Goal: Information Seeking & Learning: Learn about a topic

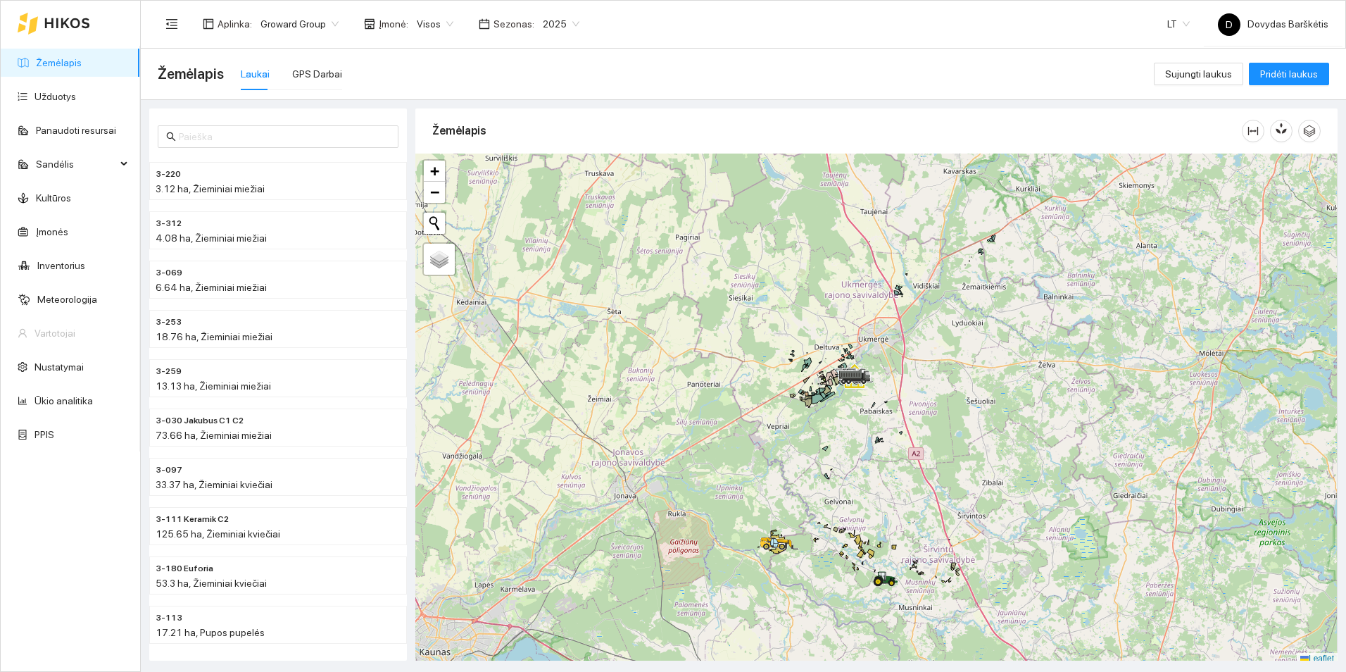
click at [543, 20] on span "2025" at bounding box center [561, 23] width 37 height 21
click at [544, 187] on div "2026" at bounding box center [550, 186] width 37 height 15
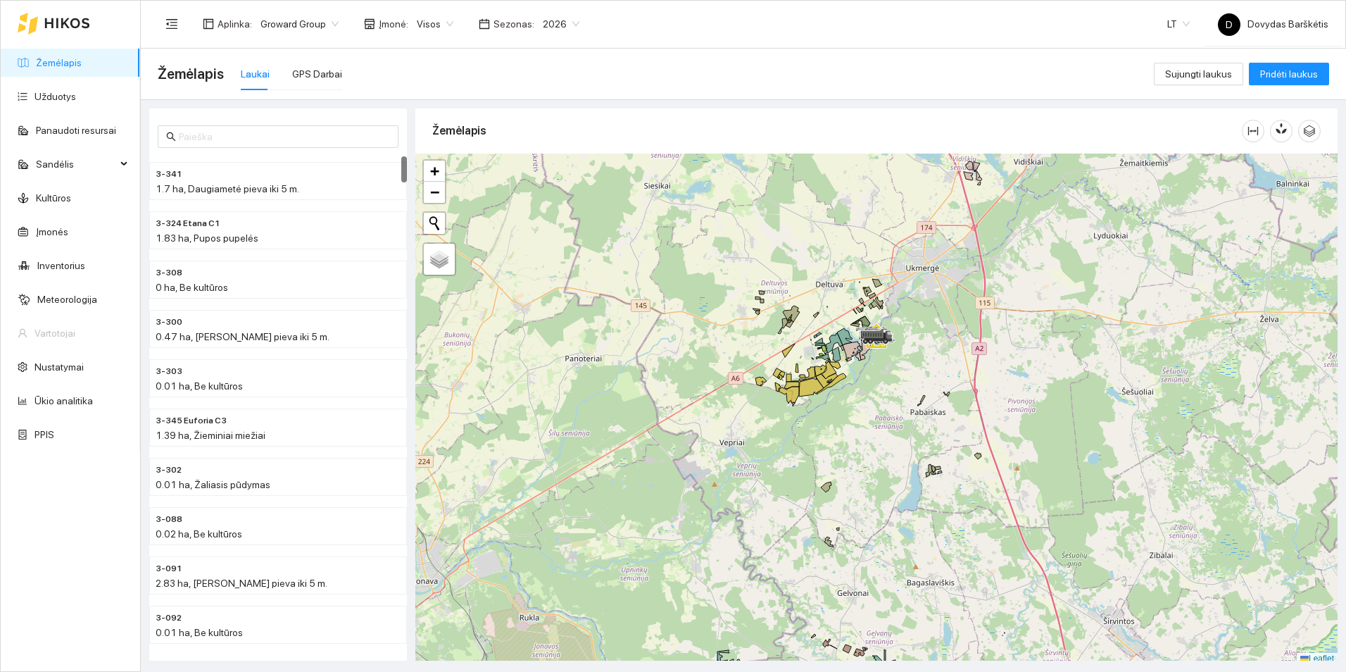
scroll to position [4, 0]
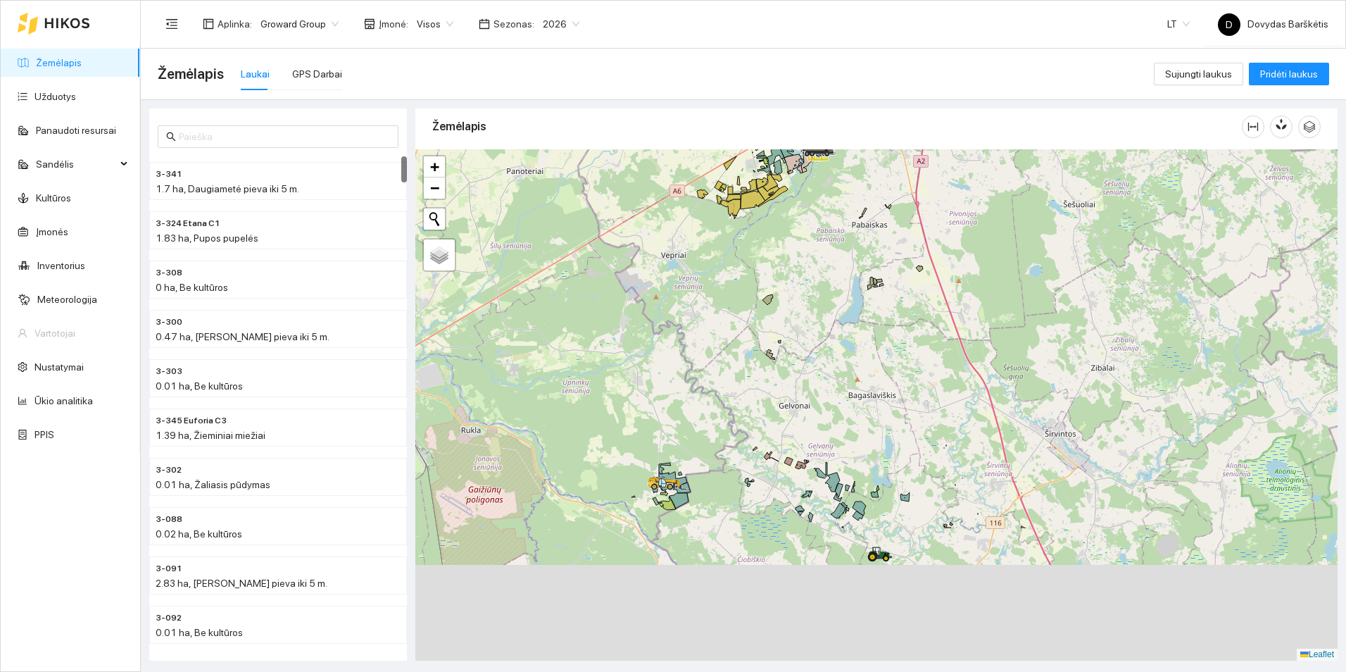
drag, startPoint x: 829, startPoint y: 442, endPoint x: 770, endPoint y: 259, distance: 192.1
click at [770, 259] on div at bounding box center [876, 404] width 922 height 511
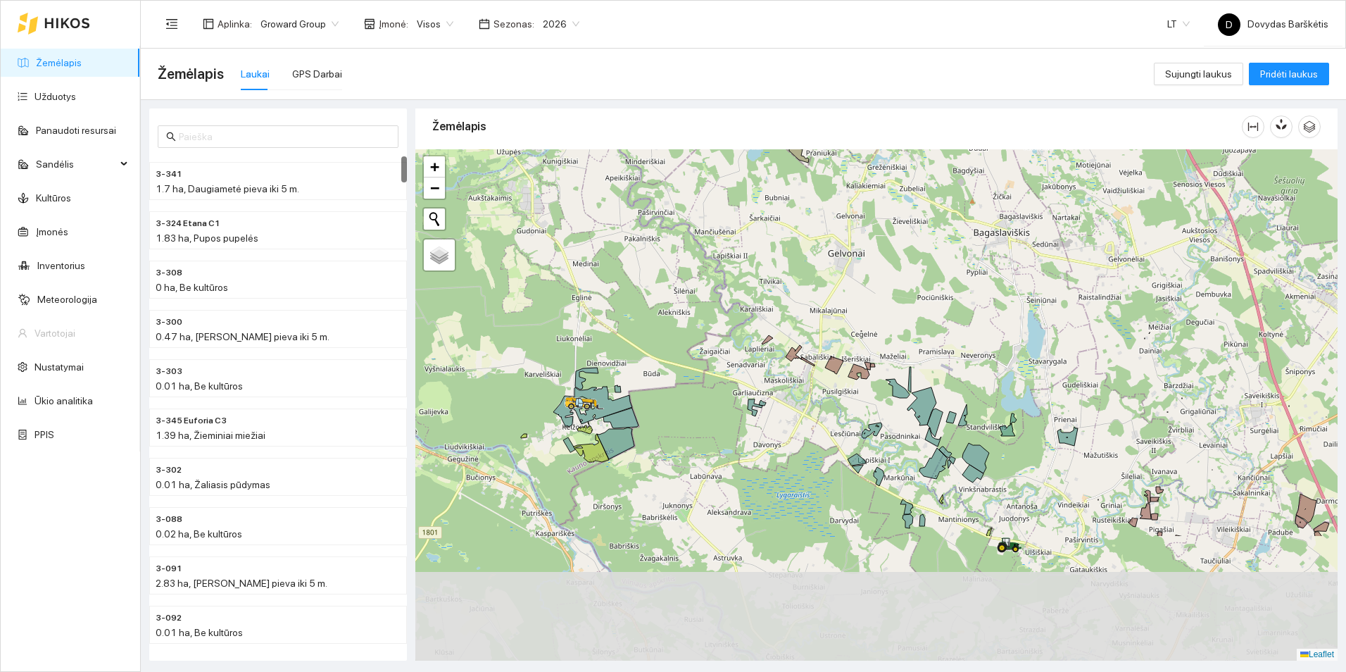
drag, startPoint x: 738, startPoint y: 427, endPoint x: 787, endPoint y: 251, distance: 182.1
click at [787, 251] on div at bounding box center [876, 404] width 922 height 511
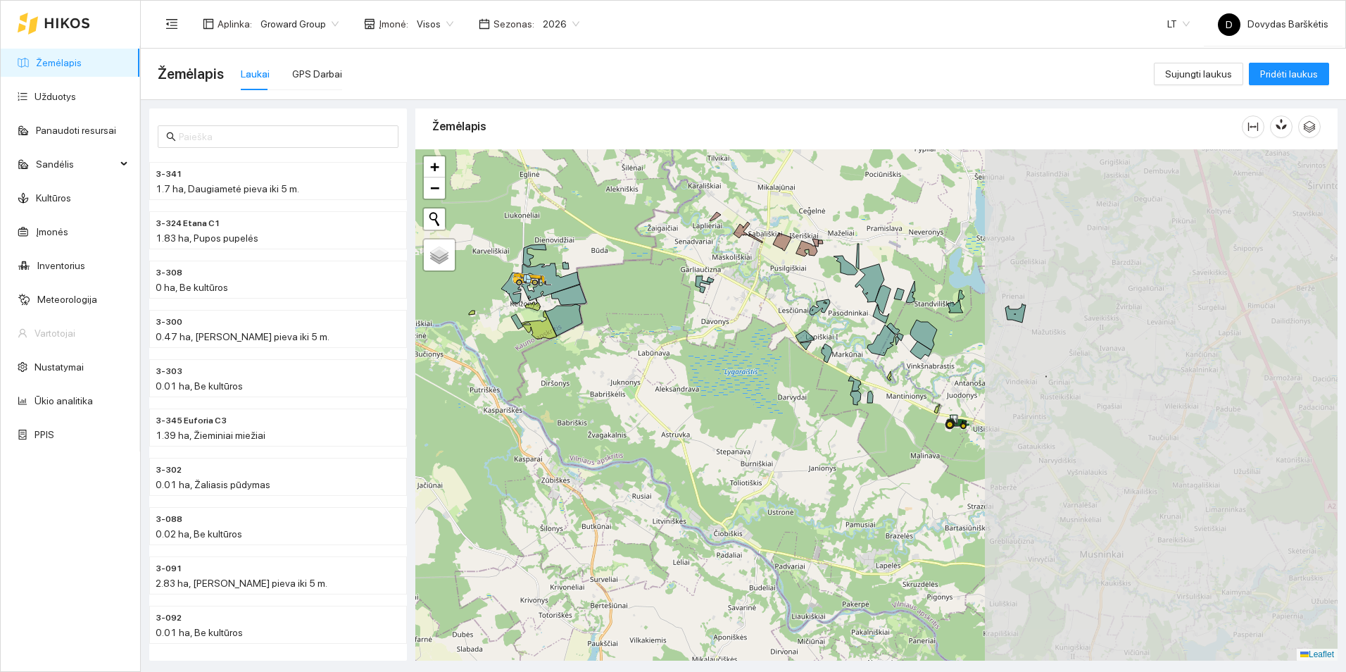
drag, startPoint x: 1032, startPoint y: 305, endPoint x: 666, endPoint y: 275, distance: 367.3
click at [666, 275] on div at bounding box center [876, 404] width 922 height 511
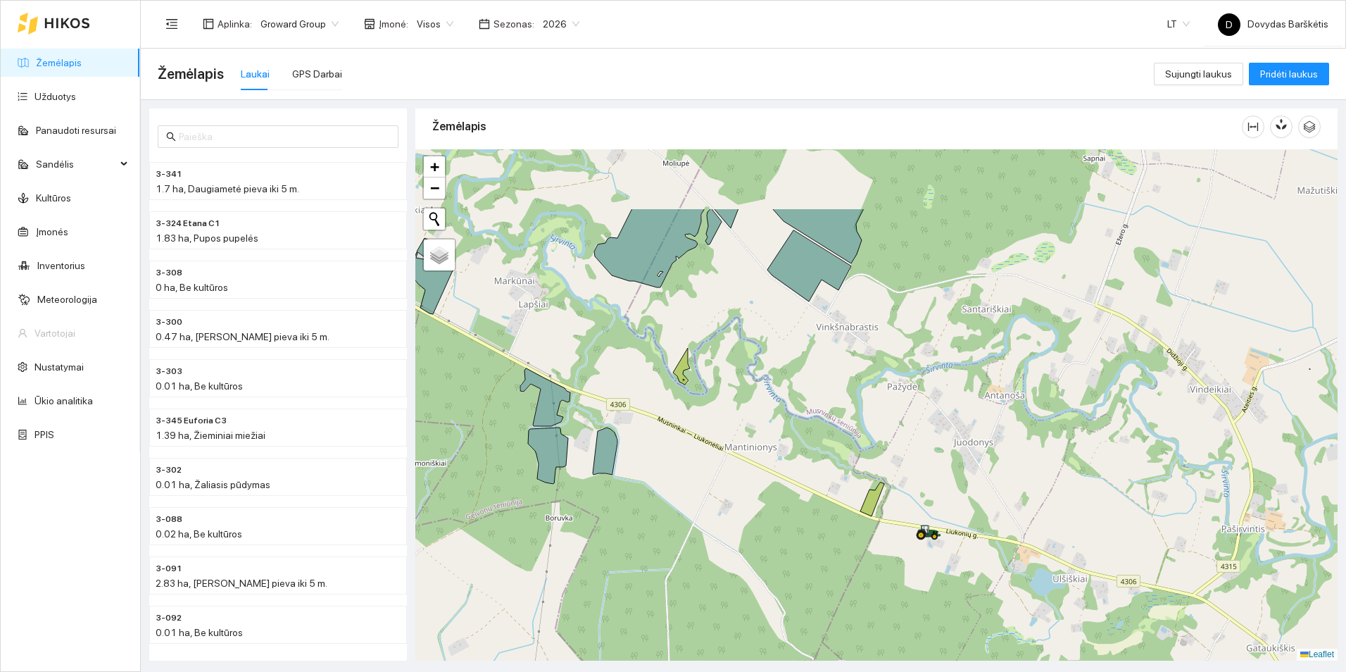
drag, startPoint x: 727, startPoint y: 212, endPoint x: 746, endPoint y: 327, distance: 117.0
click at [746, 327] on div at bounding box center [876, 404] width 922 height 511
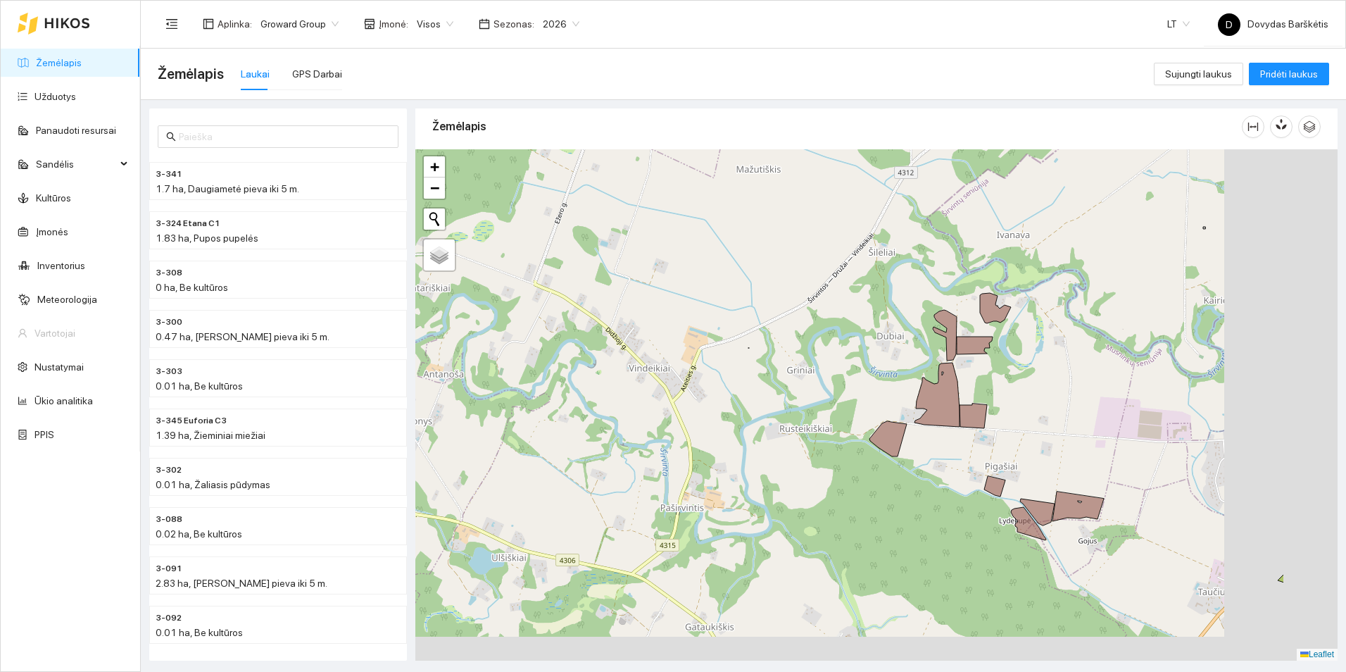
drag, startPoint x: 1169, startPoint y: 407, endPoint x: 1009, endPoint y: 375, distance: 162.9
click at [1014, 377] on div at bounding box center [876, 404] width 922 height 511
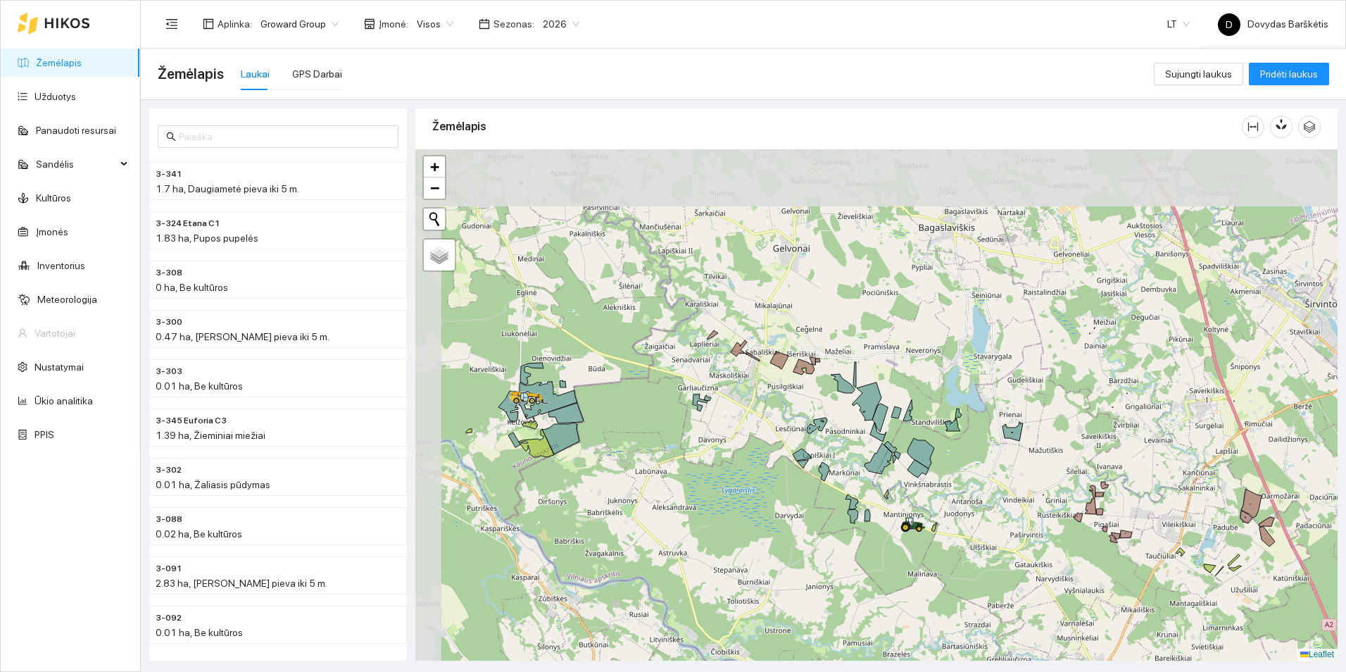
drag, startPoint x: 859, startPoint y: 289, endPoint x: 1019, endPoint y: 461, distance: 234.6
click at [1011, 468] on div at bounding box center [876, 404] width 922 height 511
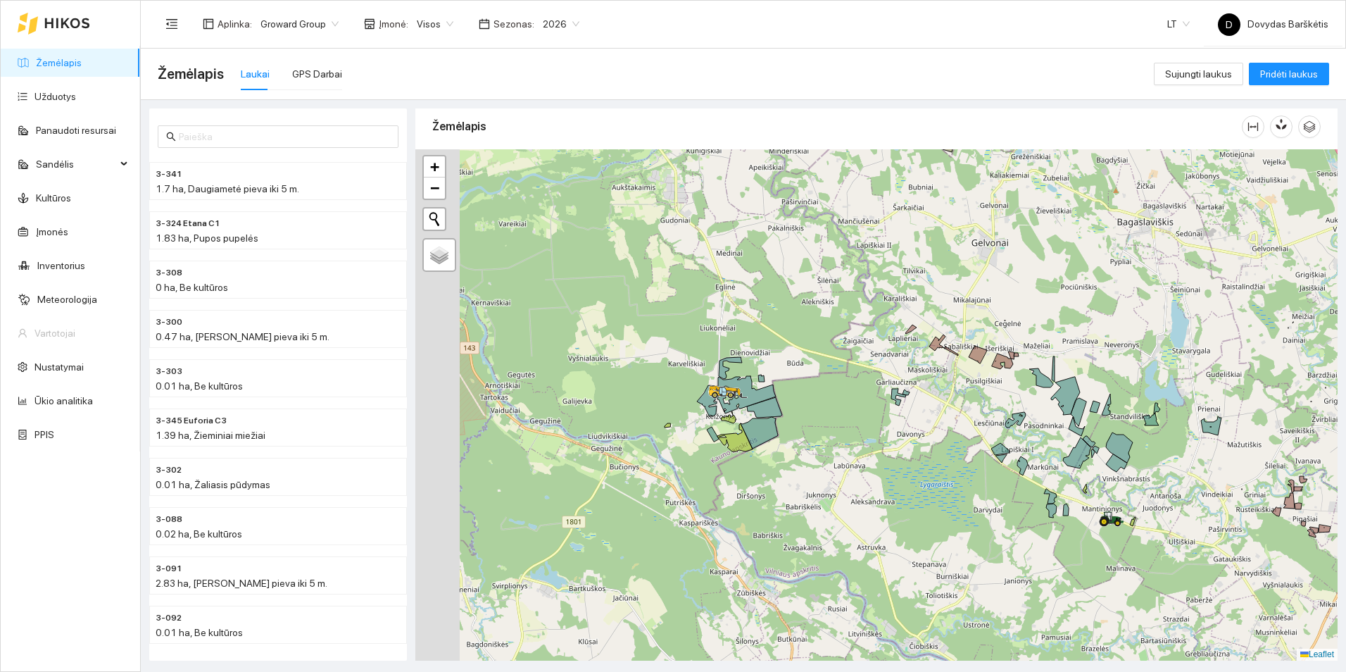
drag, startPoint x: 555, startPoint y: 426, endPoint x: 712, endPoint y: 413, distance: 156.8
click at [712, 413] on icon at bounding box center [707, 401] width 20 height 32
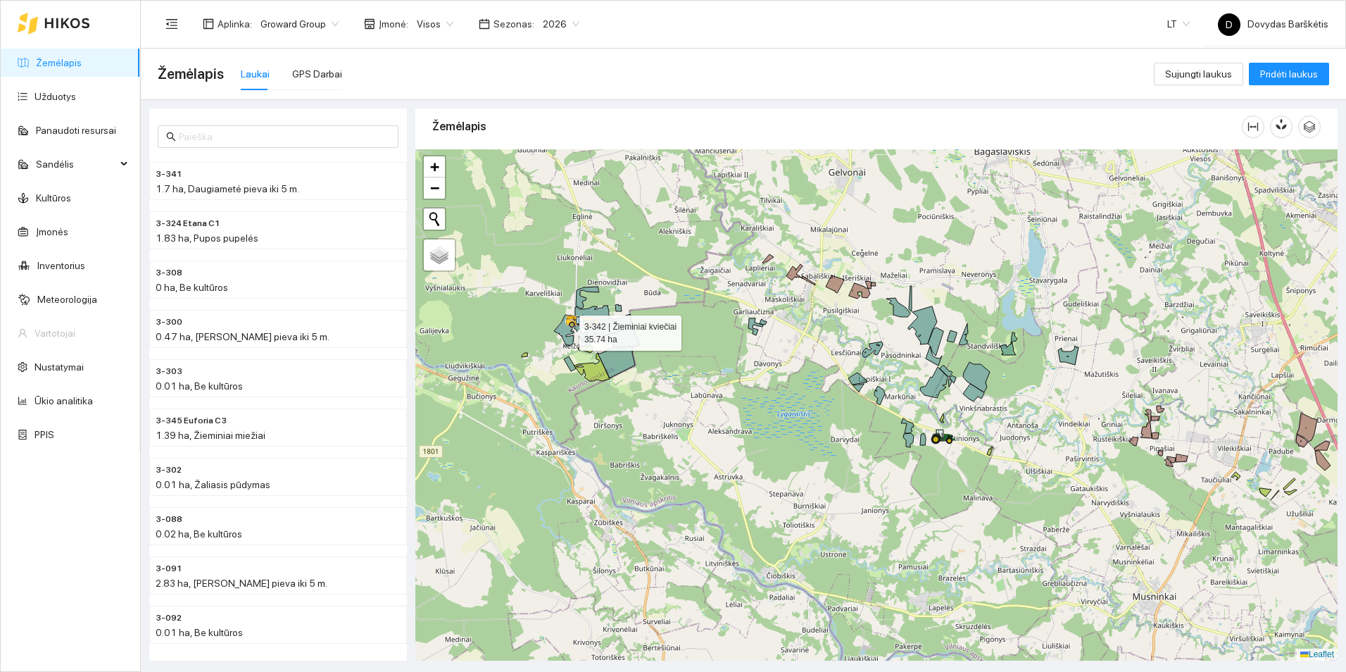
click at [710, 365] on div at bounding box center [876, 404] width 922 height 511
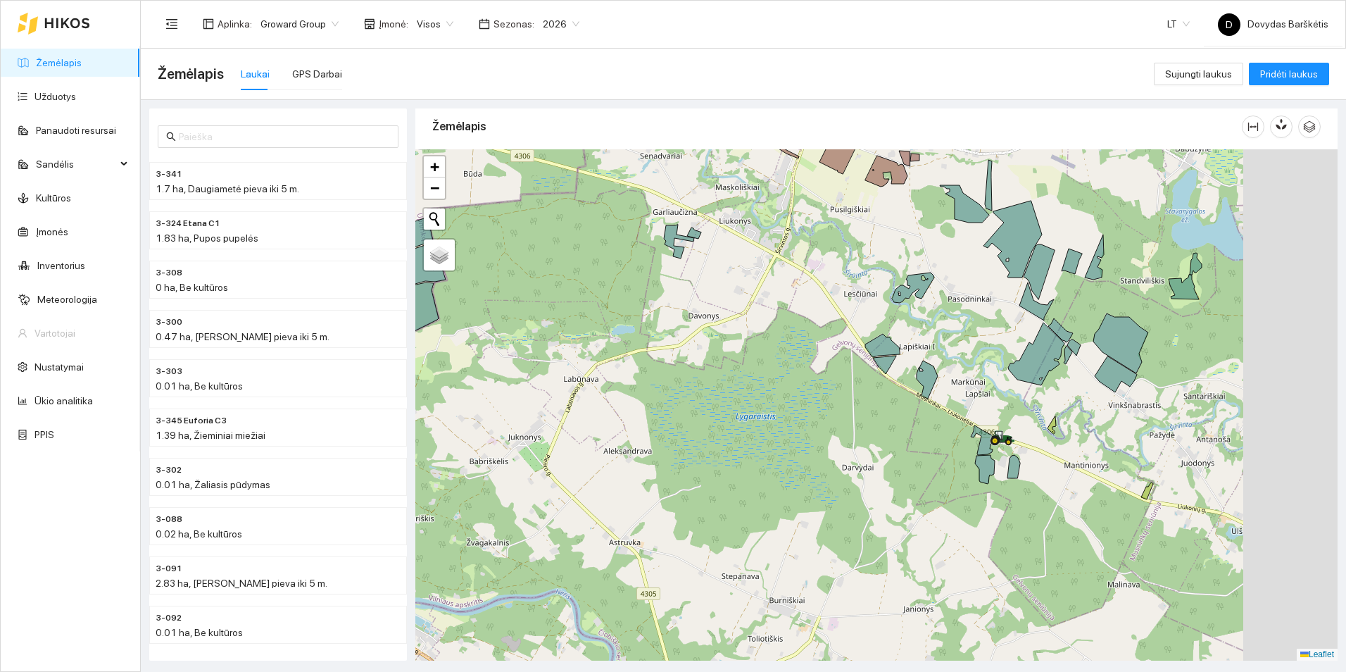
drag, startPoint x: 1102, startPoint y: 495, endPoint x: 798, endPoint y: 383, distance: 323.4
click at [798, 383] on div at bounding box center [876, 404] width 922 height 511
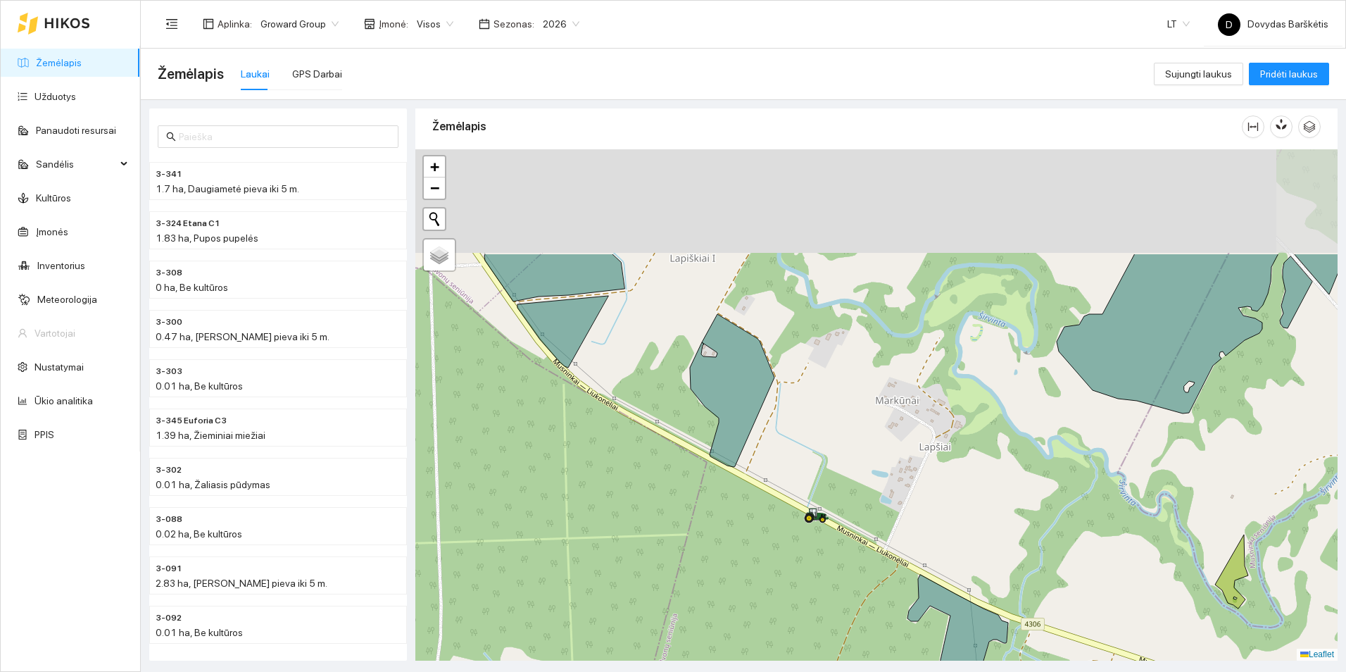
drag, startPoint x: 550, startPoint y: 286, endPoint x: 667, endPoint y: 446, distance: 198.5
click at [667, 446] on div at bounding box center [876, 404] width 922 height 511
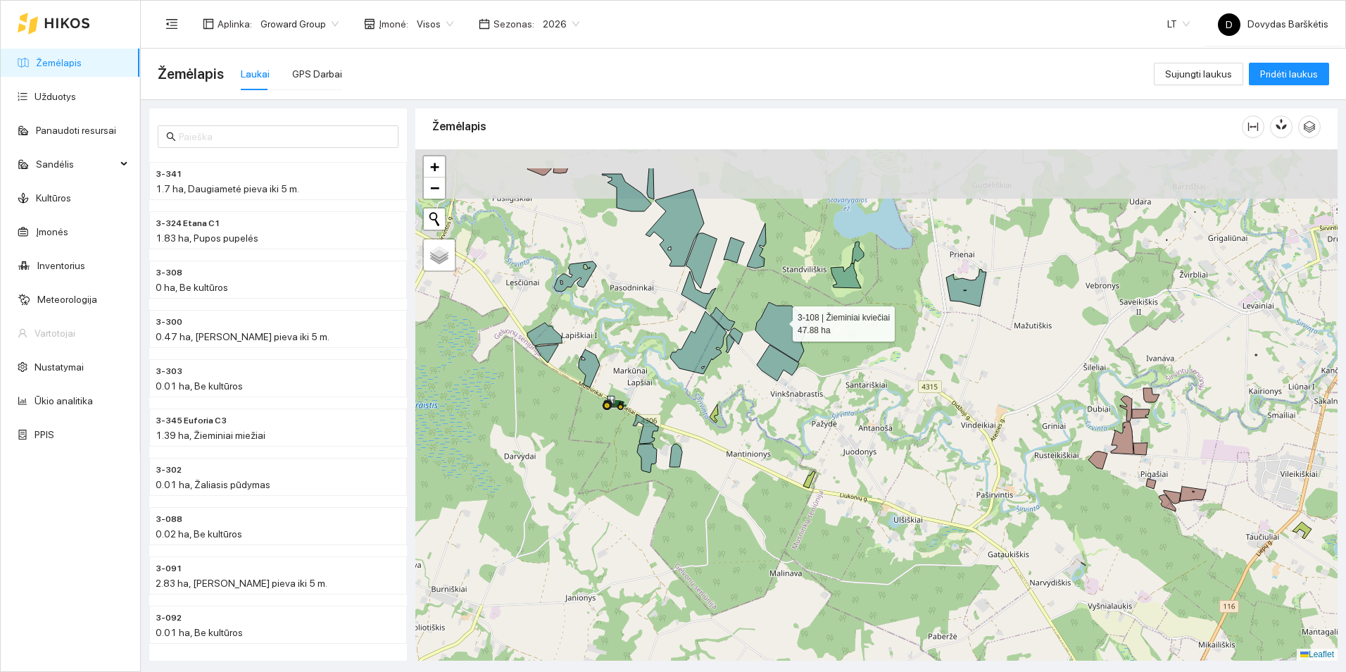
drag, startPoint x: 799, startPoint y: 248, endPoint x: 781, endPoint y: 318, distance: 72.7
click at [781, 318] on icon at bounding box center [782, 332] width 55 height 60
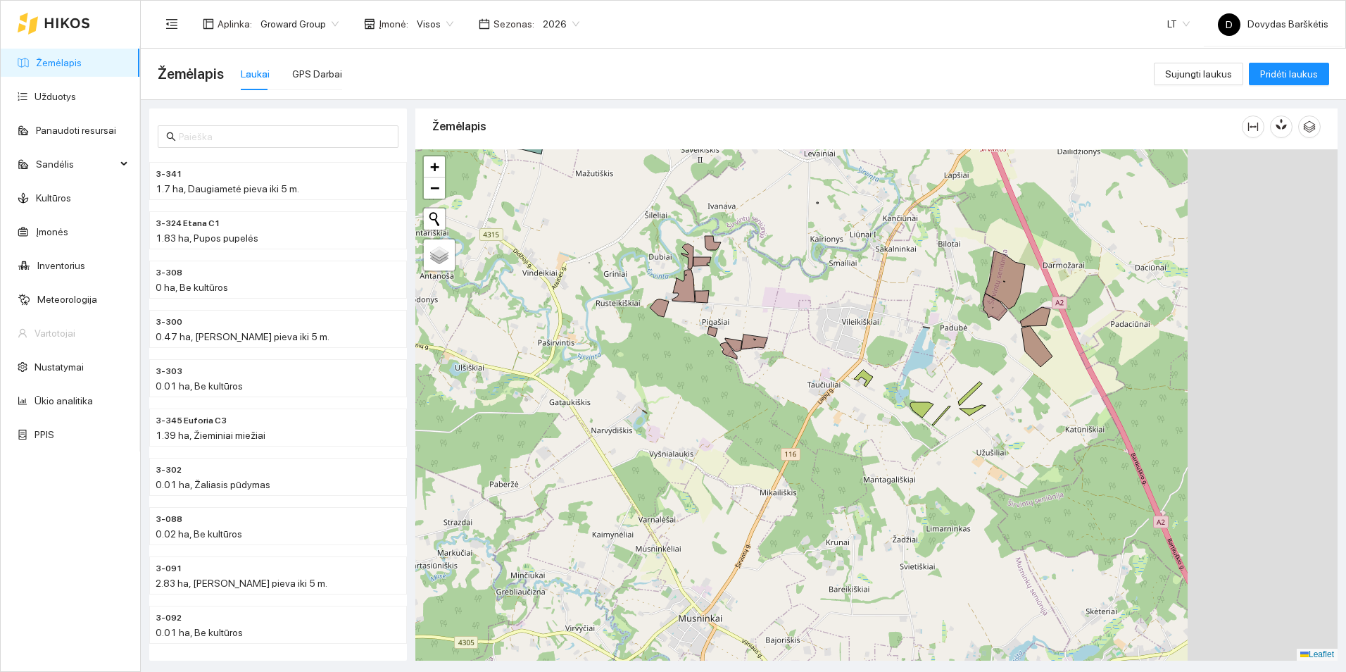
drag, startPoint x: 1097, startPoint y: 414, endPoint x: 863, endPoint y: 353, distance: 242.3
click at [863, 353] on div at bounding box center [876, 404] width 922 height 511
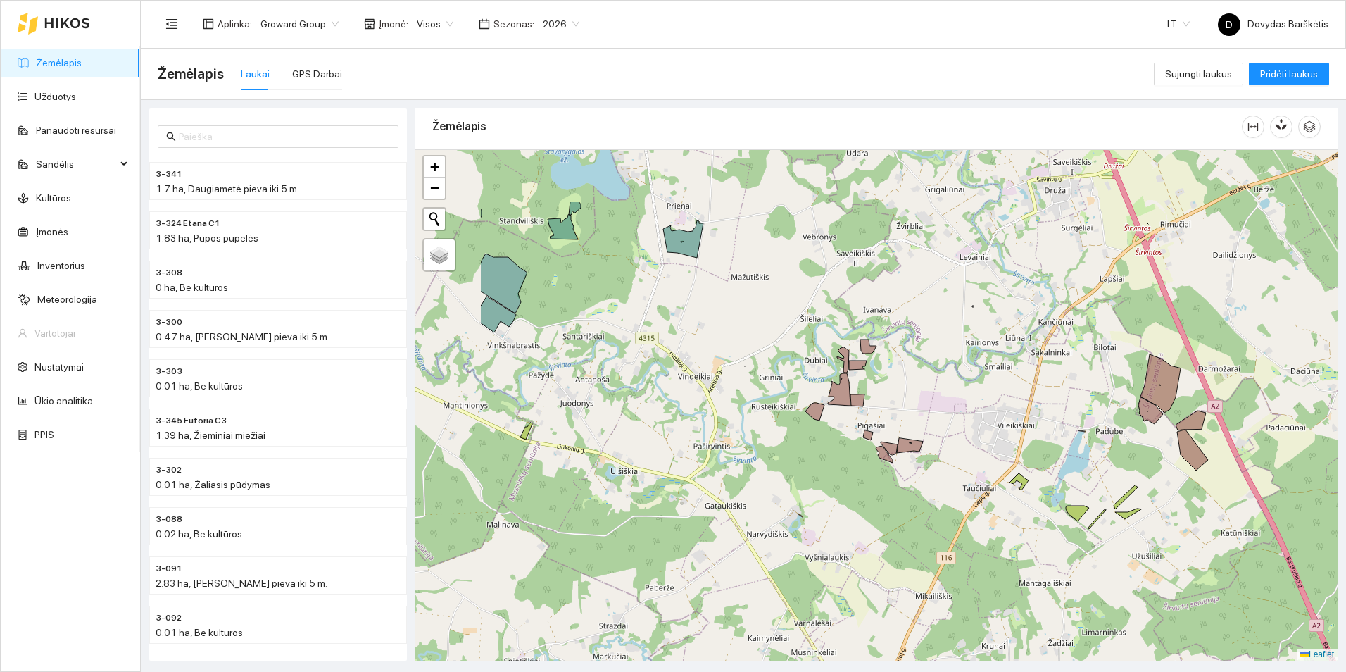
drag, startPoint x: 622, startPoint y: 282, endPoint x: 957, endPoint y: 484, distance: 390.9
click at [970, 491] on div at bounding box center [876, 404] width 922 height 511
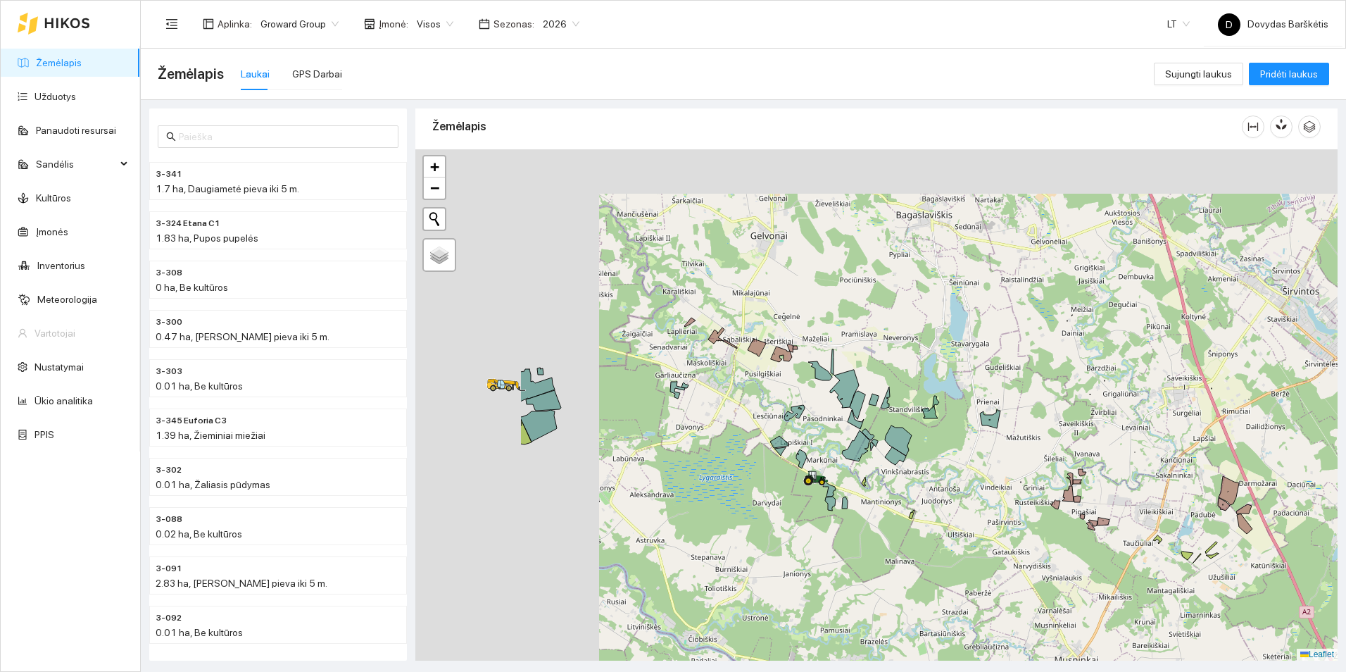
drag, startPoint x: 536, startPoint y: 314, endPoint x: 762, endPoint y: 386, distance: 236.4
click at [762, 386] on div at bounding box center [876, 404] width 922 height 511
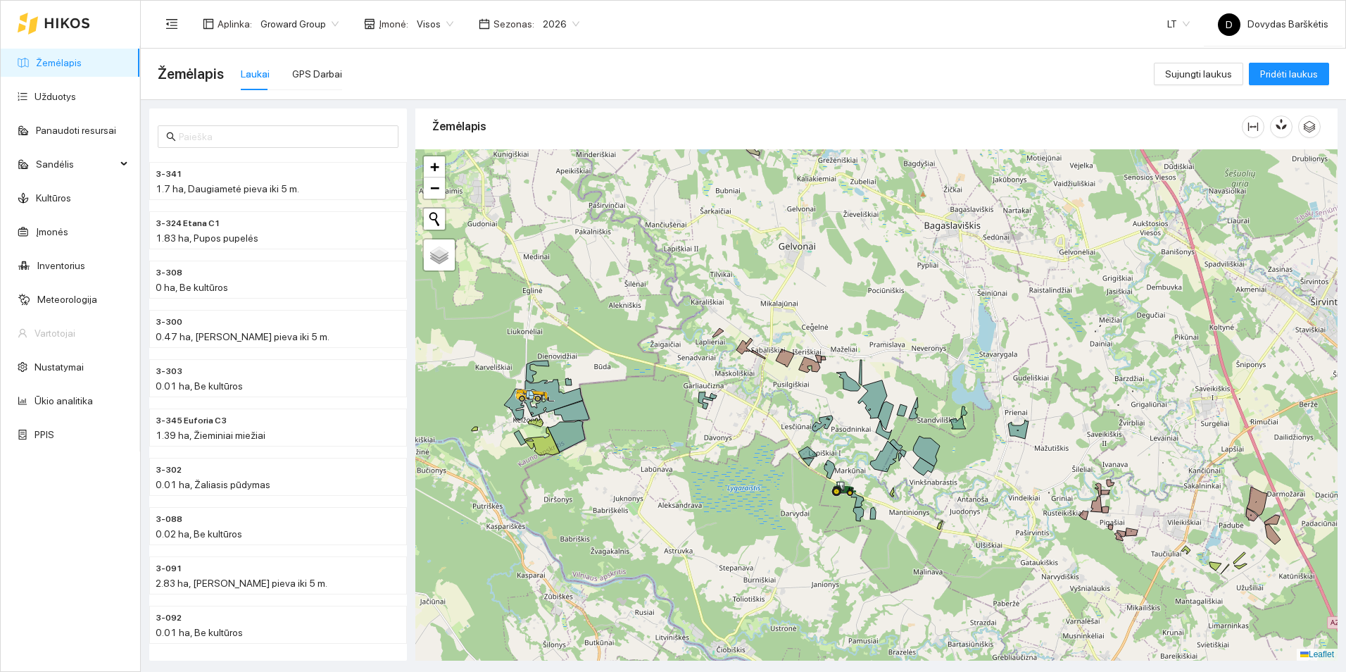
drag, startPoint x: 627, startPoint y: 274, endPoint x: 664, endPoint y: 638, distance: 365.8
click at [664, 638] on div at bounding box center [876, 404] width 922 height 511
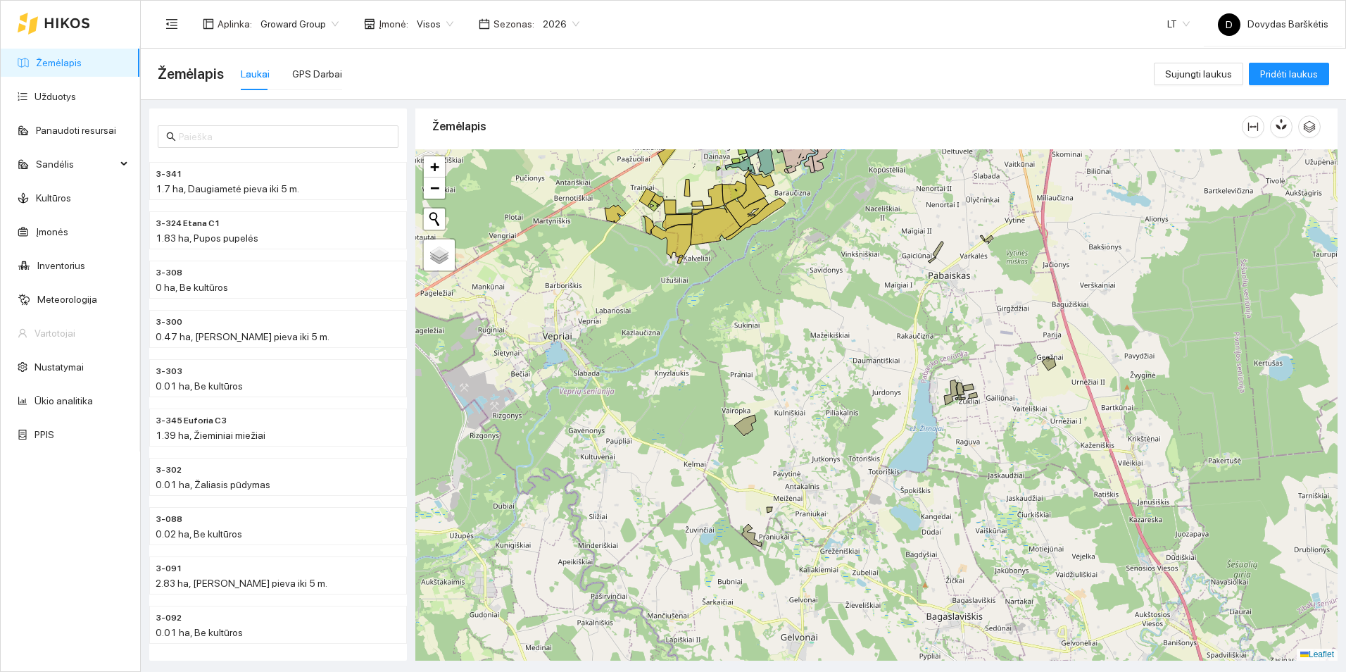
drag, startPoint x: 696, startPoint y: 375, endPoint x: 585, endPoint y: 474, distance: 149.1
click at [585, 474] on div at bounding box center [876, 404] width 922 height 511
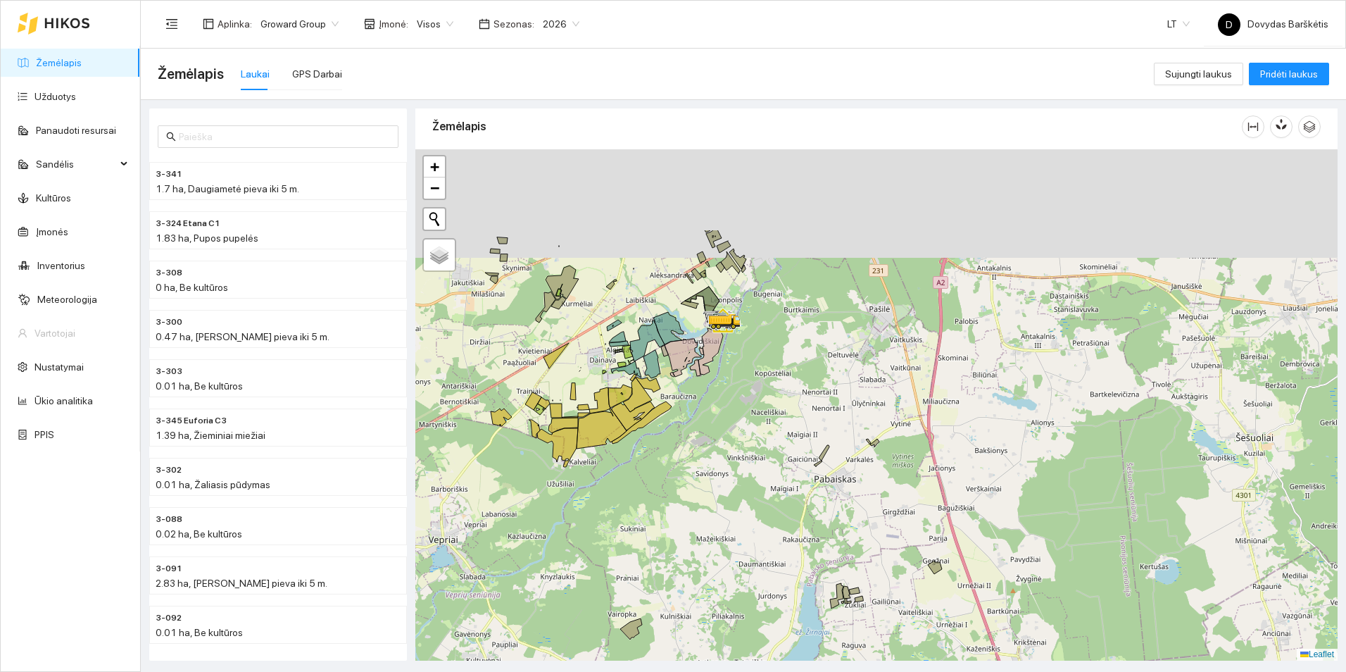
drag, startPoint x: 805, startPoint y: 474, endPoint x: 787, endPoint y: 576, distance: 103.7
click at [787, 576] on div at bounding box center [876, 404] width 922 height 511
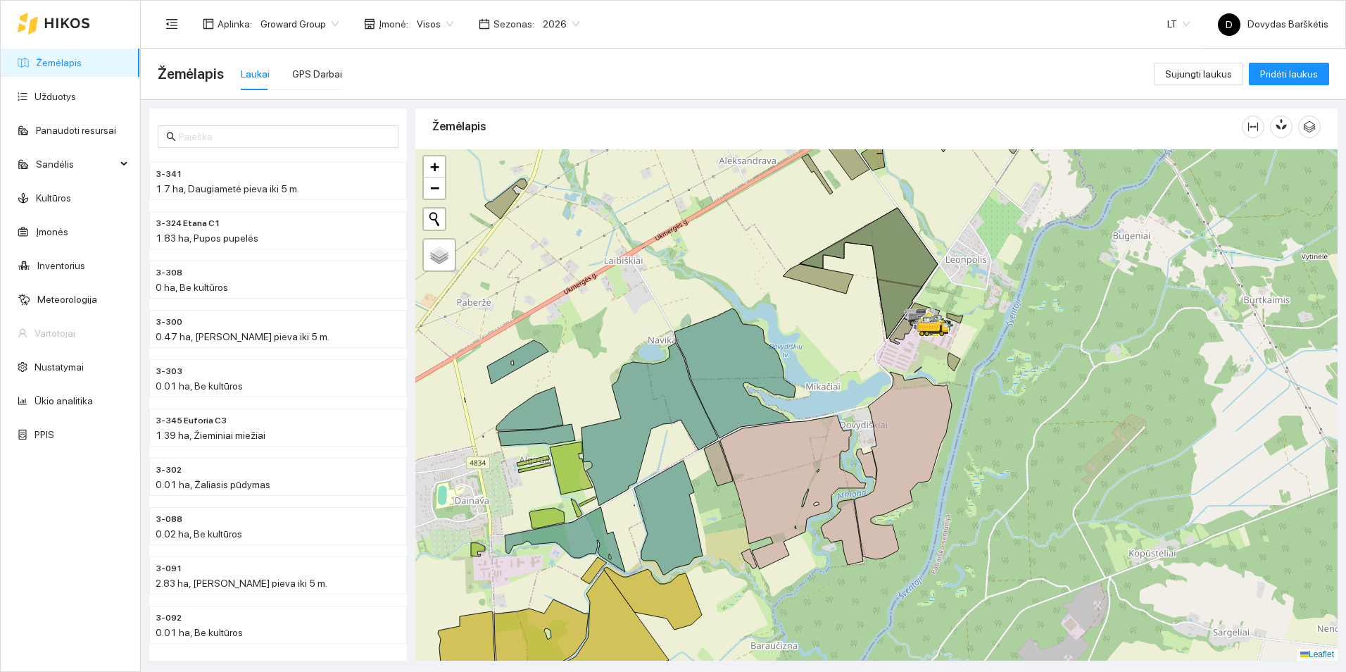
drag, startPoint x: 564, startPoint y: 317, endPoint x: 643, endPoint y: 288, distance: 84.9
click at [643, 289] on div at bounding box center [876, 404] width 922 height 511
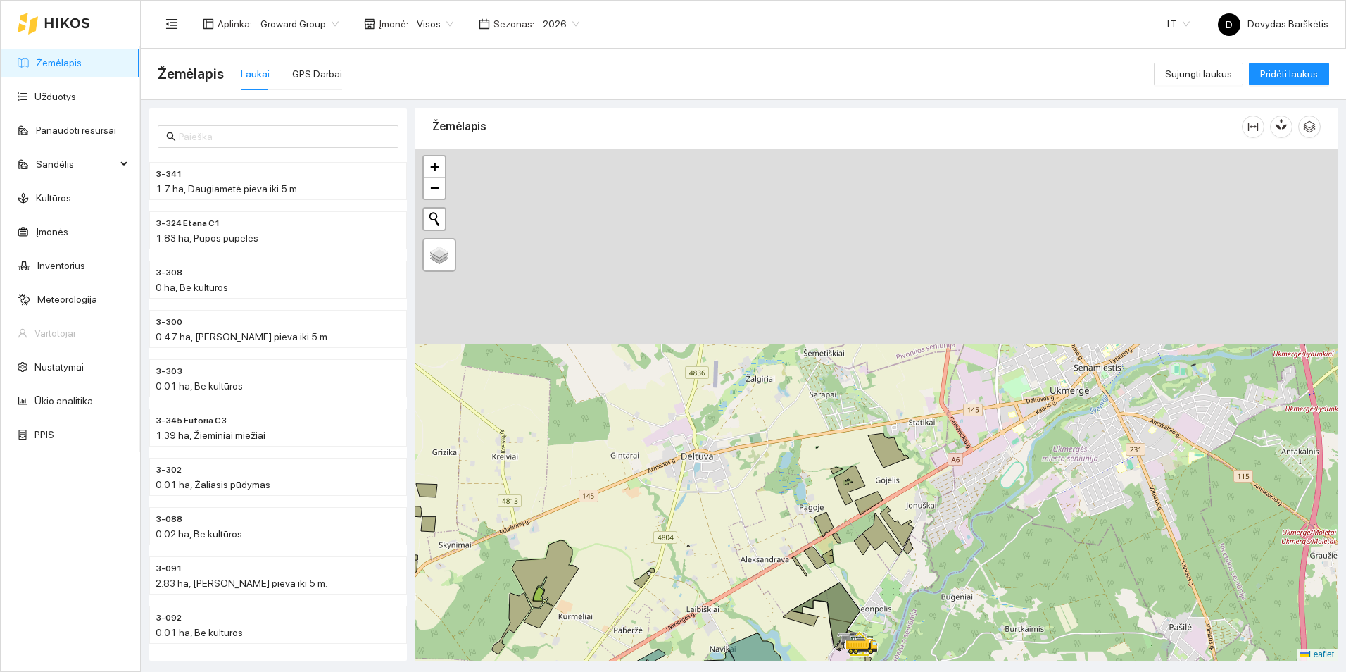
drag, startPoint x: 983, startPoint y: 305, endPoint x: 824, endPoint y: 676, distance: 403.6
click at [824, 671] on html "Žemėlapis Užduotys Panaudoti resursai Sandėlis Kultūros Įmonės Inventorius Mete…" at bounding box center [673, 336] width 1346 height 672
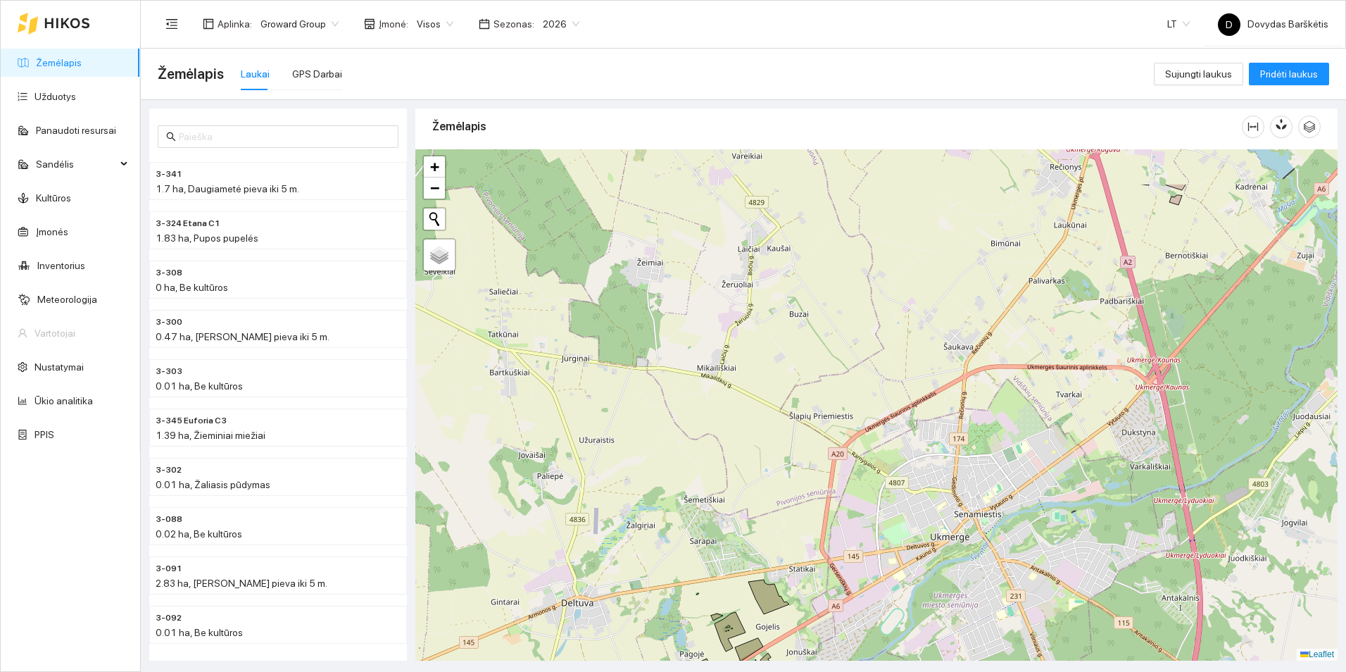
drag, startPoint x: 871, startPoint y: 486, endPoint x: 732, endPoint y: 696, distance: 251.8
click at [732, 671] on html "Žemėlapis Užduotys Panaudoti resursai Sandėlis Kultūros Įmonės Inventorius Mete…" at bounding box center [673, 336] width 1346 height 672
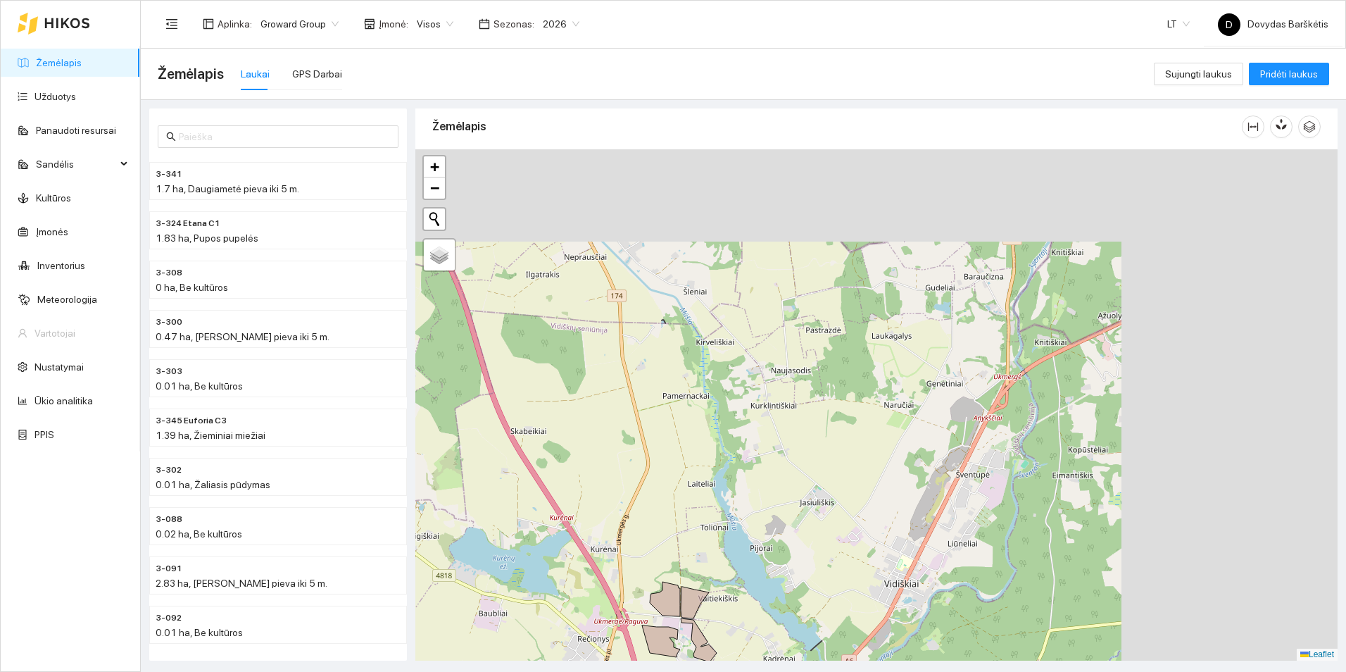
drag, startPoint x: 1090, startPoint y: 360, endPoint x: 626, endPoint y: 707, distance: 579.9
click at [626, 671] on html "Žemėlapis Užduotys Panaudoti resursai Sandėlis Kultūros Įmonės Inventorius Mete…" at bounding box center [673, 336] width 1346 height 672
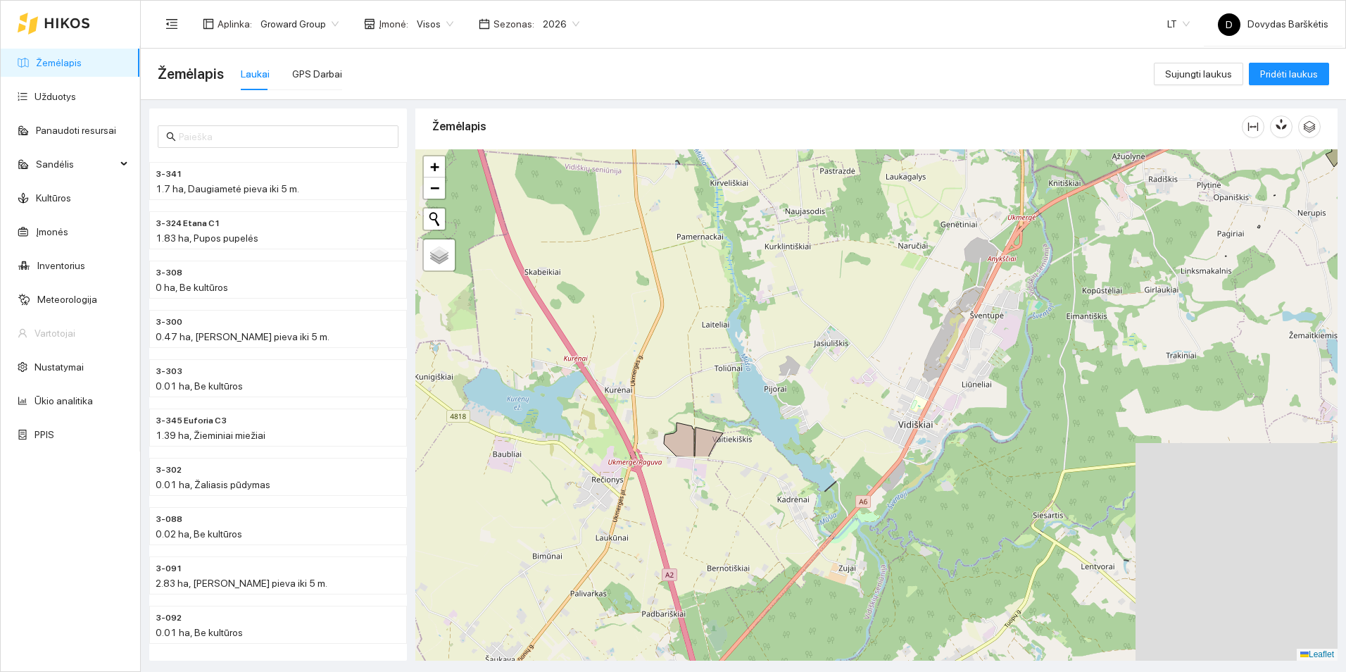
drag, startPoint x: 833, startPoint y: 469, endPoint x: 910, endPoint y: 326, distance: 162.5
click at [910, 326] on div at bounding box center [876, 404] width 922 height 511
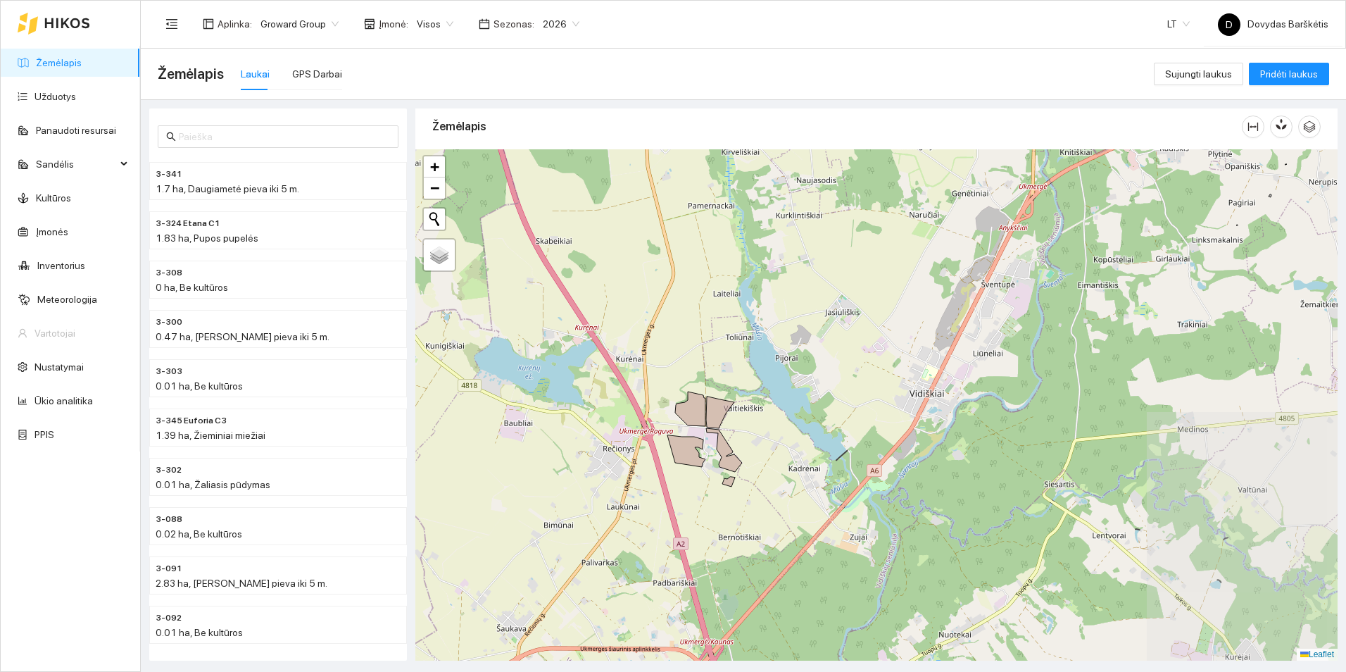
drag, startPoint x: 804, startPoint y: 438, endPoint x: 1000, endPoint y: 241, distance: 277.7
click at [1000, 241] on div at bounding box center [876, 404] width 922 height 511
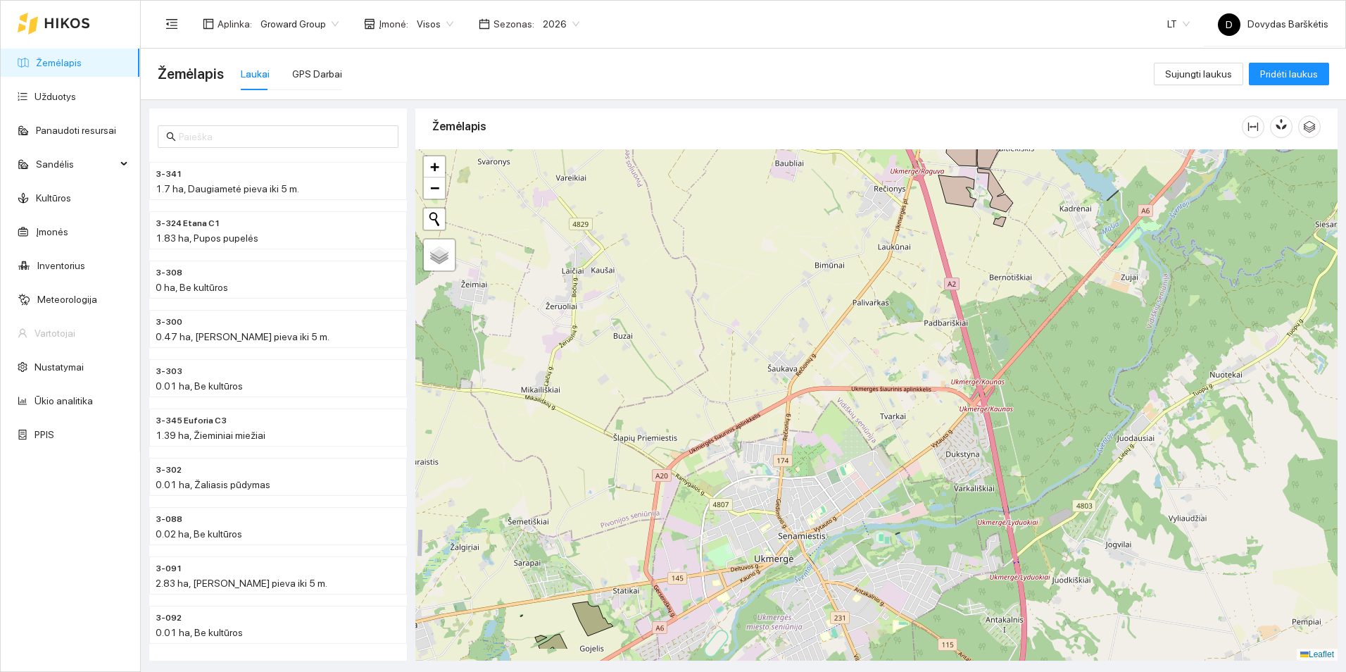
drag, startPoint x: 775, startPoint y: 501, endPoint x: 797, endPoint y: 509, distance: 23.2
click at [930, 365] on div at bounding box center [876, 404] width 922 height 511
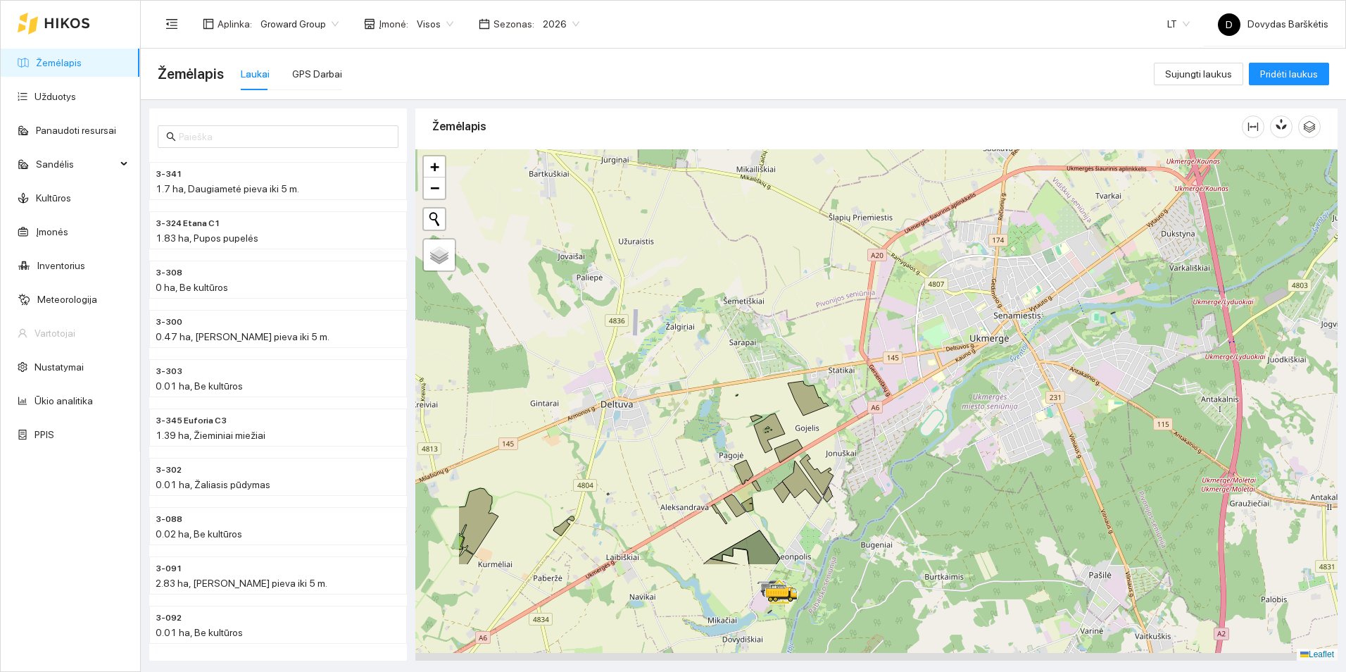
drag, startPoint x: 896, startPoint y: 398, endPoint x: 926, endPoint y: 365, distance: 44.4
click at [926, 365] on div at bounding box center [876, 404] width 922 height 511
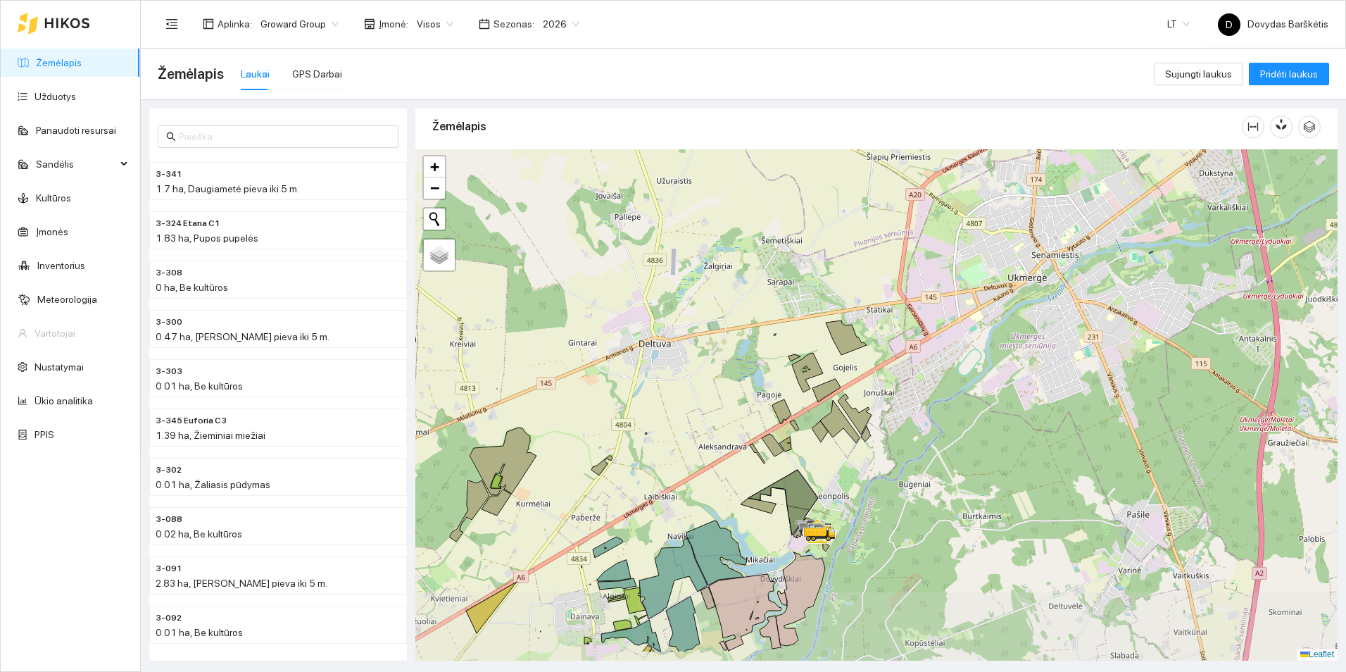
drag, startPoint x: 873, startPoint y: 406, endPoint x: 931, endPoint y: 330, distance: 95.9
click at [931, 330] on div at bounding box center [876, 404] width 922 height 511
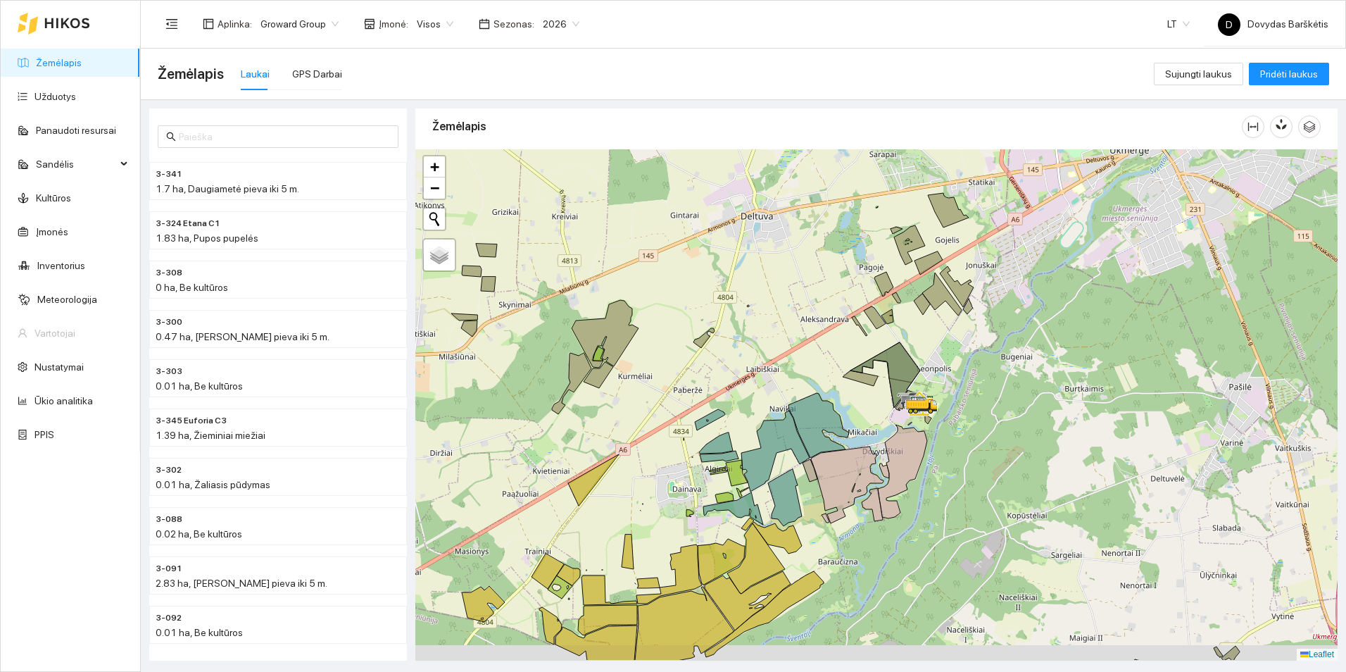
drag, startPoint x: 687, startPoint y: 488, endPoint x: 797, endPoint y: 380, distance: 153.8
click at [797, 380] on div at bounding box center [876, 404] width 922 height 511
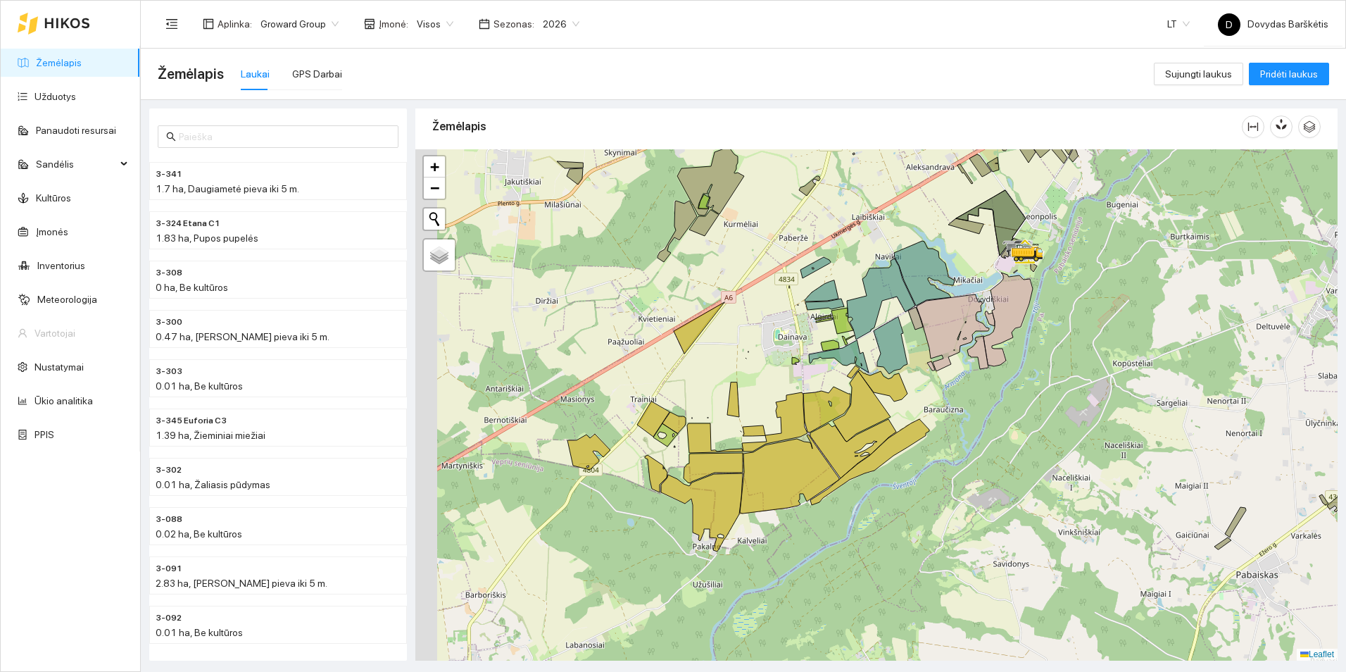
drag, startPoint x: 722, startPoint y: 403, endPoint x: 765, endPoint y: 277, distance: 132.7
click at [765, 277] on div at bounding box center [876, 404] width 922 height 511
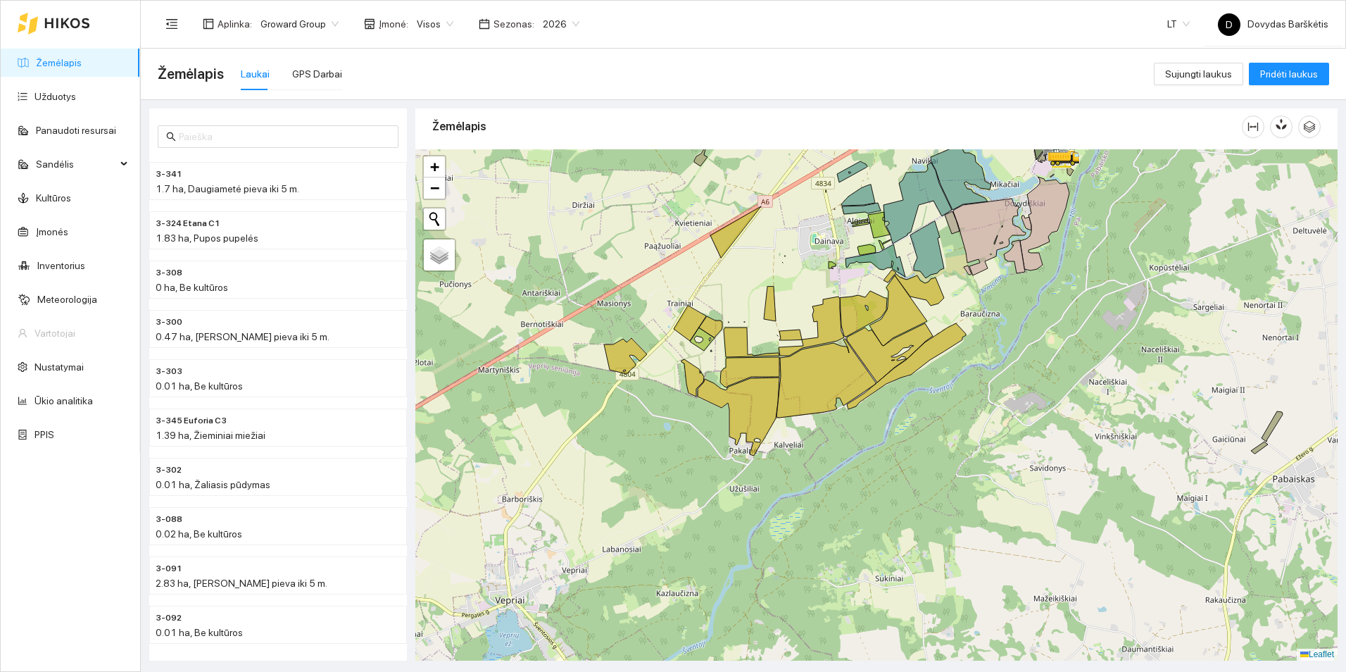
drag, startPoint x: 714, startPoint y: 409, endPoint x: 745, endPoint y: 318, distance: 95.9
click at [764, 290] on div at bounding box center [876, 404] width 922 height 511
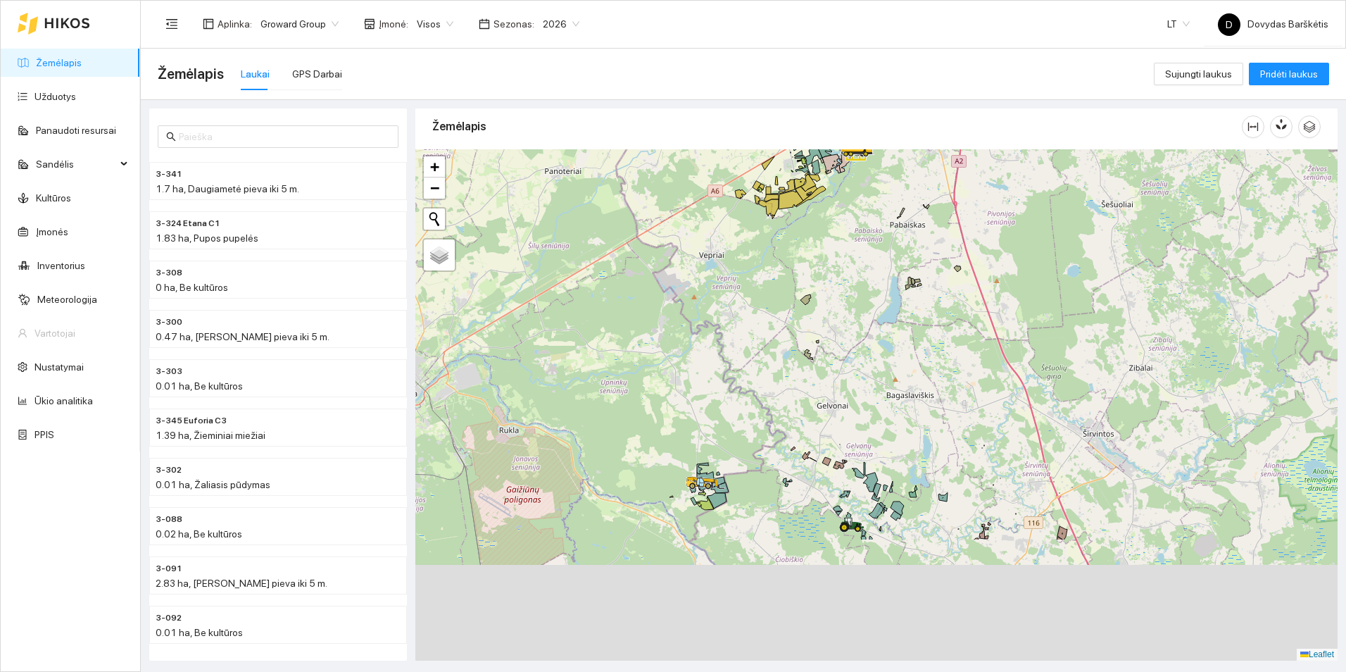
drag, startPoint x: 742, startPoint y: 489, endPoint x: 774, endPoint y: 317, distance: 174.8
click at [774, 317] on div at bounding box center [876, 404] width 922 height 511
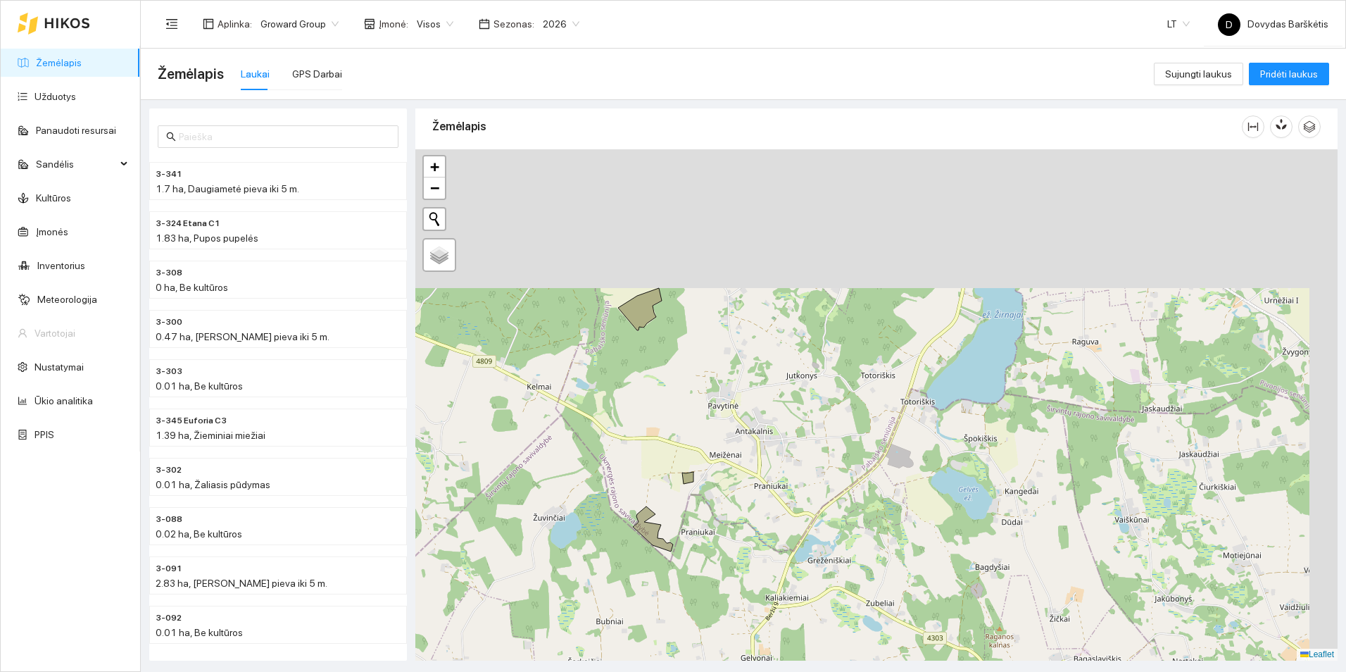
drag, startPoint x: 821, startPoint y: 301, endPoint x: 724, endPoint y: 509, distance: 229.9
click at [724, 509] on div at bounding box center [876, 404] width 922 height 511
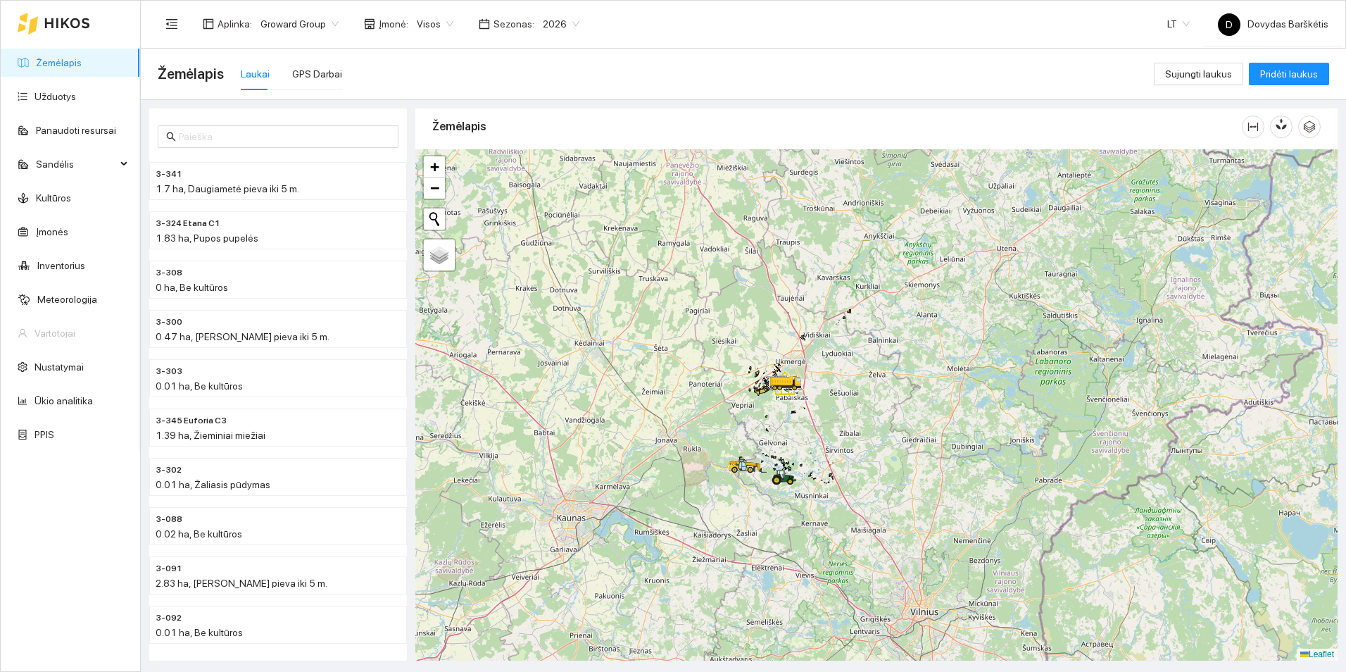
drag, startPoint x: 745, startPoint y: 393, endPoint x: 896, endPoint y: 434, distance: 156.9
click at [896, 434] on div at bounding box center [876, 404] width 922 height 511
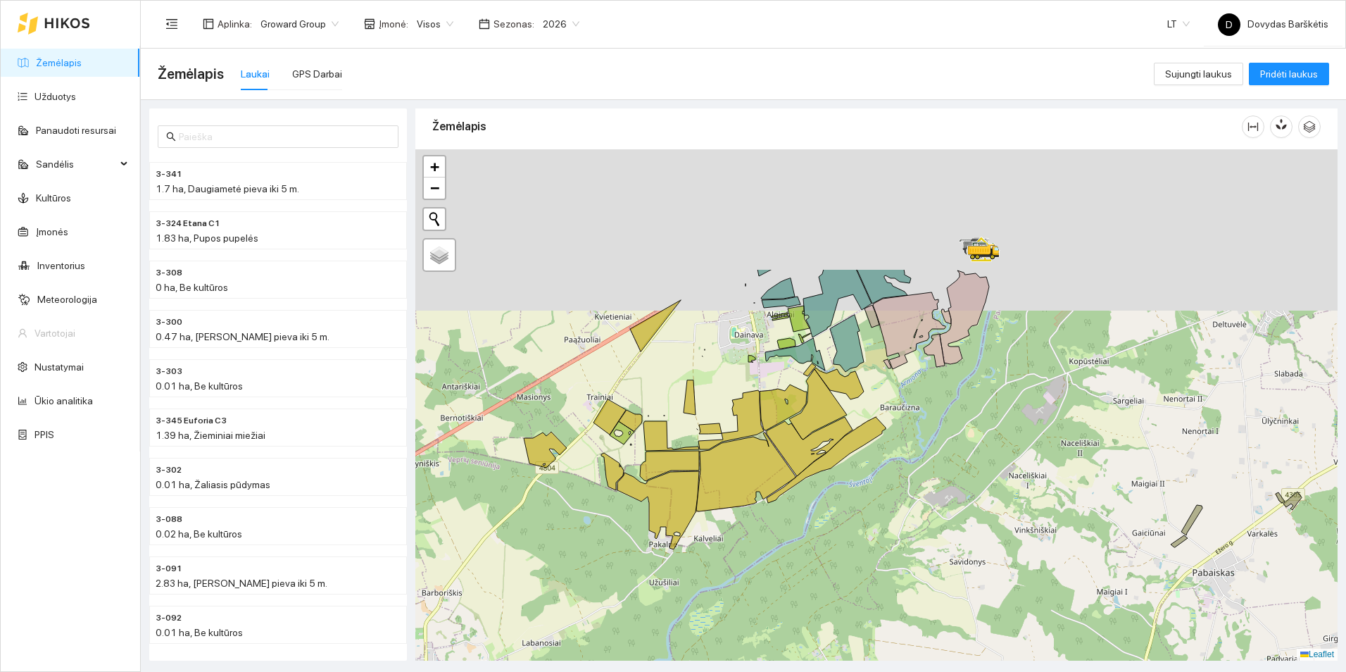
drag, startPoint x: 799, startPoint y: 429, endPoint x: 802, endPoint y: 563, distance: 134.5
click at [805, 567] on div at bounding box center [876, 404] width 922 height 511
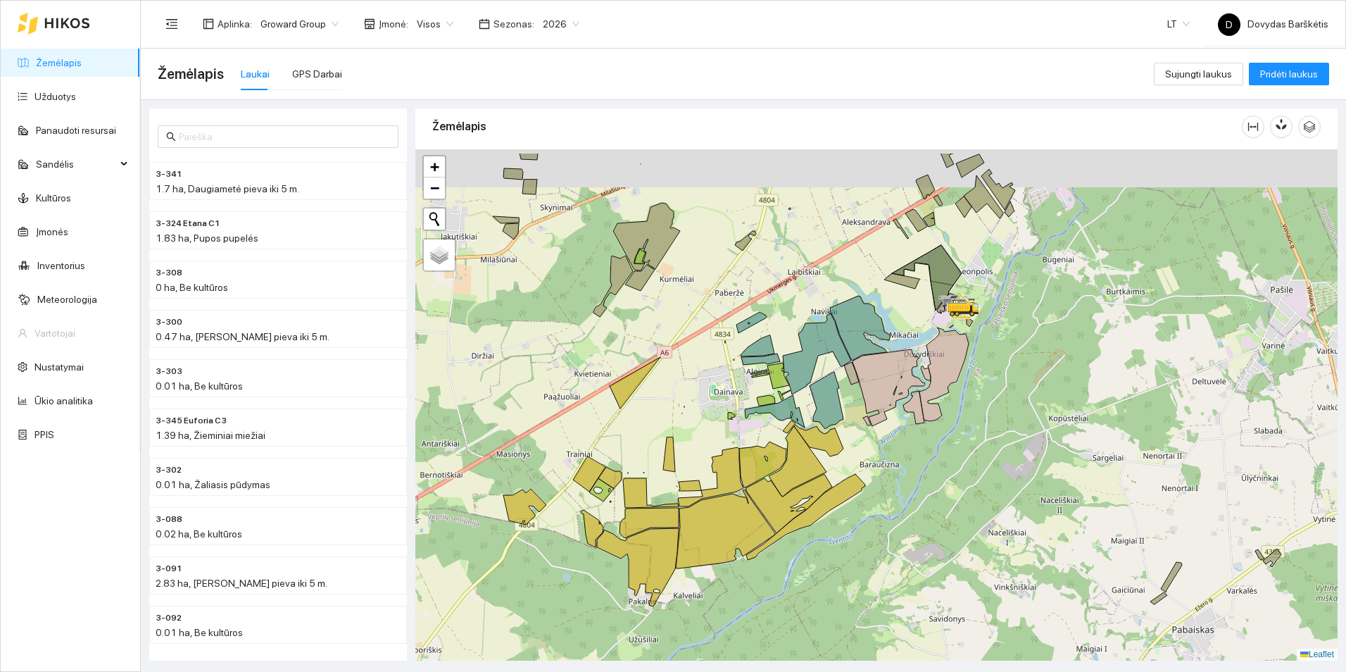
drag, startPoint x: 907, startPoint y: 484, endPoint x: 887, endPoint y: 515, distance: 37.1
click at [887, 515] on div at bounding box center [876, 404] width 922 height 511
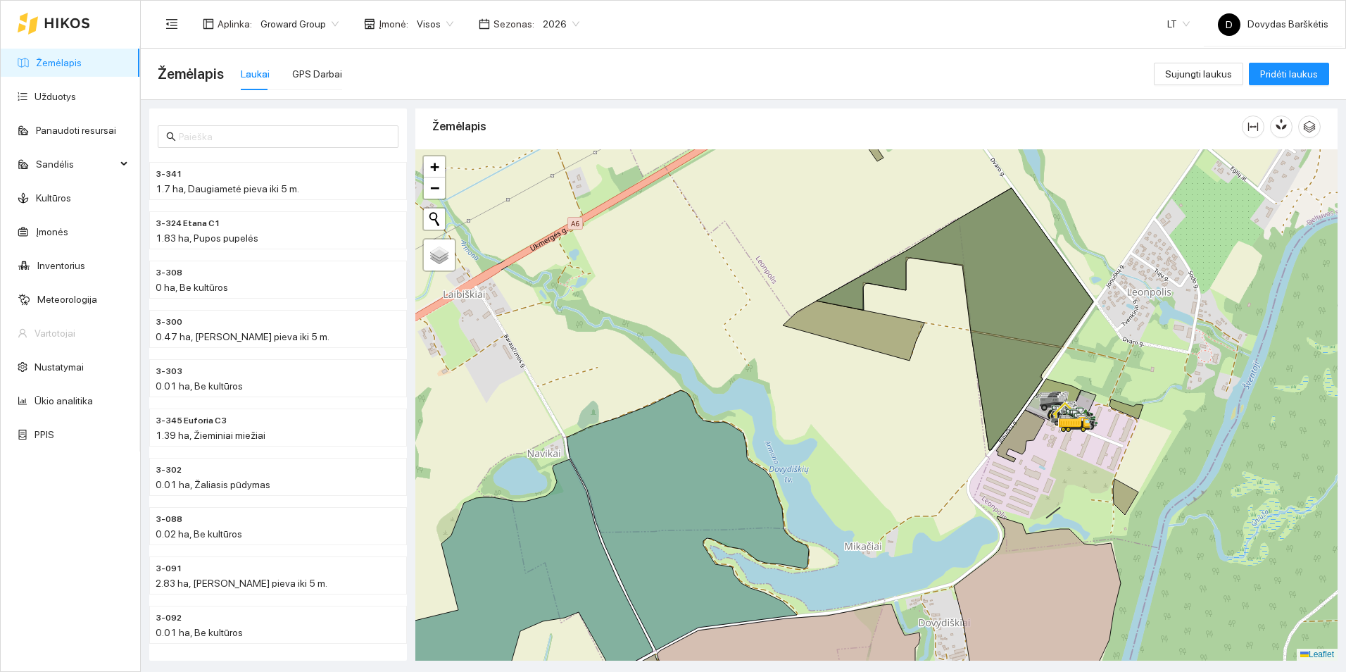
drag, startPoint x: 977, startPoint y: 332, endPoint x: 942, endPoint y: 357, distance: 43.4
click at [942, 357] on div at bounding box center [876, 404] width 922 height 511
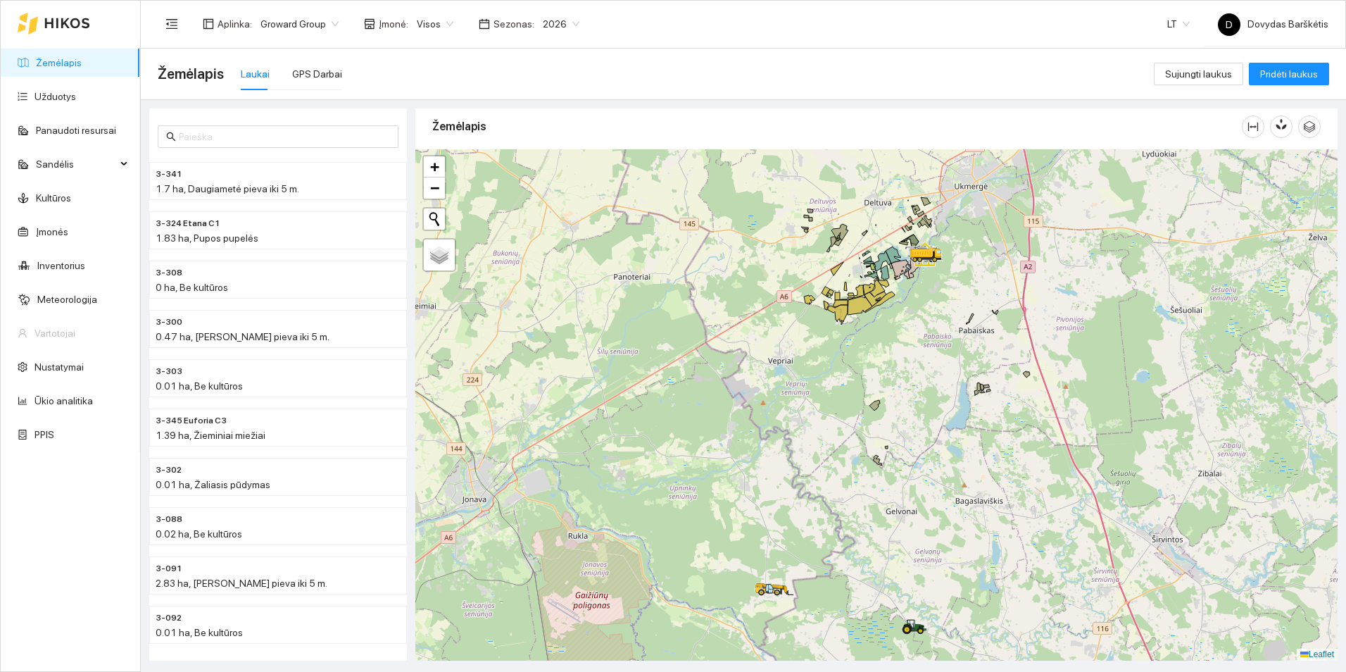
drag, startPoint x: 1086, startPoint y: 515, endPoint x: 975, endPoint y: 336, distance: 211.2
click at [975, 336] on div at bounding box center [876, 404] width 922 height 511
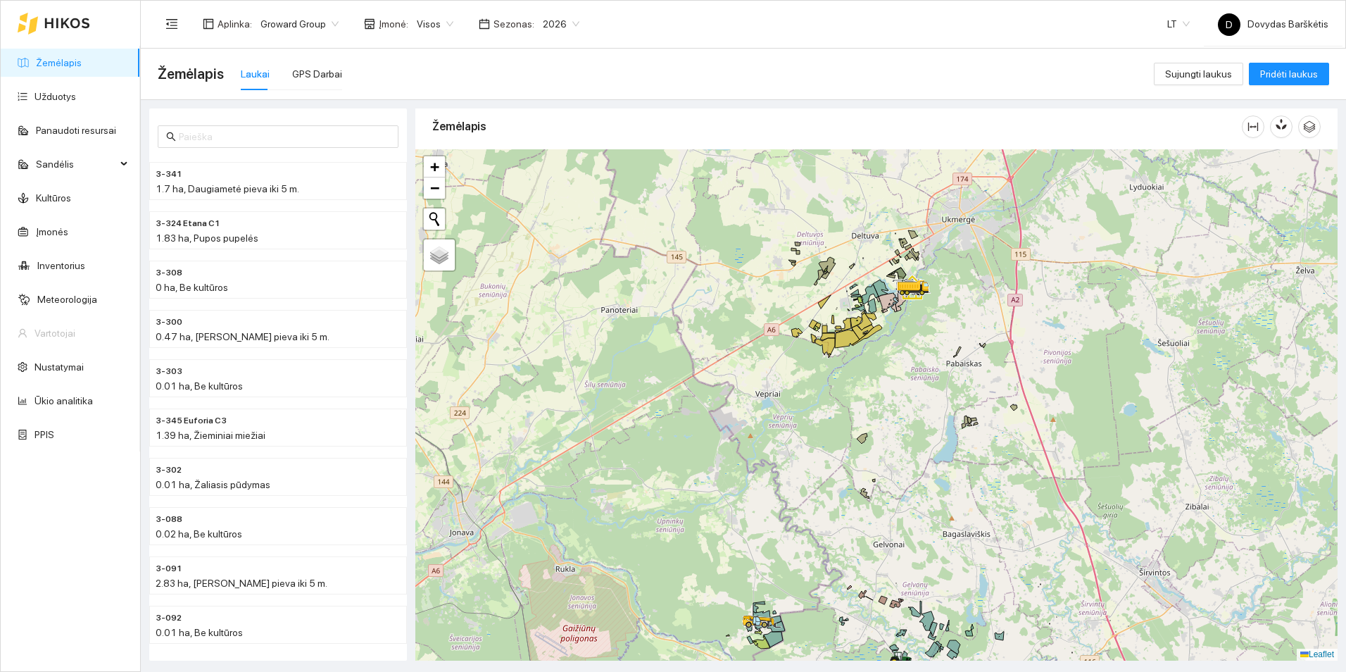
drag, startPoint x: 914, startPoint y: 319, endPoint x: 886, endPoint y: 384, distance: 71.3
click at [886, 384] on div at bounding box center [876, 404] width 922 height 511
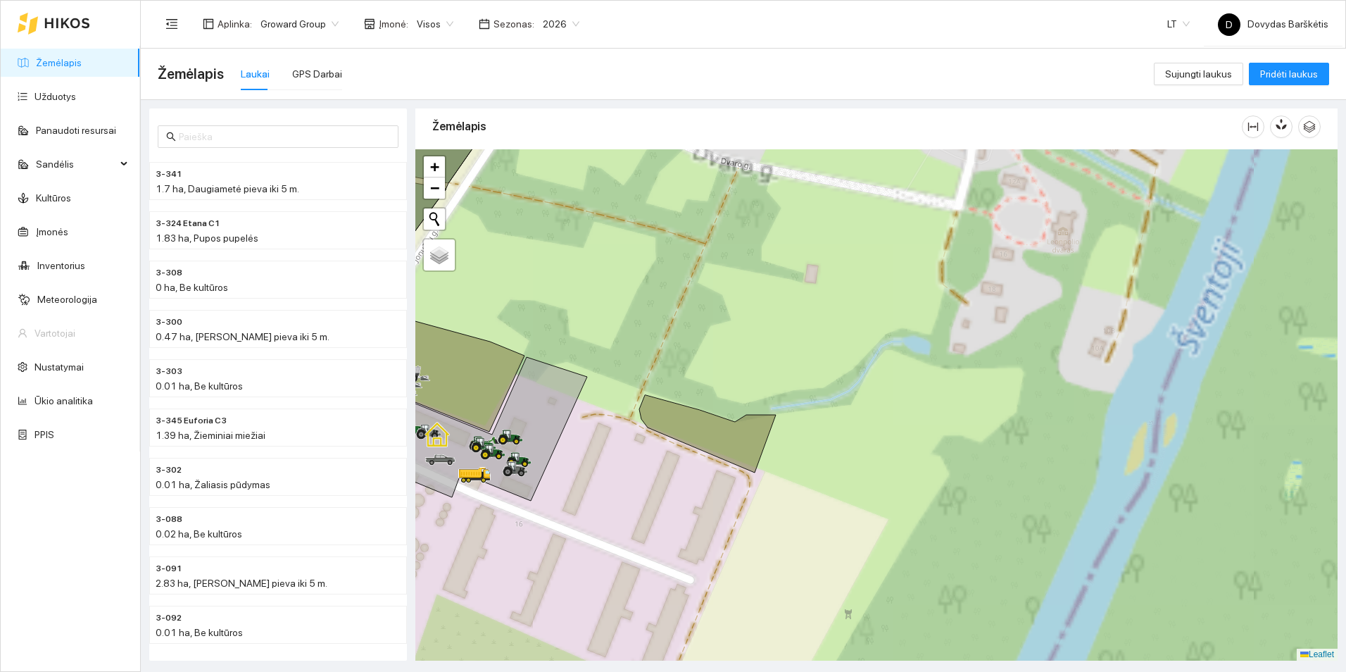
drag, startPoint x: 855, startPoint y: 401, endPoint x: 1047, endPoint y: 325, distance: 206.7
click at [1047, 325] on div at bounding box center [876, 404] width 922 height 511
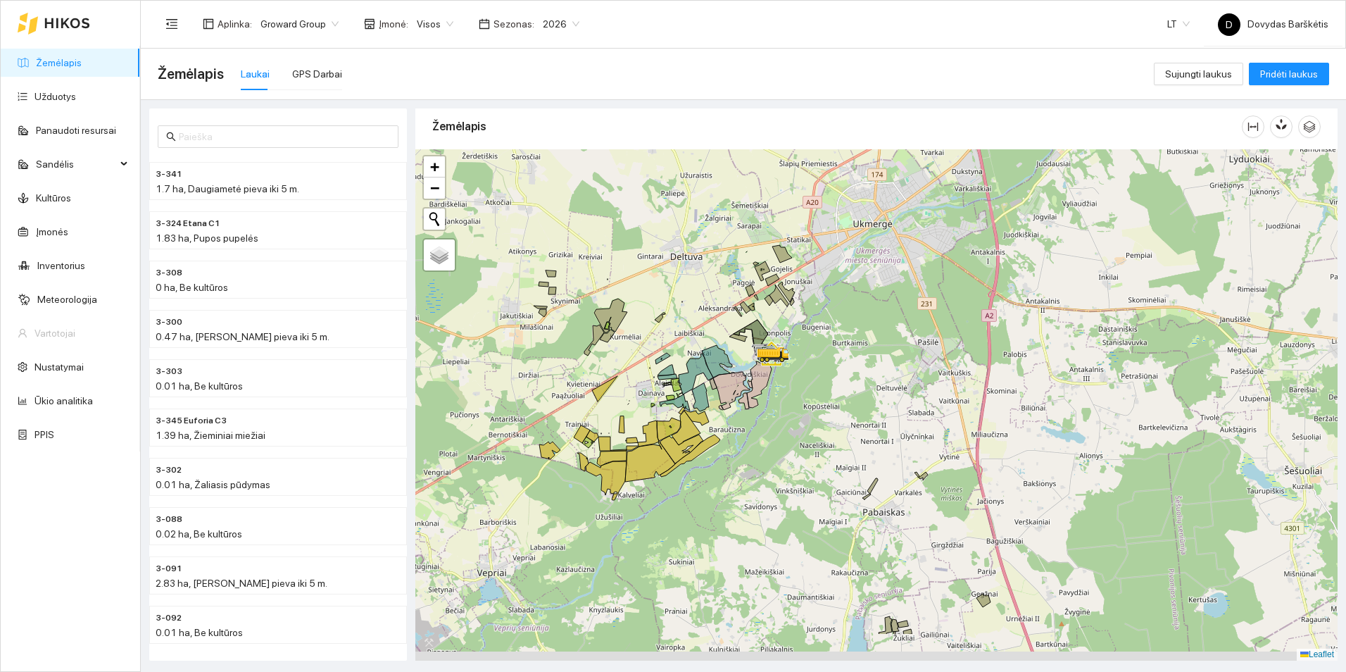
drag, startPoint x: 899, startPoint y: 382, endPoint x: 976, endPoint y: 275, distance: 131.7
click at [976, 275] on div at bounding box center [876, 404] width 922 height 511
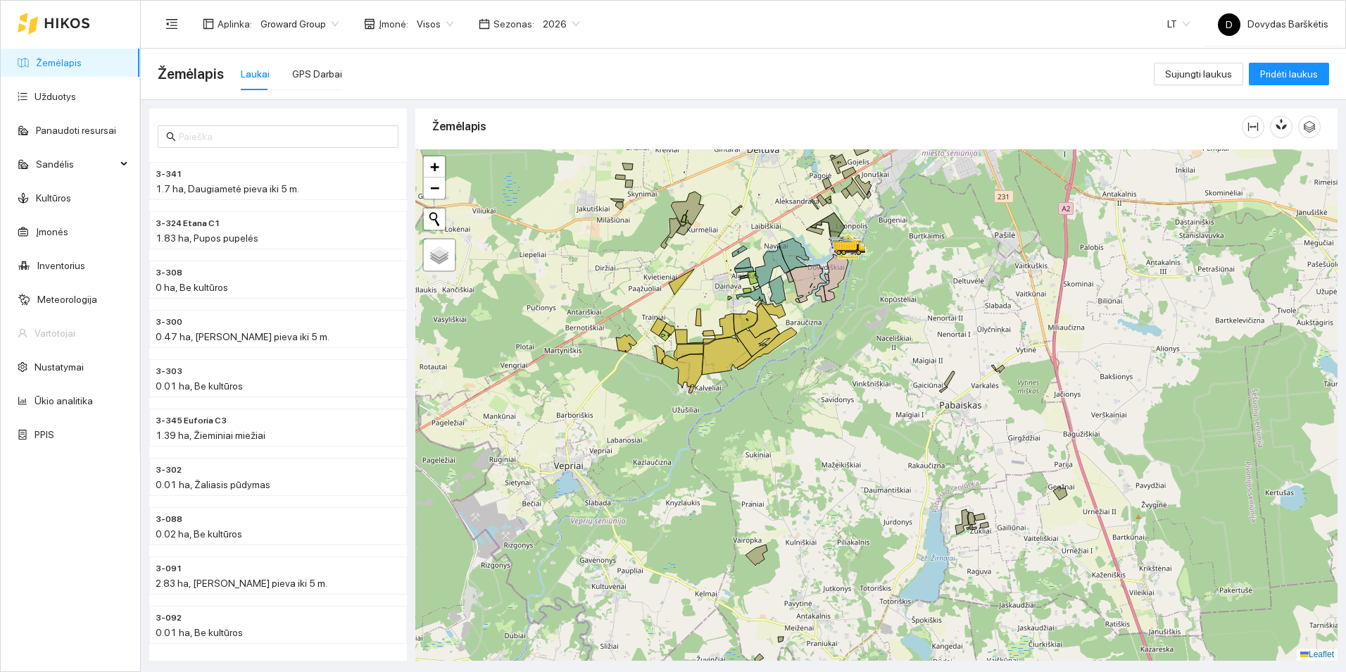
drag, startPoint x: 864, startPoint y: 451, endPoint x: 874, endPoint y: 298, distance: 153.1
click at [874, 298] on div at bounding box center [876, 404] width 922 height 511
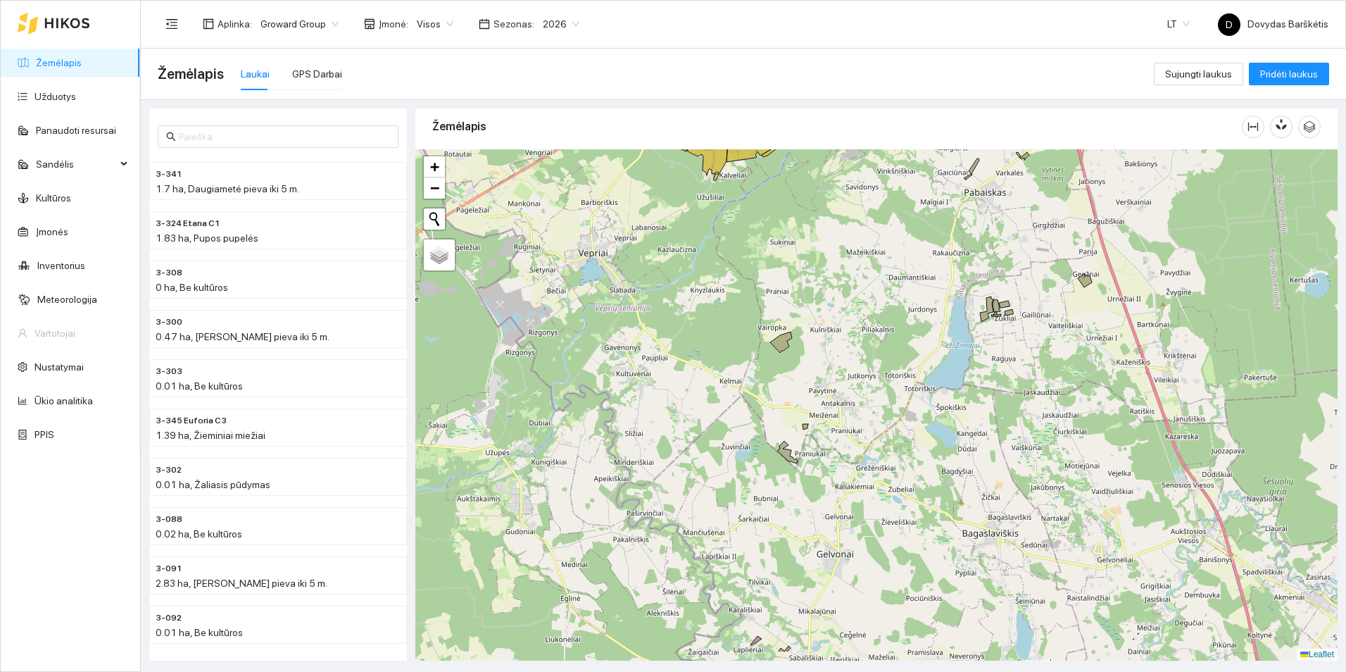
drag, startPoint x: 853, startPoint y: 337, endPoint x: 837, endPoint y: 247, distance: 91.5
click at [837, 247] on div at bounding box center [876, 404] width 922 height 511
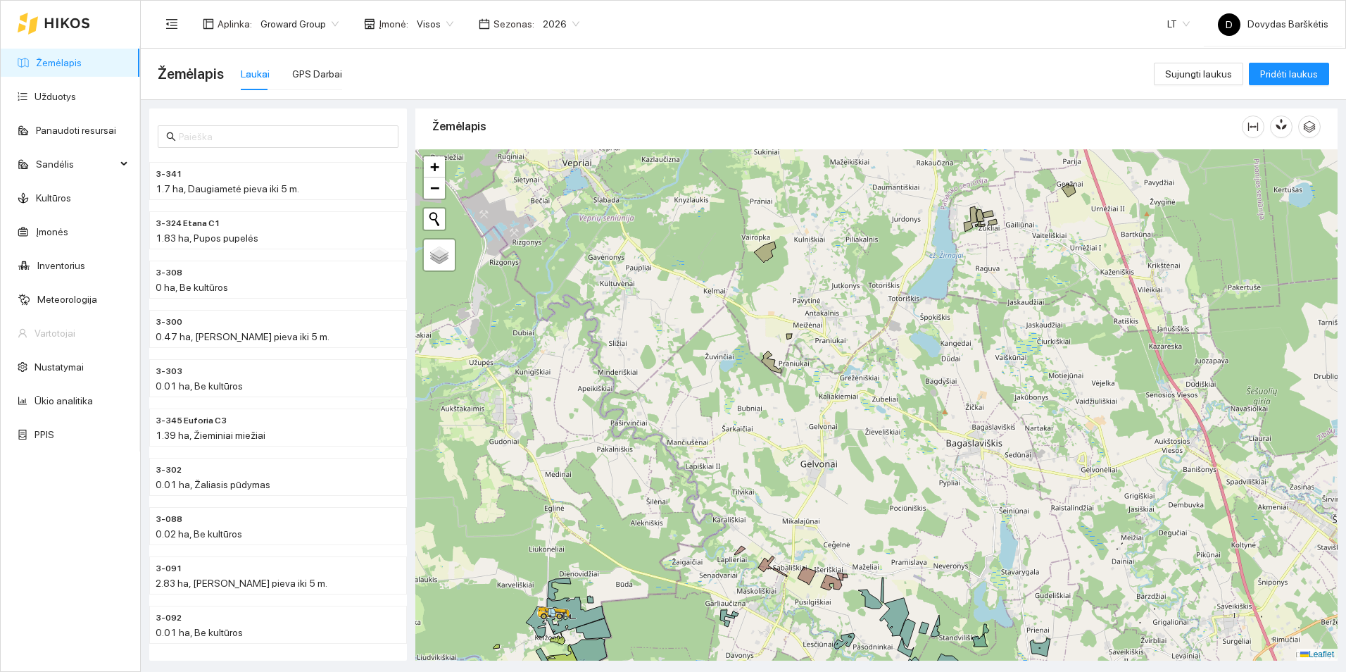
drag, startPoint x: 826, startPoint y: 417, endPoint x: 822, endPoint y: 284, distance: 133.1
click at [822, 284] on div at bounding box center [876, 404] width 922 height 511
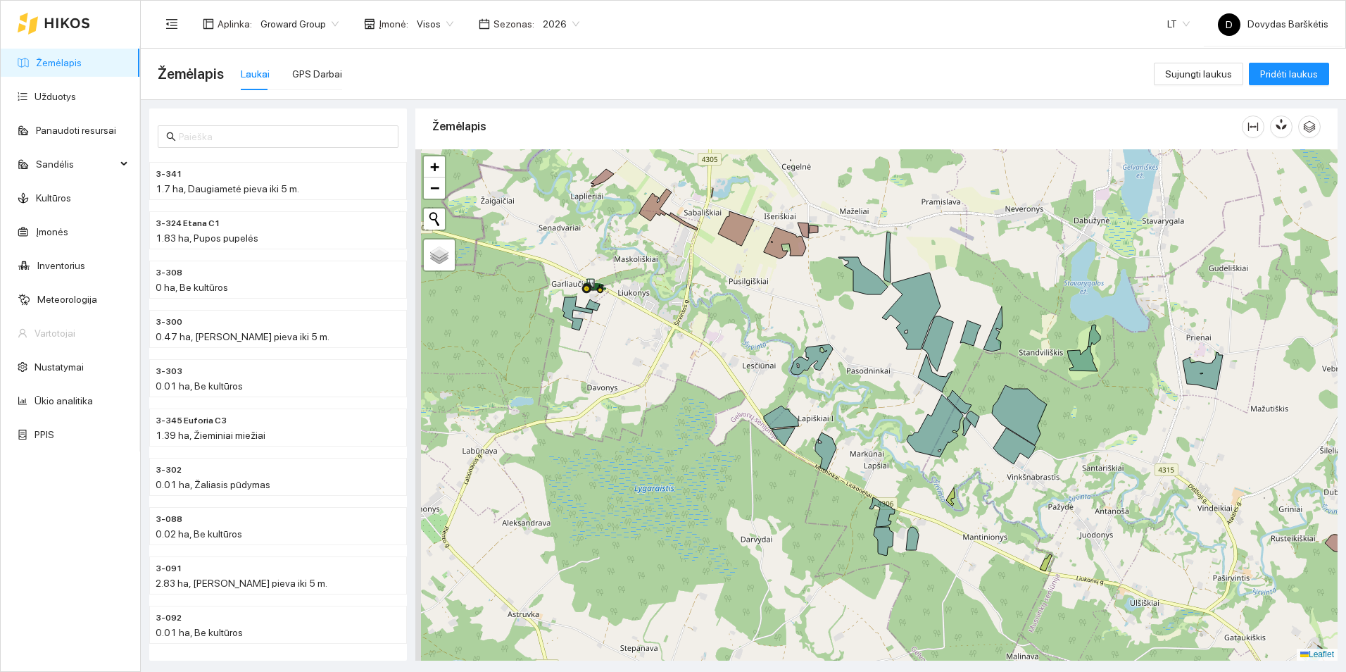
drag, startPoint x: 657, startPoint y: 284, endPoint x: 860, endPoint y: 280, distance: 202.8
click at [860, 280] on div at bounding box center [876, 404] width 922 height 511
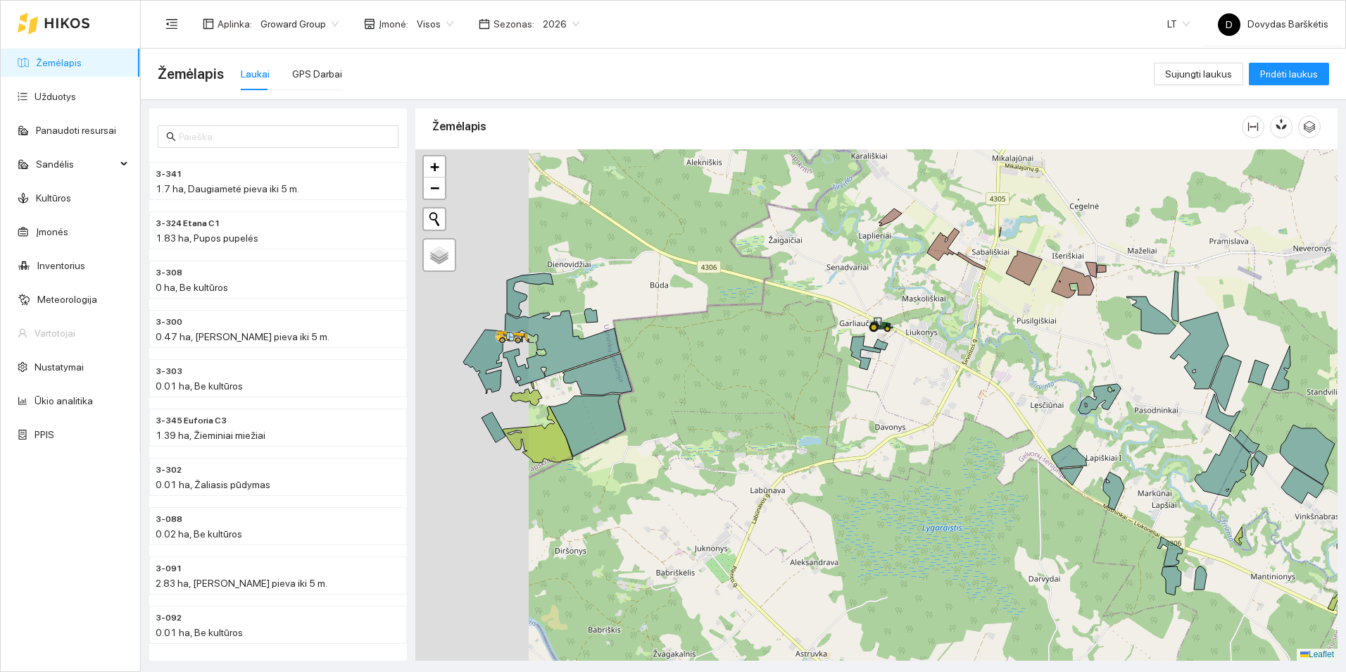
drag, startPoint x: 814, startPoint y: 289, endPoint x: 947, endPoint y: 334, distance: 141.4
click at [947, 334] on div at bounding box center [876, 404] width 922 height 511
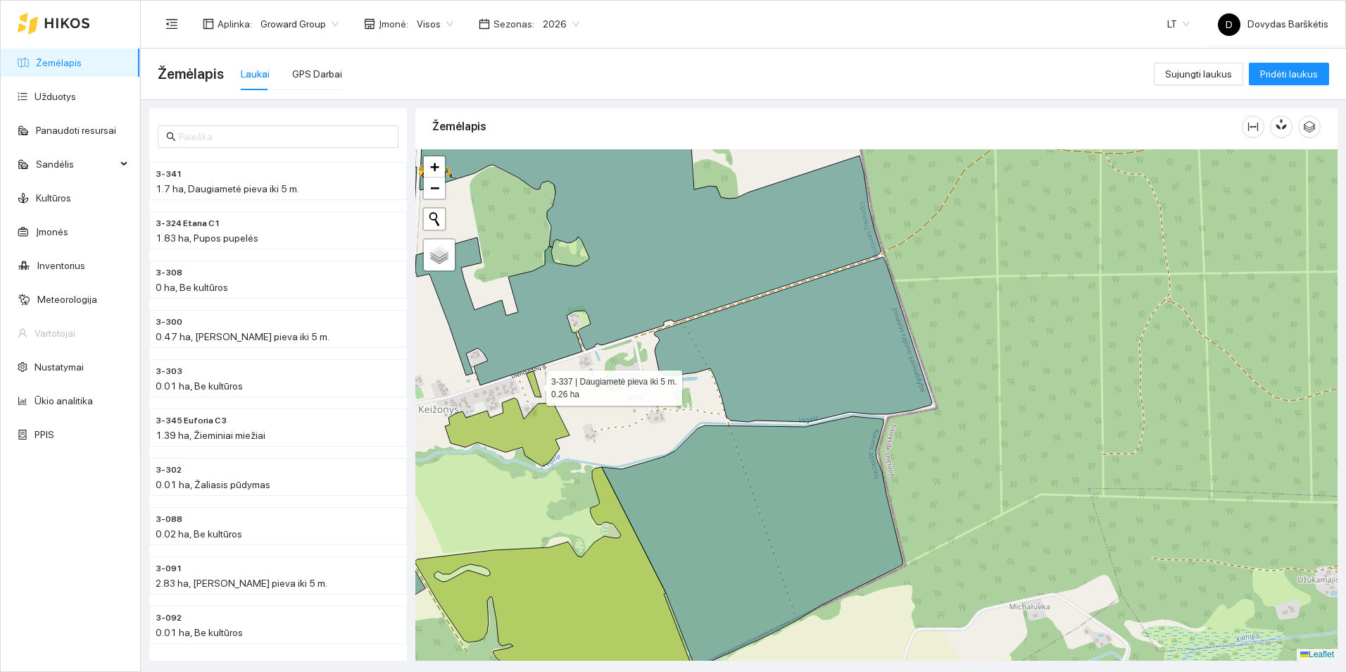
click at [536, 388] on icon at bounding box center [534, 384] width 15 height 26
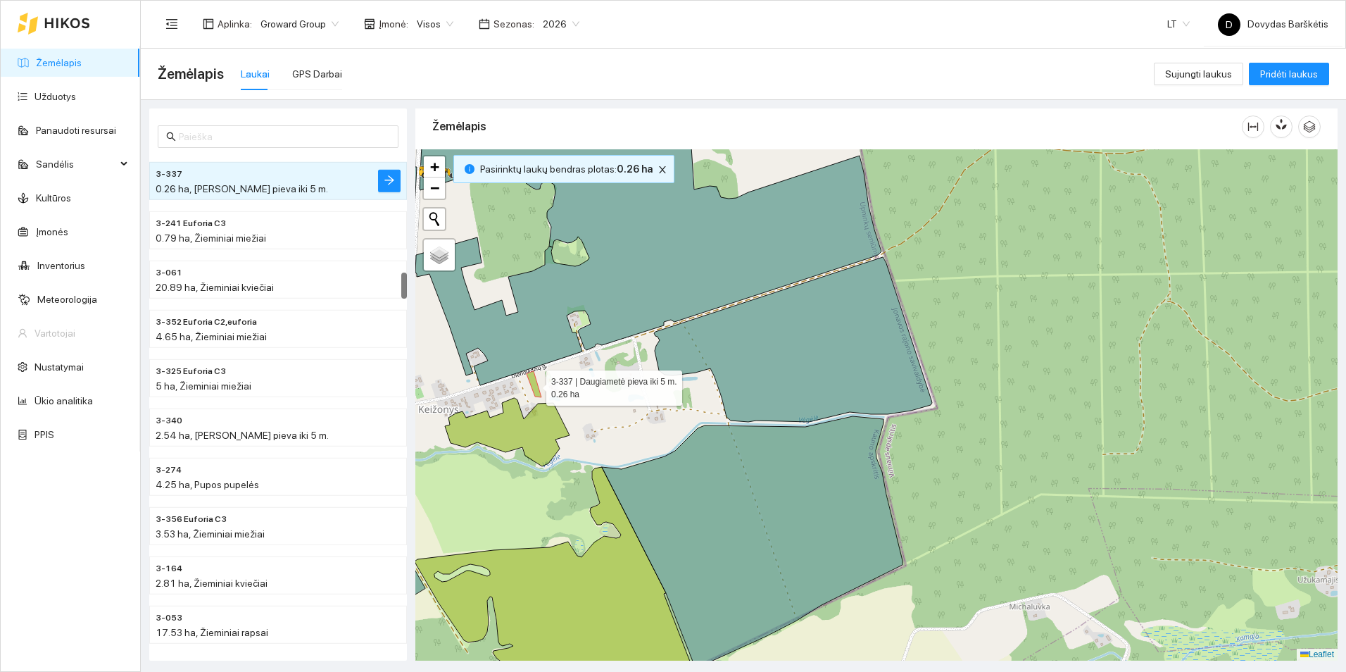
click at [536, 388] on icon at bounding box center [534, 384] width 15 height 26
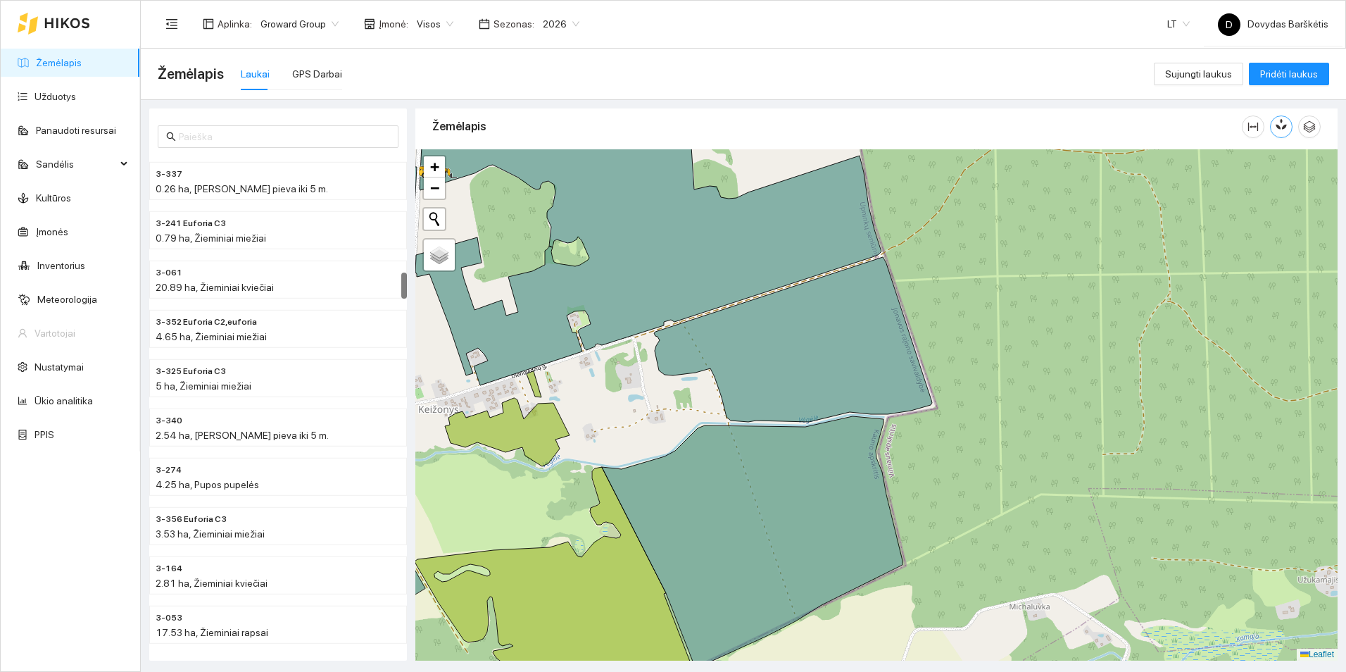
click at [1285, 121] on icon "button" at bounding box center [1281, 124] width 13 height 13
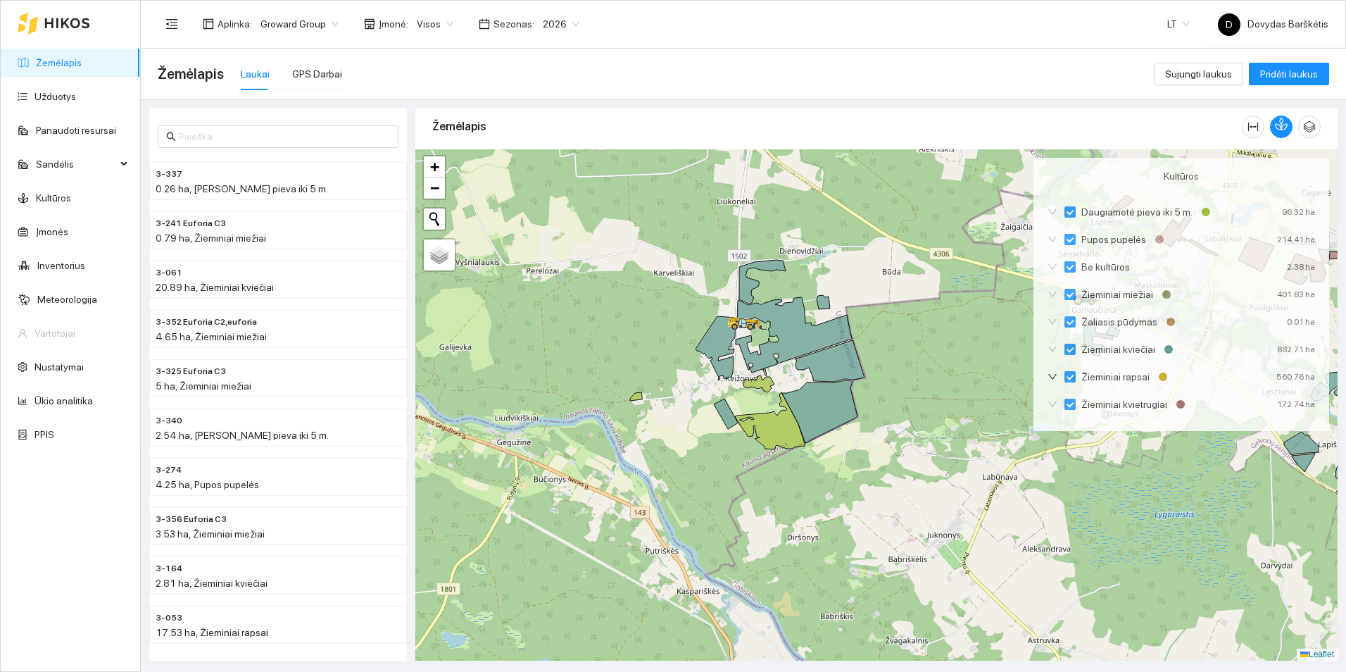
click at [929, 409] on div at bounding box center [876, 404] width 922 height 511
click at [931, 405] on div at bounding box center [876, 404] width 922 height 511
click at [1287, 124] on button "button" at bounding box center [1281, 126] width 23 height 23
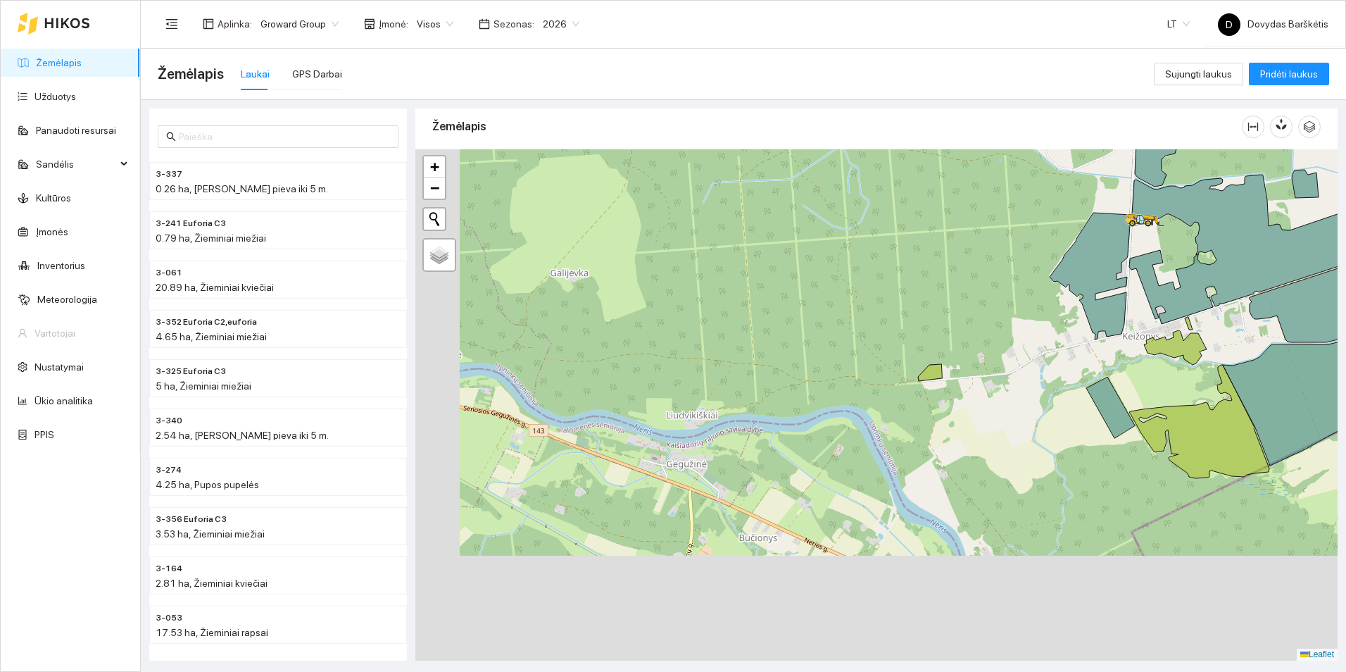
drag, startPoint x: 574, startPoint y: 435, endPoint x: 768, endPoint y: 298, distance: 237.5
click at [769, 298] on div at bounding box center [876, 404] width 922 height 511
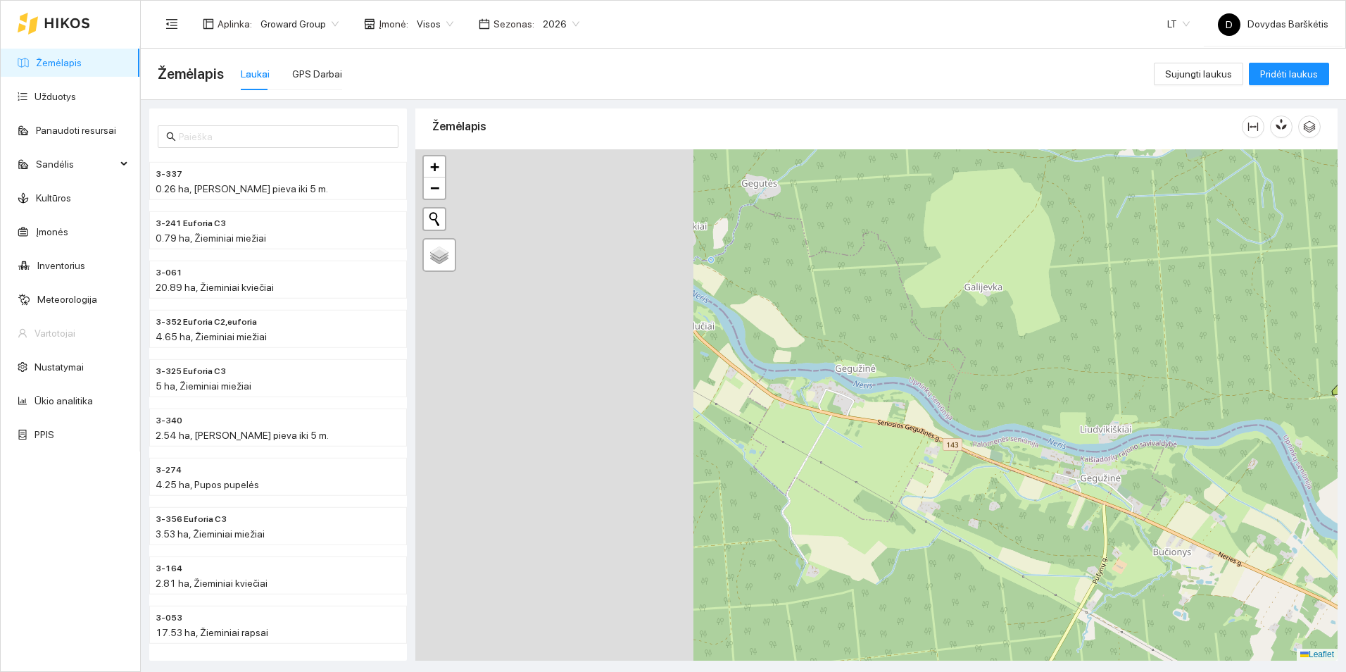
drag, startPoint x: 656, startPoint y: 343, endPoint x: 1022, endPoint y: 383, distance: 368.2
click at [1032, 385] on div at bounding box center [876, 404] width 922 height 511
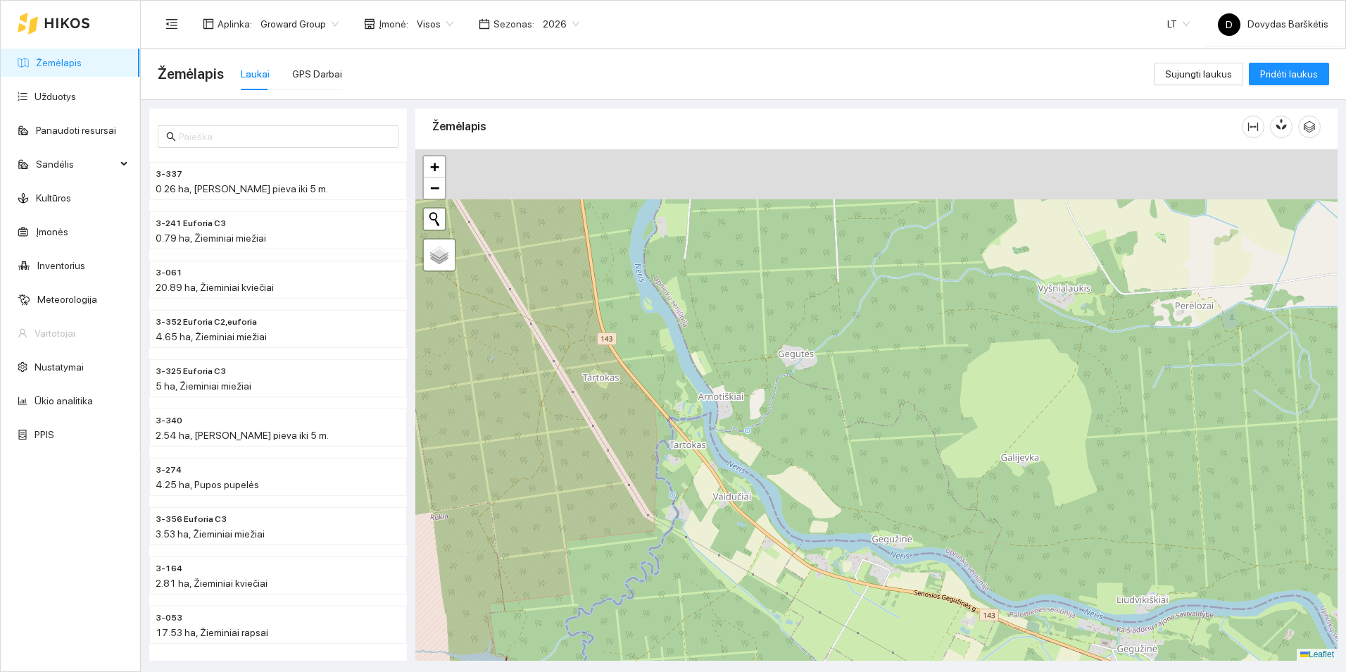
drag, startPoint x: 728, startPoint y: 271, endPoint x: 769, endPoint y: 441, distance: 174.7
click at [769, 441] on div at bounding box center [876, 404] width 922 height 511
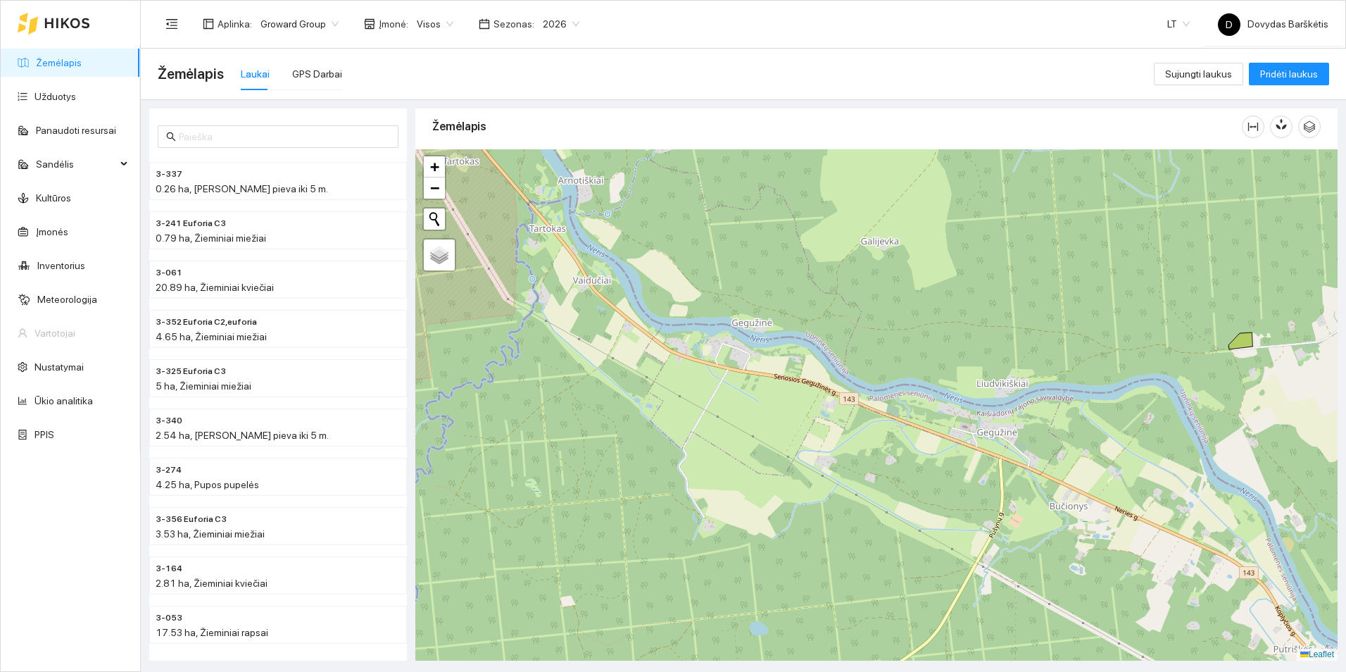
drag, startPoint x: 636, startPoint y: 253, endPoint x: 545, endPoint y: 125, distance: 157.4
click at [545, 125] on div "Žemėlapis" at bounding box center [876, 380] width 922 height 552
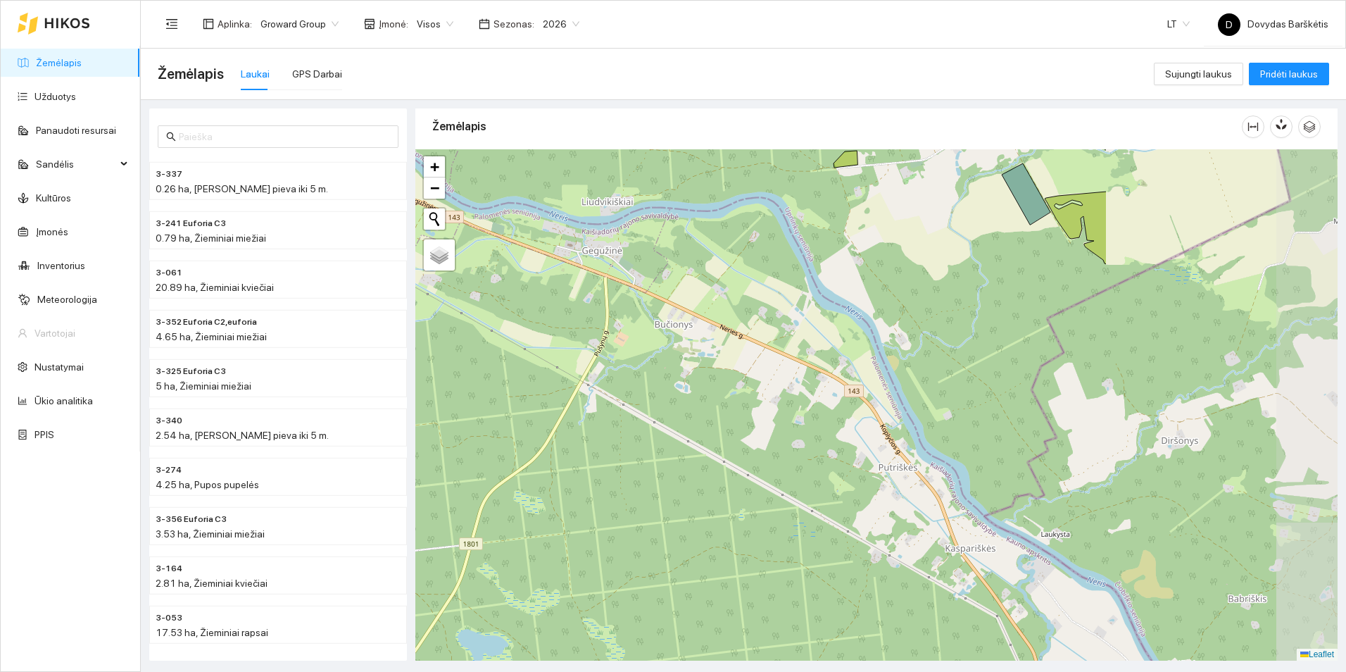
drag, startPoint x: 898, startPoint y: 277, endPoint x: 550, endPoint y: 179, distance: 361.4
click at [550, 179] on div at bounding box center [876, 404] width 922 height 511
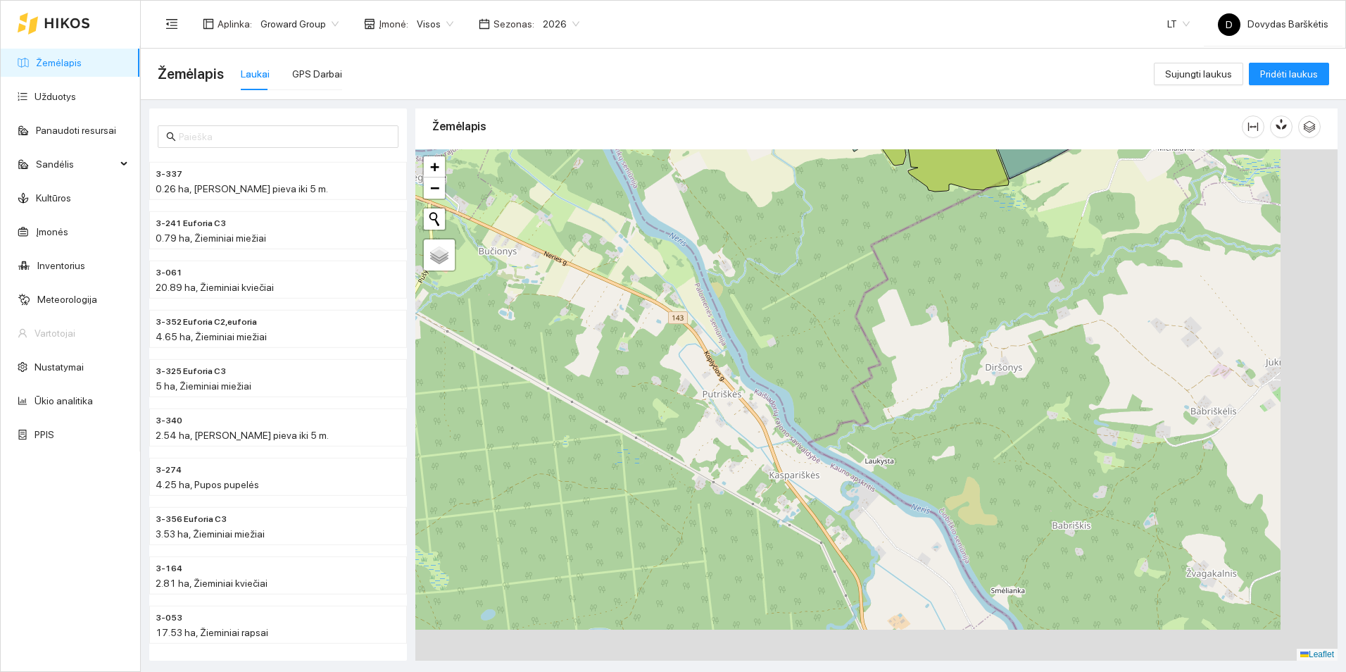
drag, startPoint x: 752, startPoint y: 311, endPoint x: 609, endPoint y: 249, distance: 156.4
click at [609, 249] on div at bounding box center [876, 404] width 922 height 511
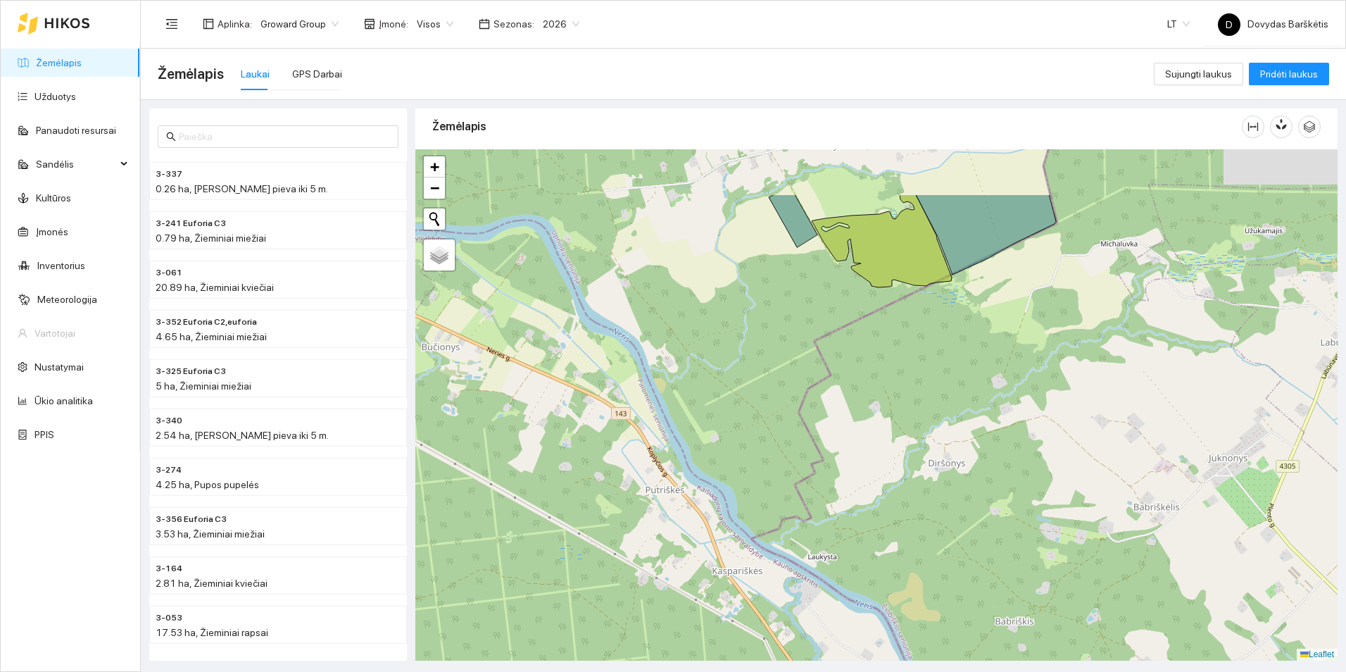
drag, startPoint x: 776, startPoint y: 273, endPoint x: 634, endPoint y: 452, distance: 228.4
click at [634, 452] on div at bounding box center [876, 404] width 922 height 511
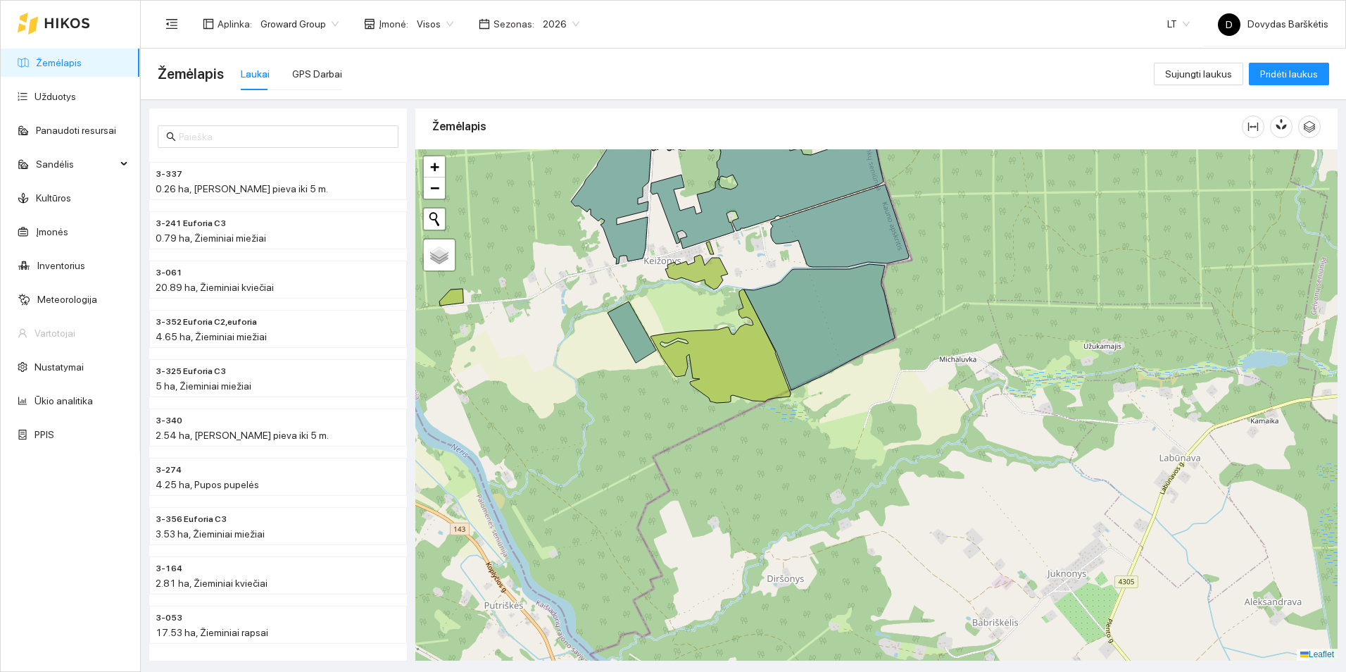
drag, startPoint x: 1054, startPoint y: 499, endPoint x: 651, endPoint y: 373, distance: 422.6
click at [651, 373] on div at bounding box center [876, 404] width 922 height 511
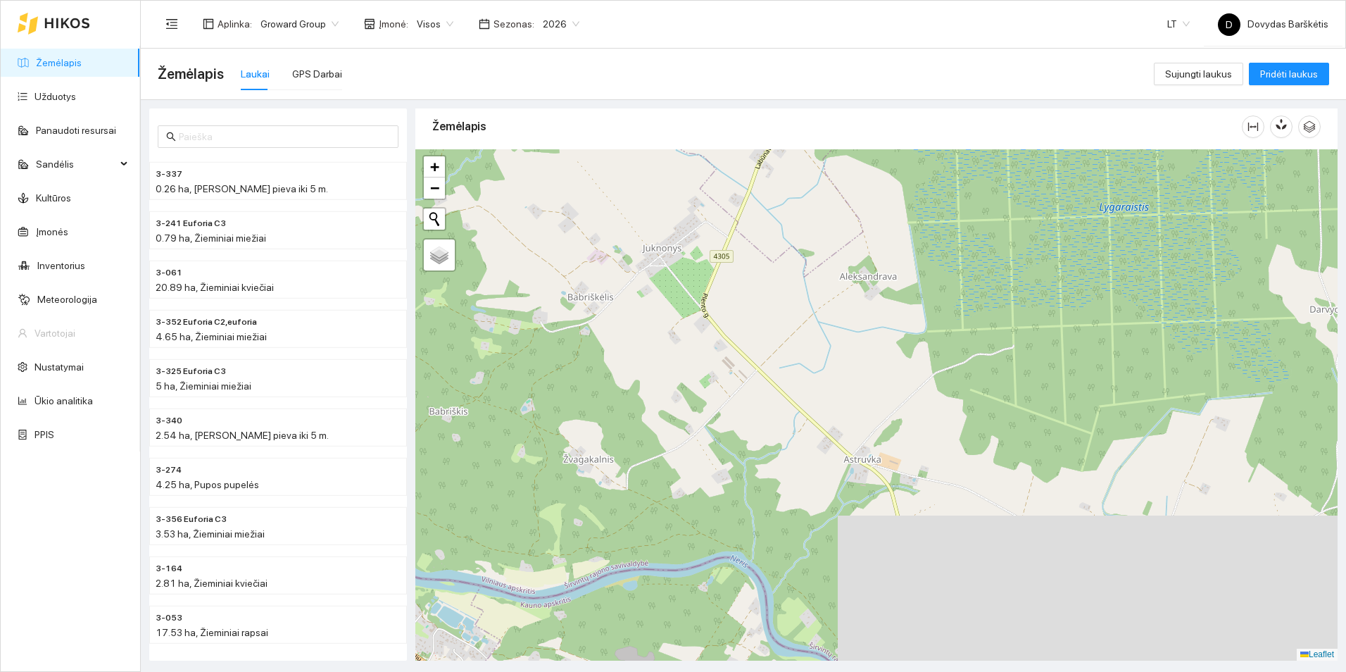
drag, startPoint x: 669, startPoint y: 386, endPoint x: 607, endPoint y: 185, distance: 210.0
click at [607, 185] on div at bounding box center [876, 404] width 922 height 511
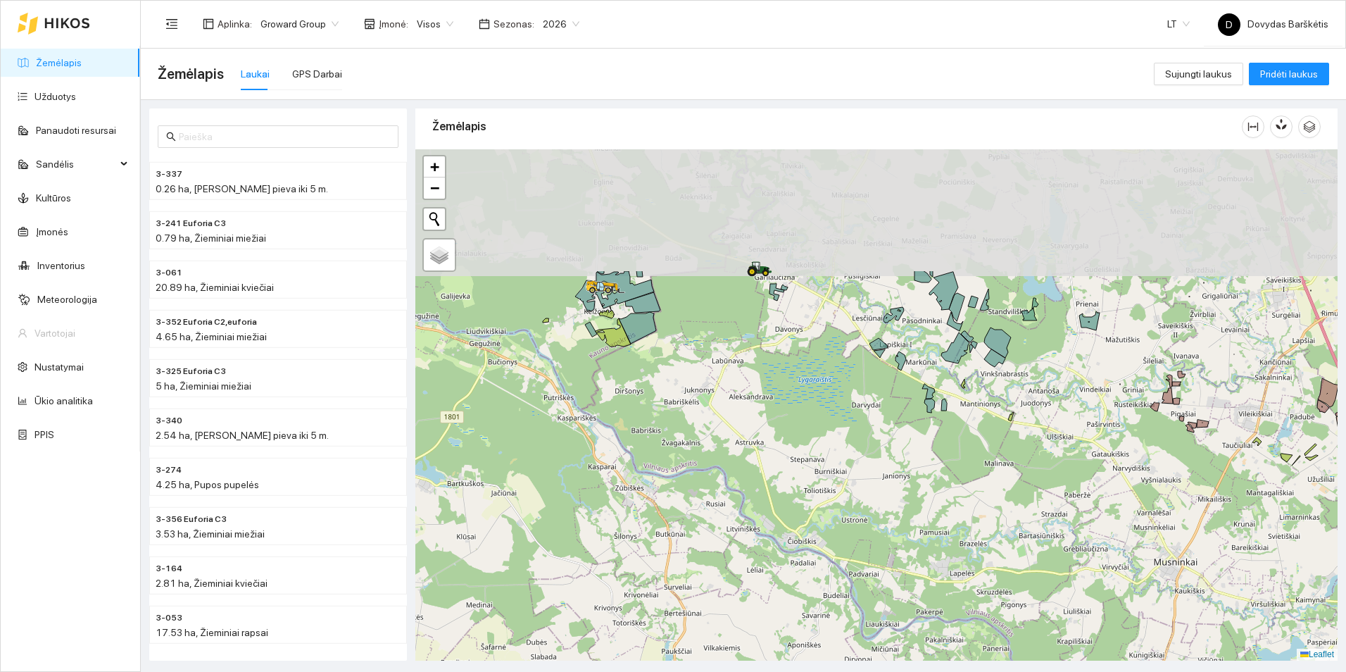
drag, startPoint x: 664, startPoint y: 244, endPoint x: 746, endPoint y: 427, distance: 200.4
click at [745, 426] on div at bounding box center [876, 404] width 922 height 511
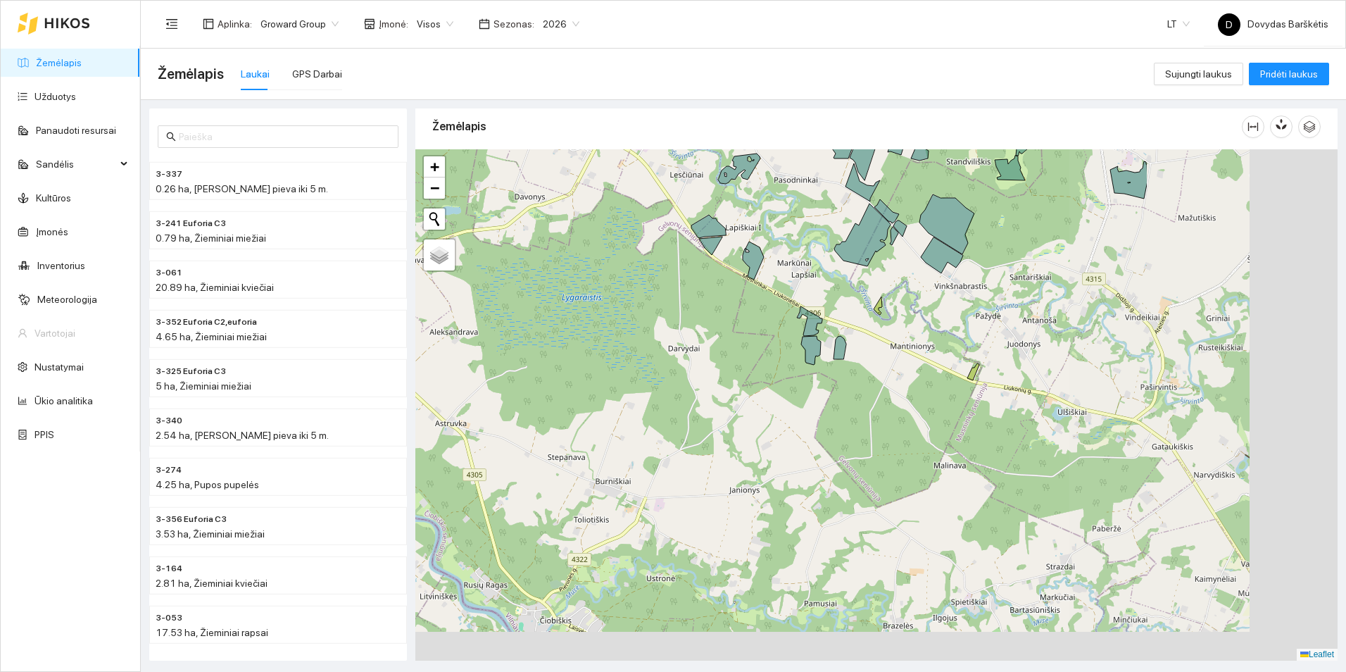
drag, startPoint x: 850, startPoint y: 351, endPoint x: 567, endPoint y: 196, distance: 322.9
click at [567, 196] on div at bounding box center [876, 404] width 922 height 511
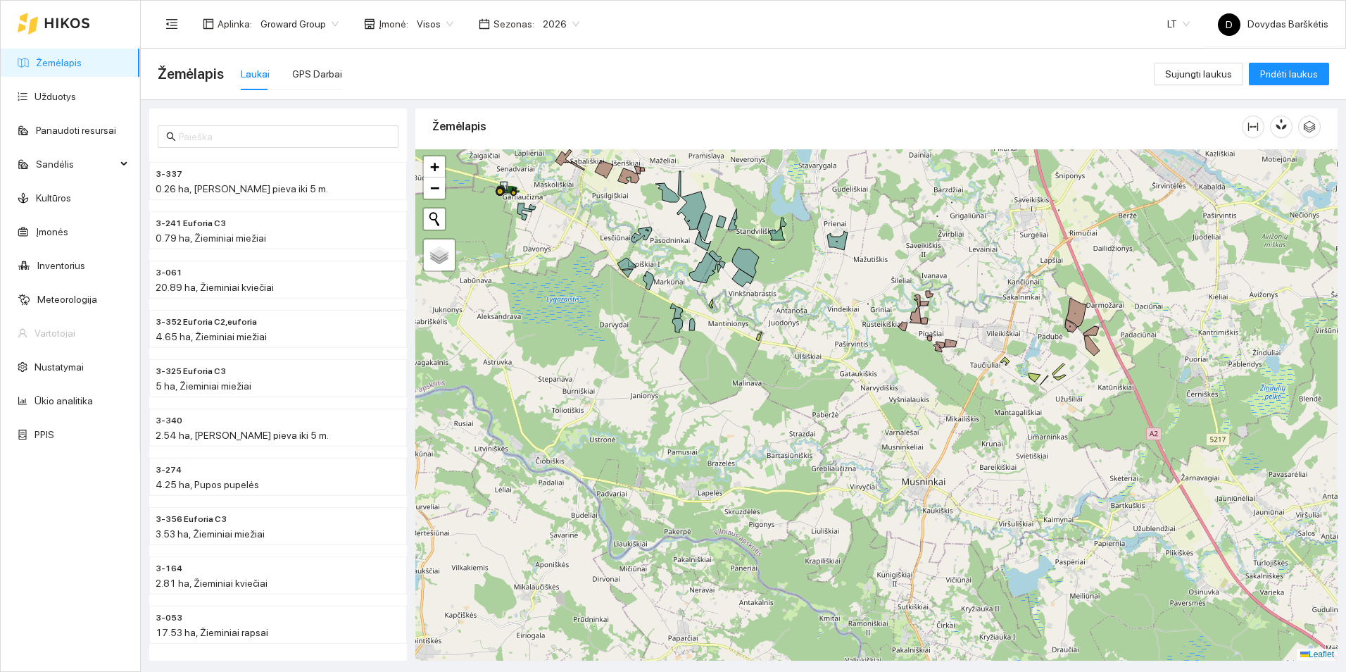
drag, startPoint x: 1076, startPoint y: 383, endPoint x: 798, endPoint y: 342, distance: 281.0
click at [798, 342] on div at bounding box center [876, 404] width 922 height 511
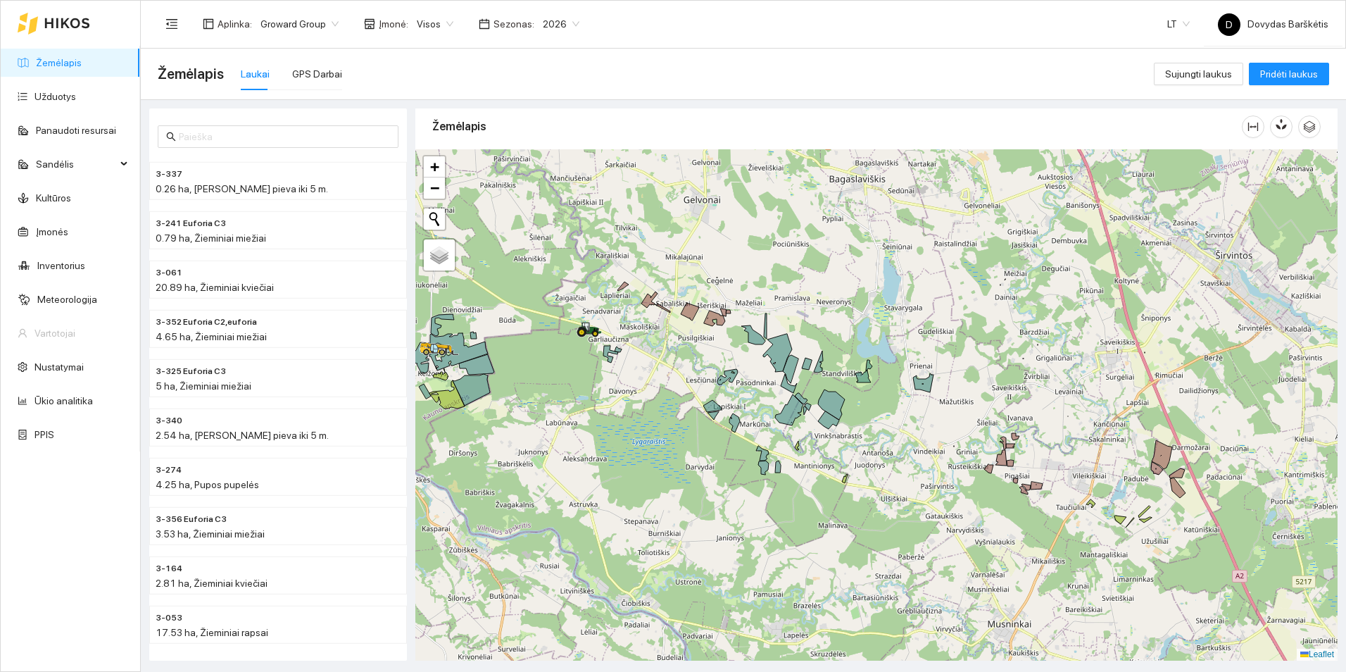
drag, startPoint x: 574, startPoint y: 298, endPoint x: 660, endPoint y: 441, distance: 166.1
click at [660, 441] on div at bounding box center [876, 404] width 922 height 511
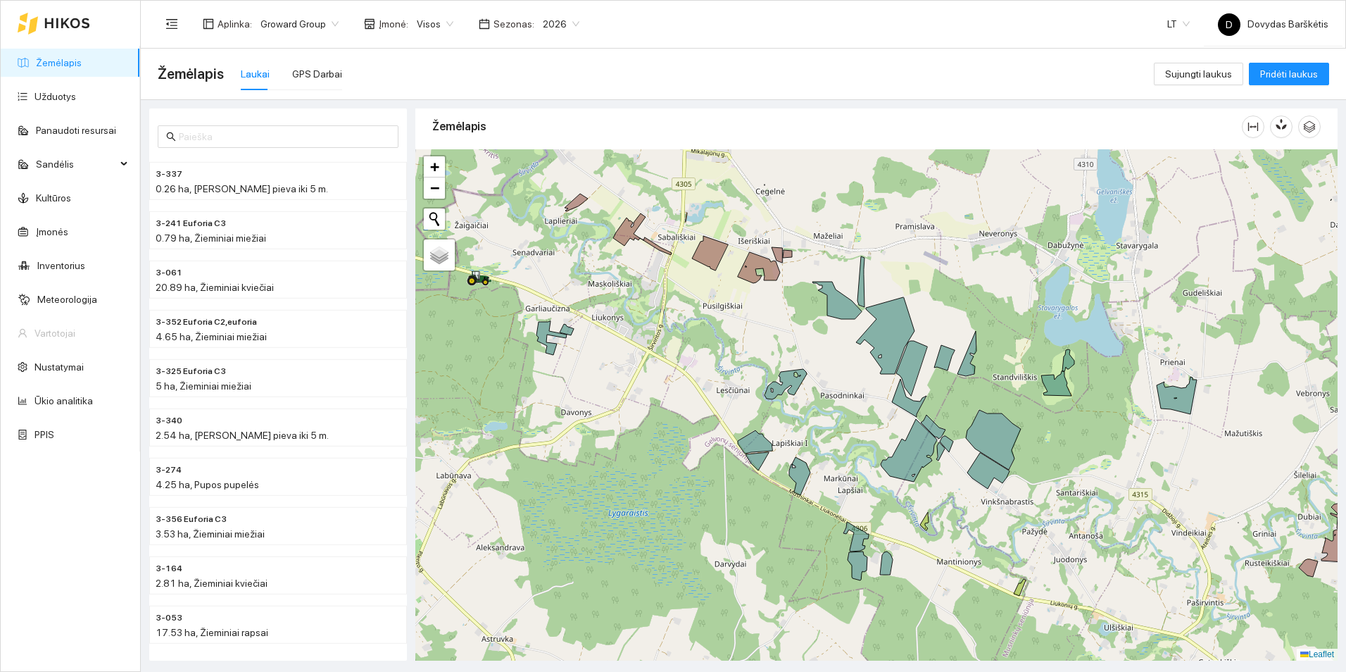
drag, startPoint x: 1023, startPoint y: 428, endPoint x: 1275, endPoint y: 443, distance: 252.5
click at [1292, 449] on div at bounding box center [876, 404] width 922 height 511
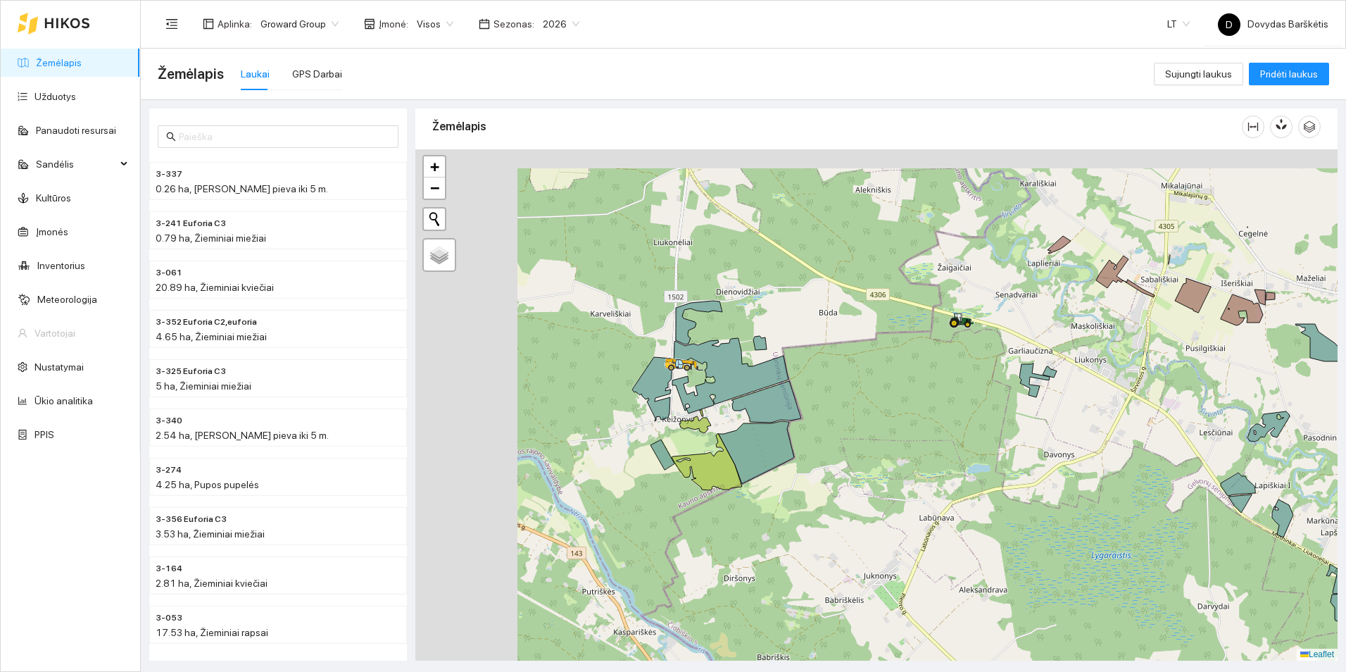
drag, startPoint x: 730, startPoint y: 395, endPoint x: 980, endPoint y: 415, distance: 250.7
click at [980, 415] on div at bounding box center [876, 404] width 922 height 511
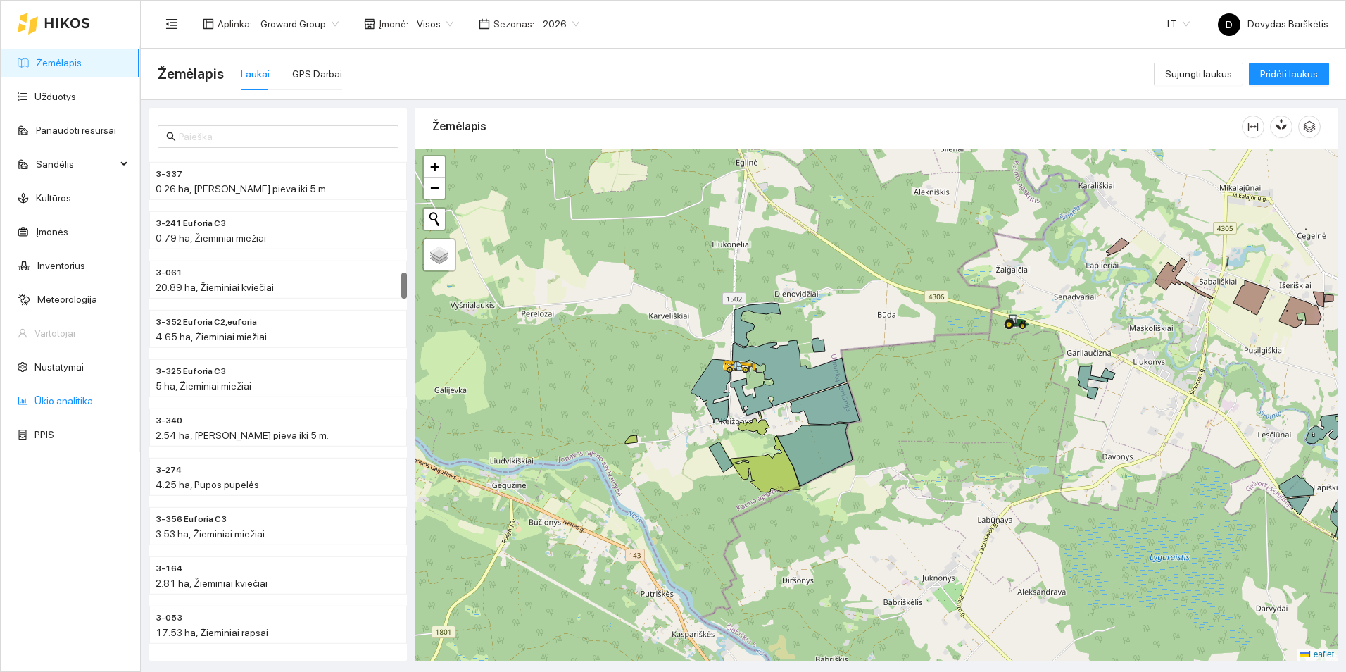
click at [70, 398] on link "Ūkio analitika" at bounding box center [63, 400] width 58 height 11
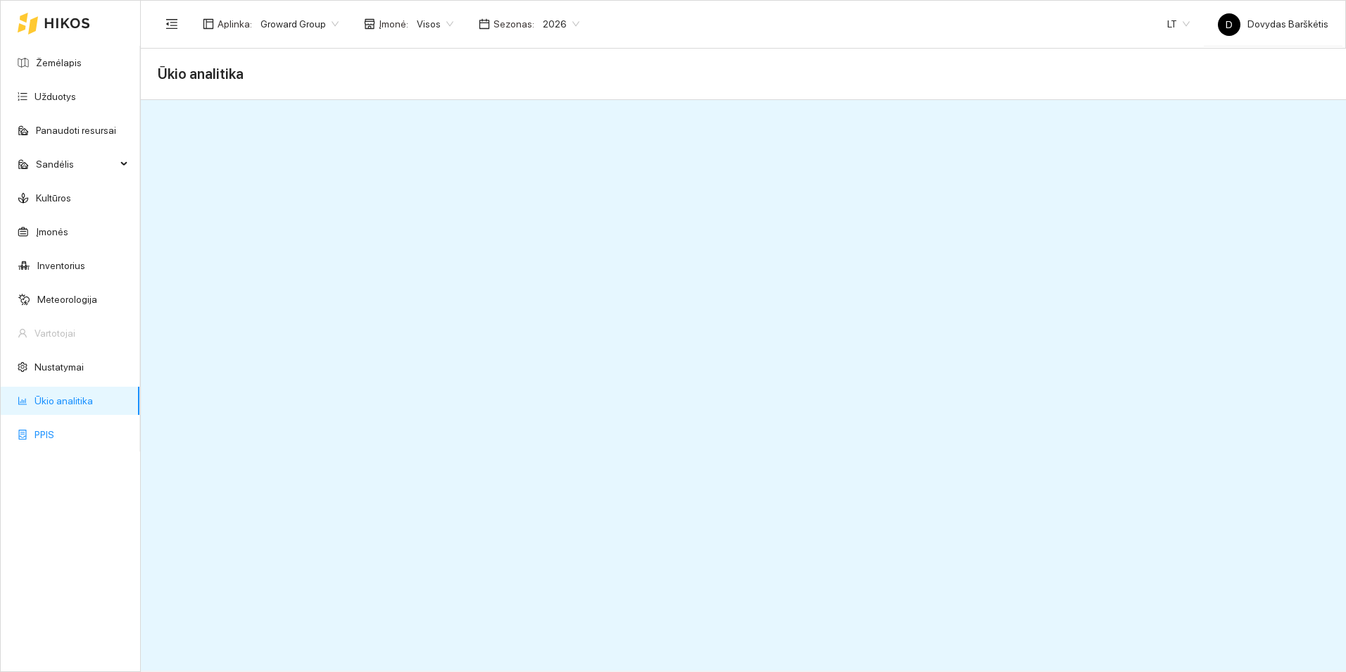
click at [54, 440] on link "PPIS" at bounding box center [44, 434] width 20 height 11
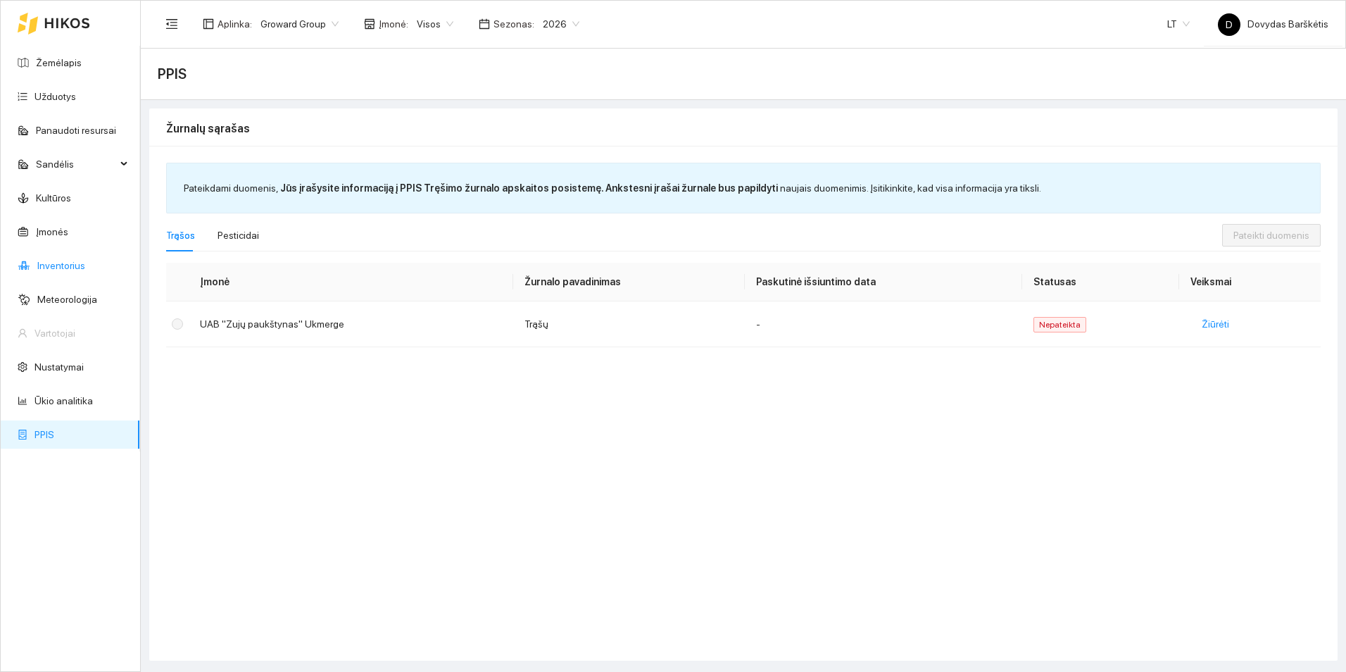
click at [78, 260] on link "Inventorius" at bounding box center [61, 265] width 48 height 11
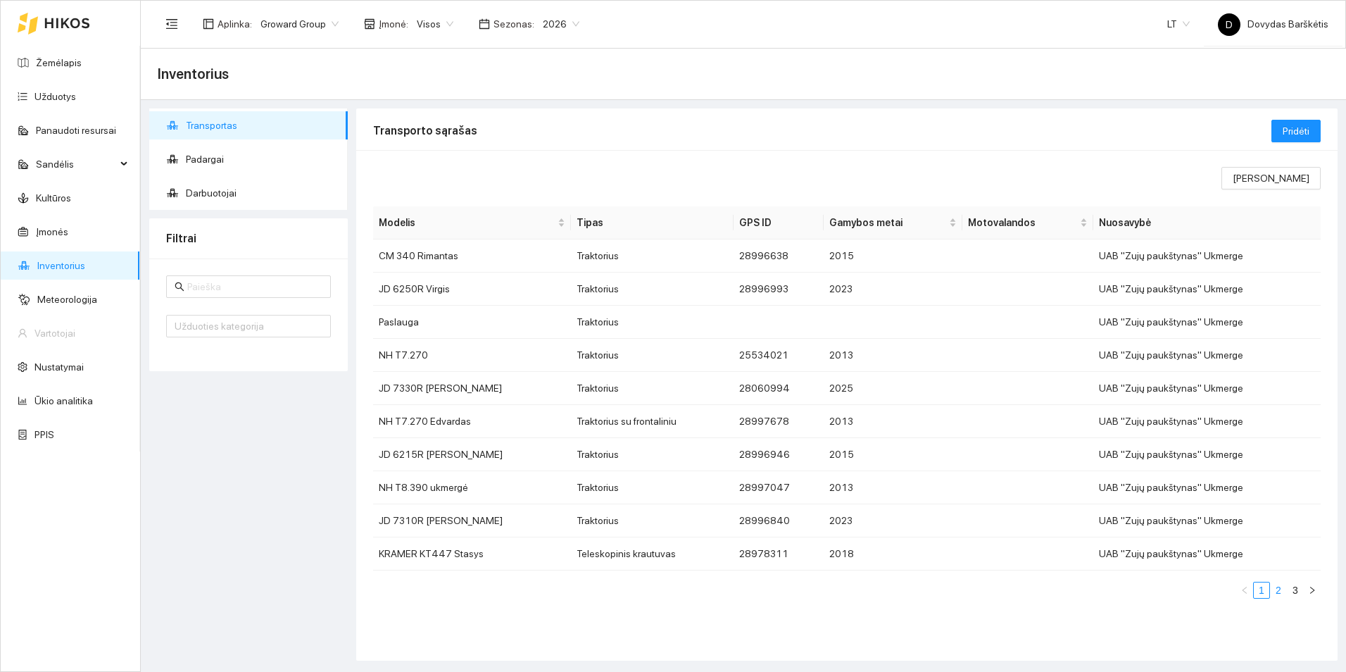
click at [1276, 585] on link "2" at bounding box center [1278, 589] width 15 height 15
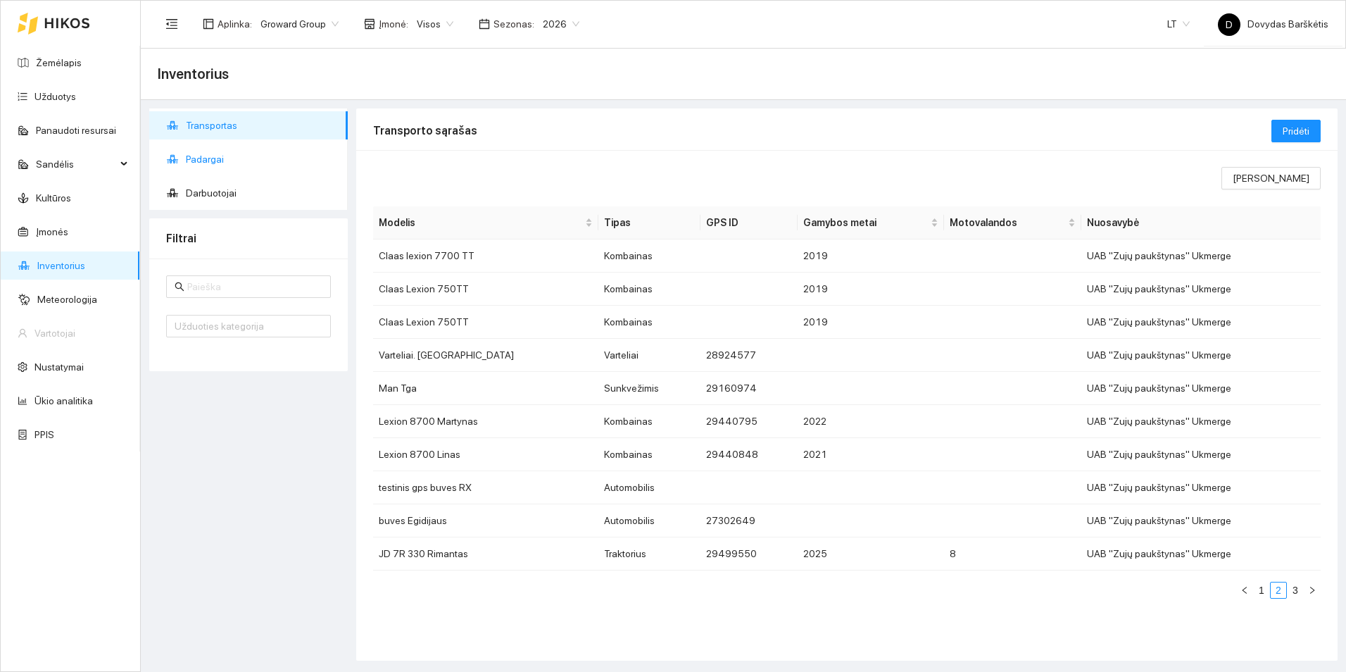
click at [191, 146] on span "Padargai" at bounding box center [261, 159] width 151 height 28
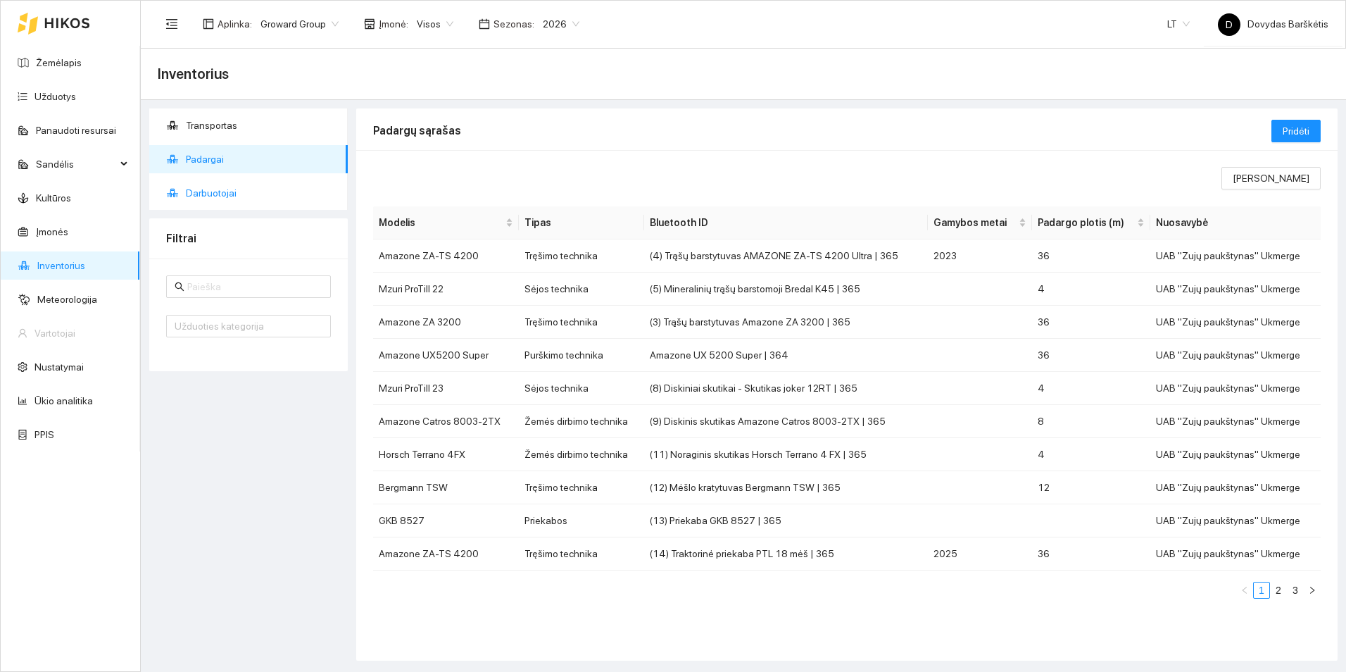
click at [219, 194] on span "Darbuotojai" at bounding box center [261, 193] width 151 height 28
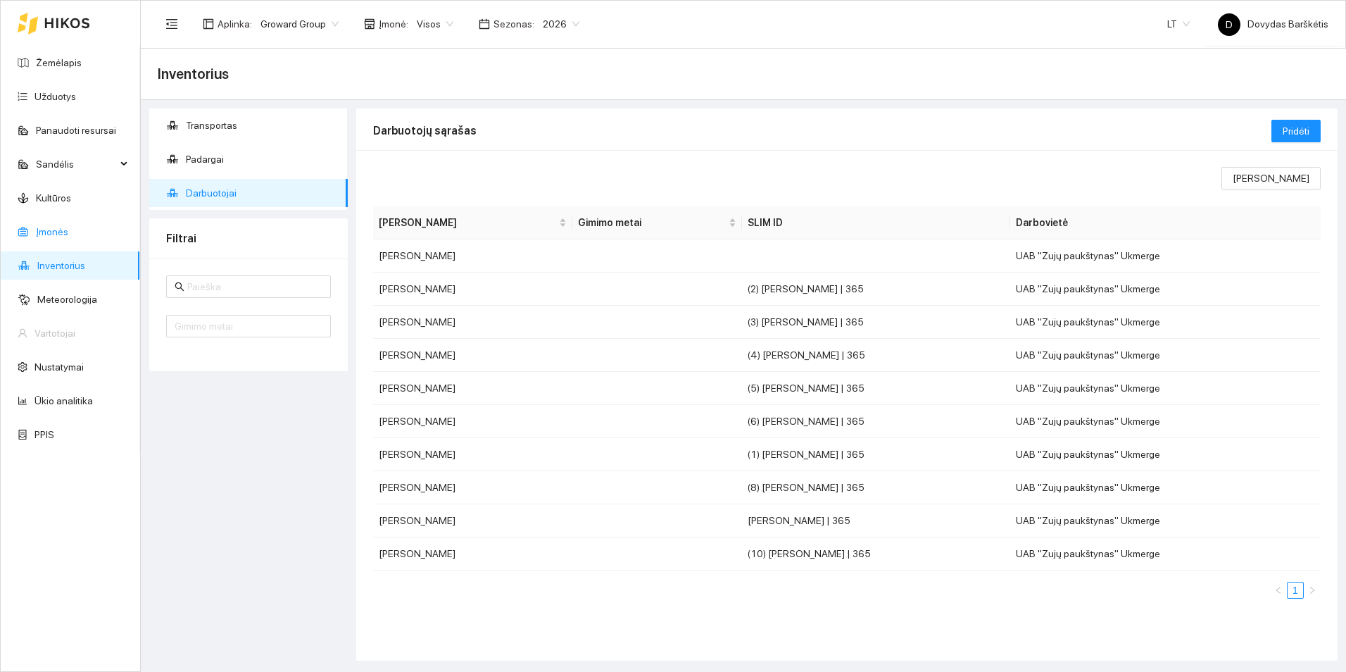
click at [37, 226] on link "Įmonės" at bounding box center [52, 231] width 32 height 11
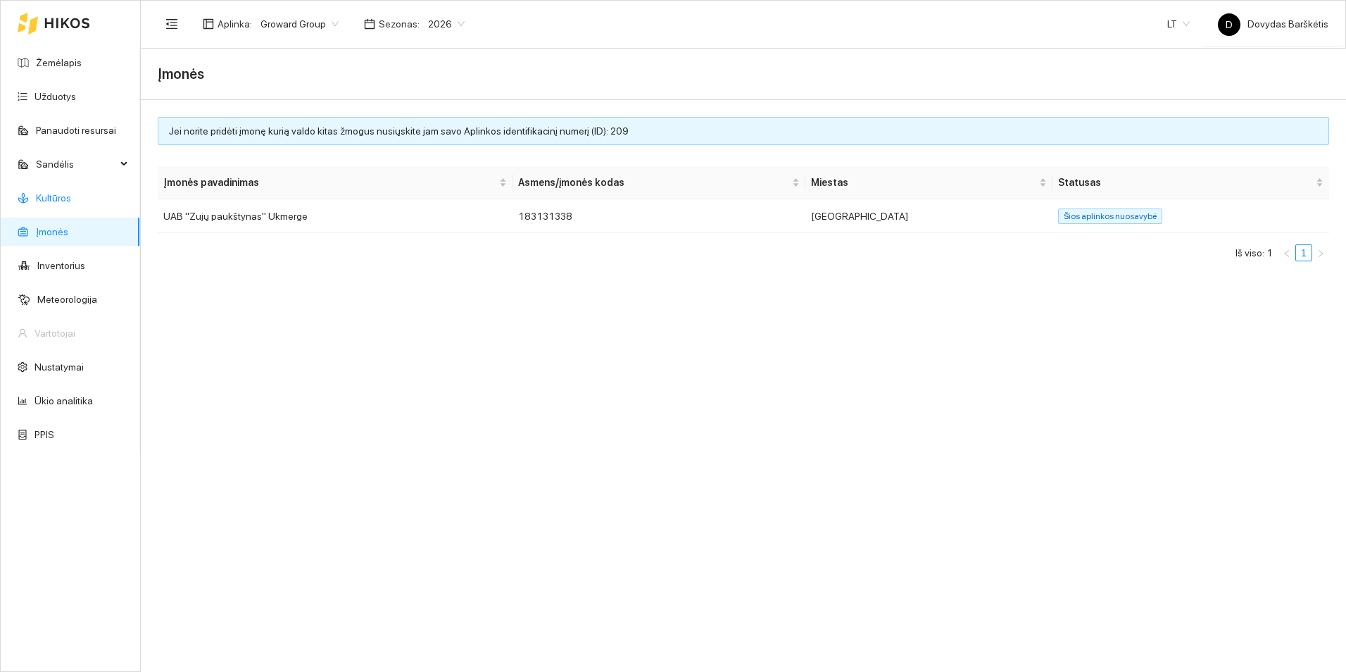
click at [53, 194] on link "Kultūros" at bounding box center [53, 197] width 35 height 11
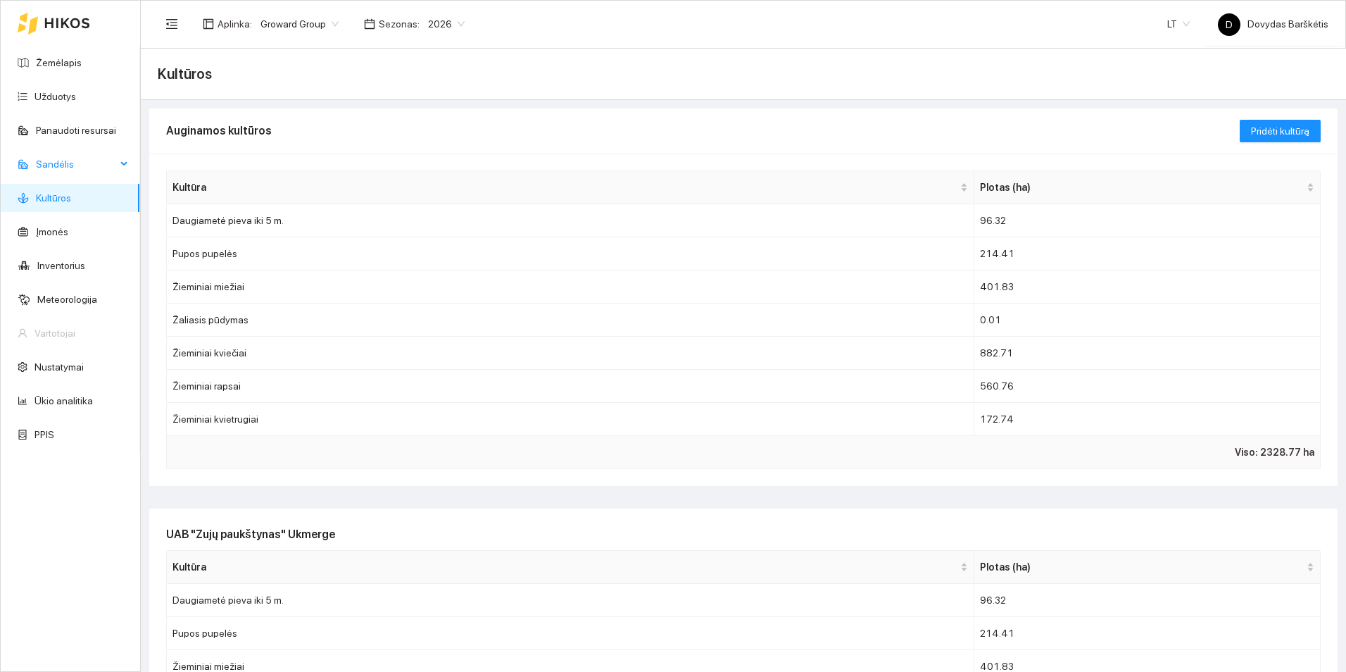
click at [82, 160] on span "Sandėlis" at bounding box center [76, 164] width 80 height 28
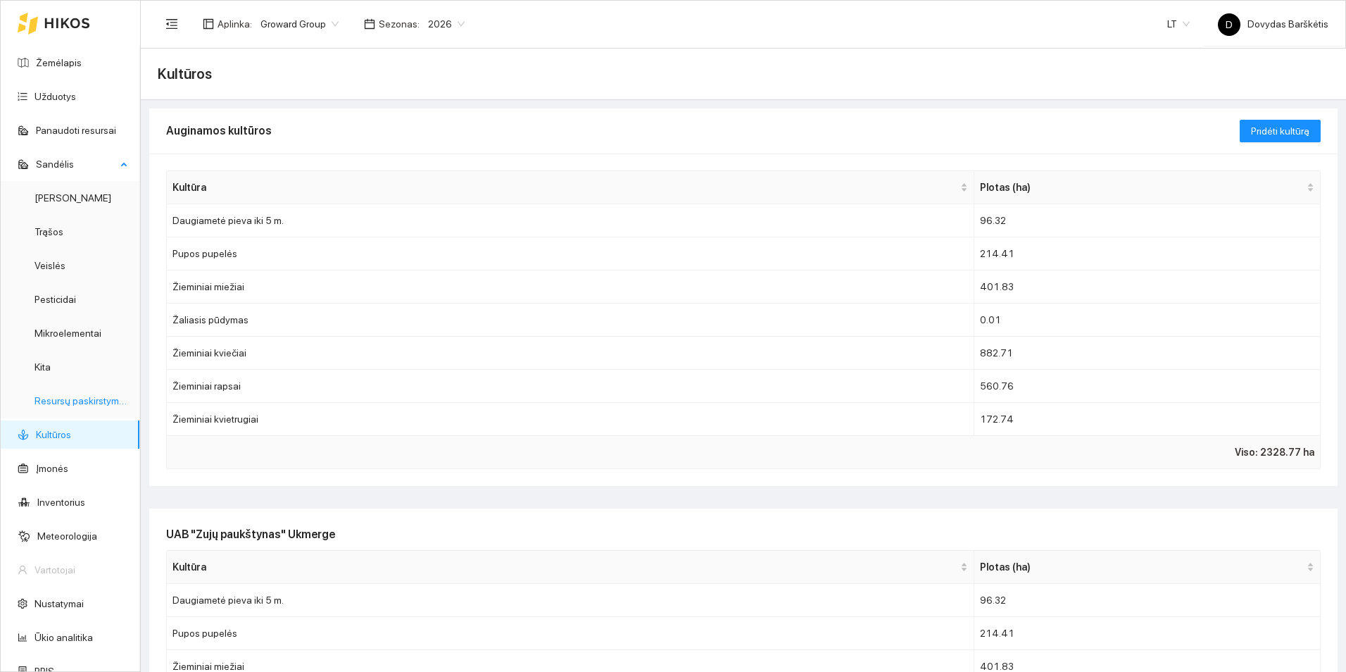
click at [77, 395] on link "Resursų paskirstymas" at bounding box center [81, 400] width 95 height 11
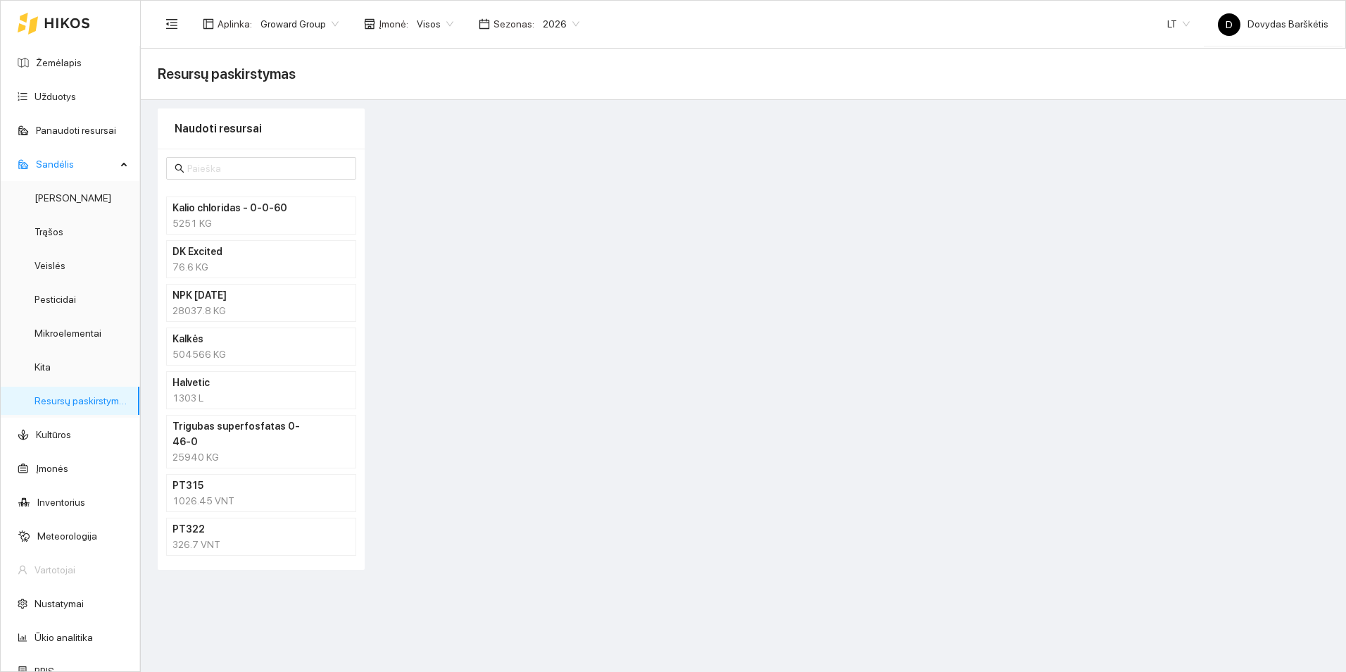
click at [267, 521] on h4 "PT322" at bounding box center [242, 528] width 141 height 15
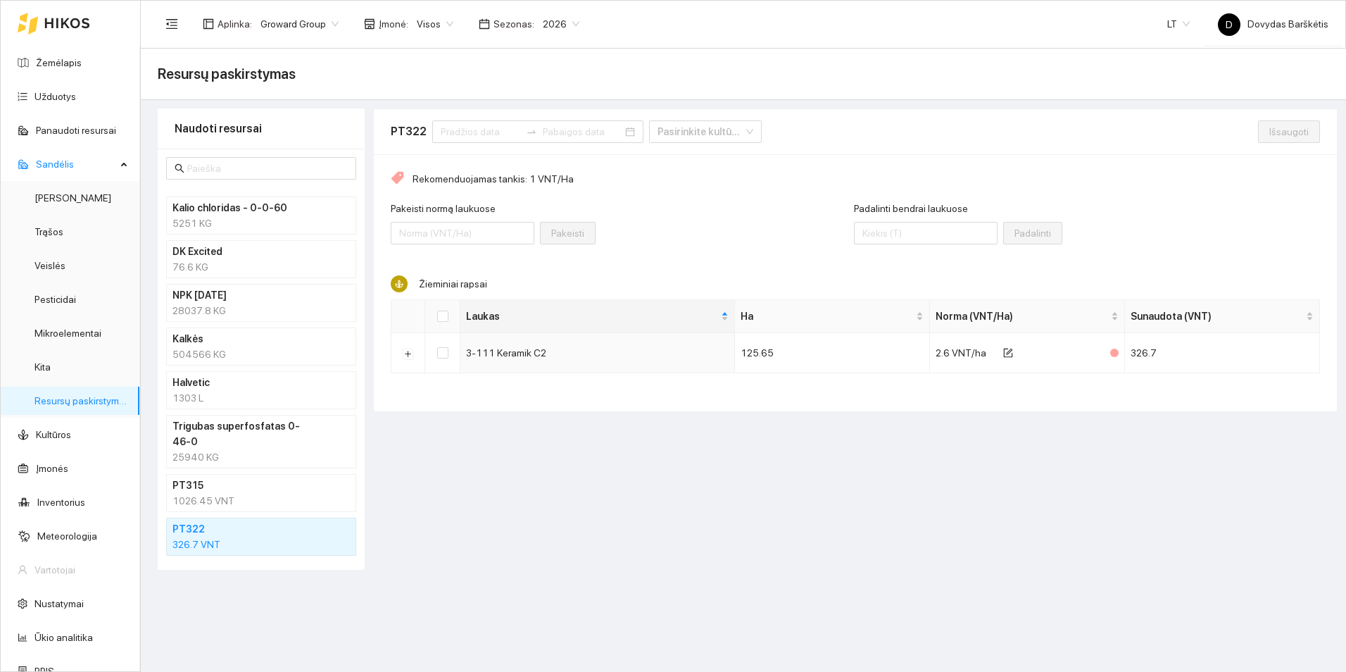
click at [270, 493] on div "1026.45 VNT" at bounding box center [260, 500] width 177 height 15
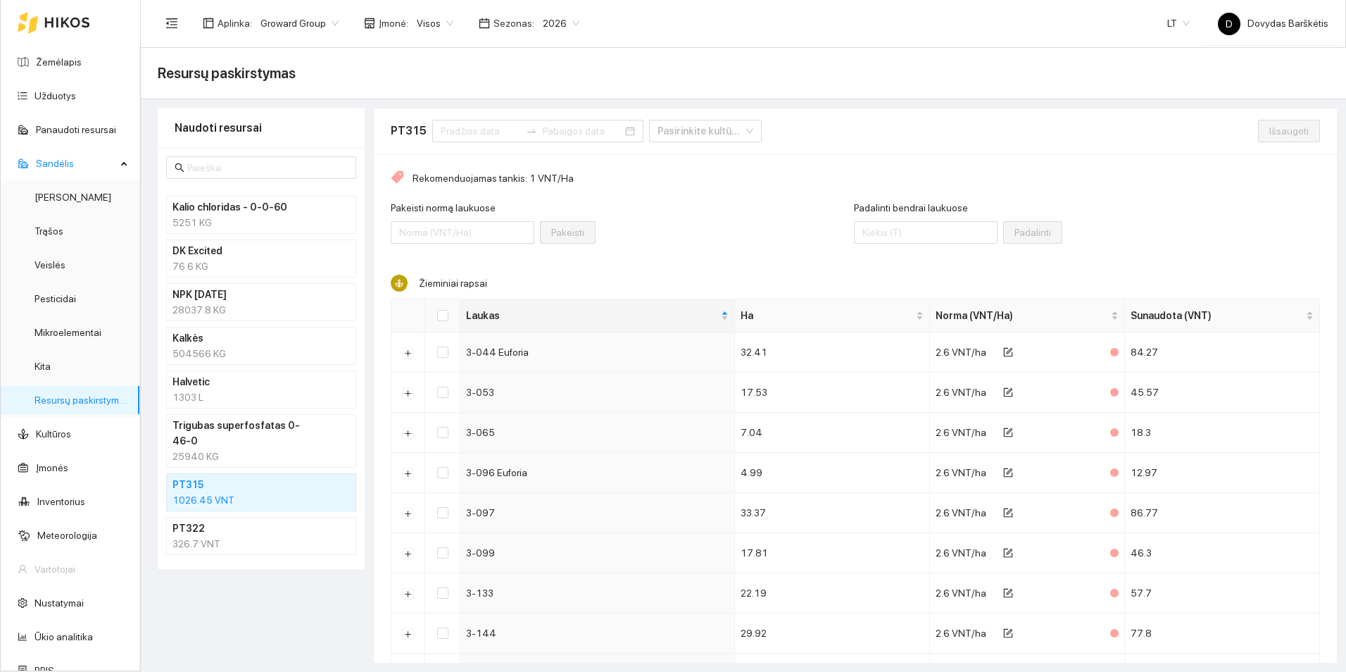
click at [282, 265] on div "76.6 KG" at bounding box center [260, 265] width 177 height 15
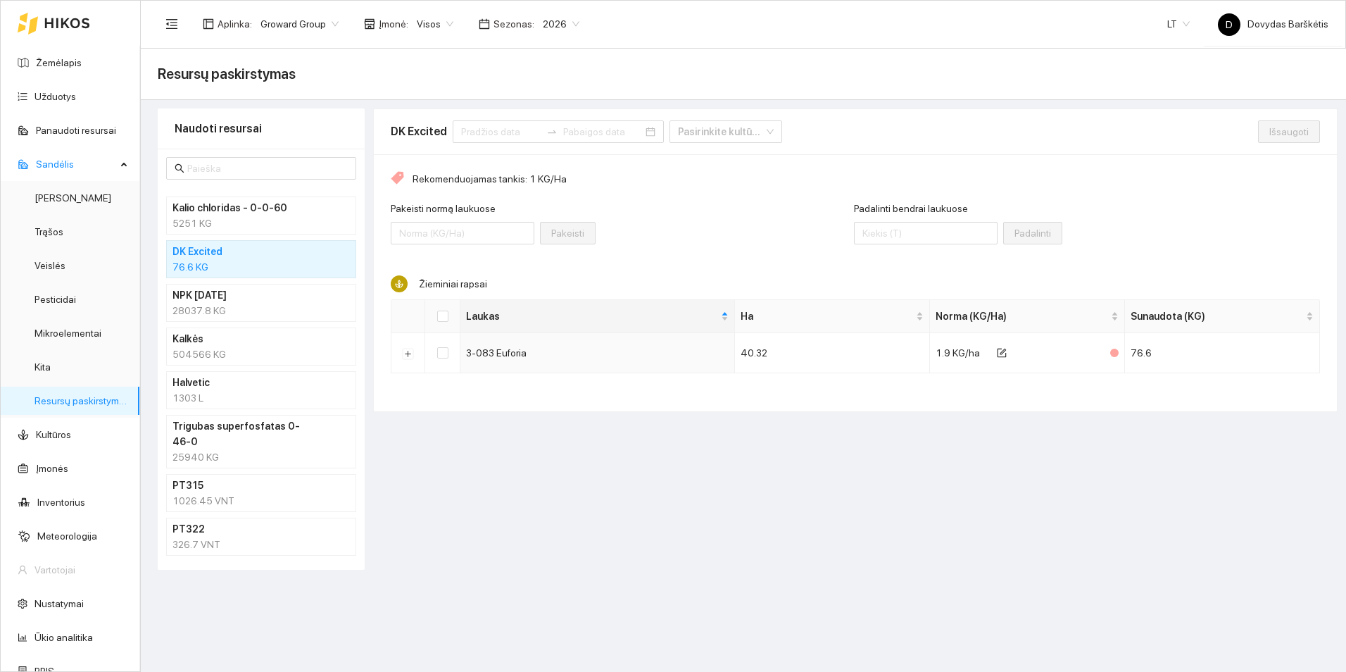
click at [257, 227] on div "5251 KG" at bounding box center [260, 222] width 177 height 15
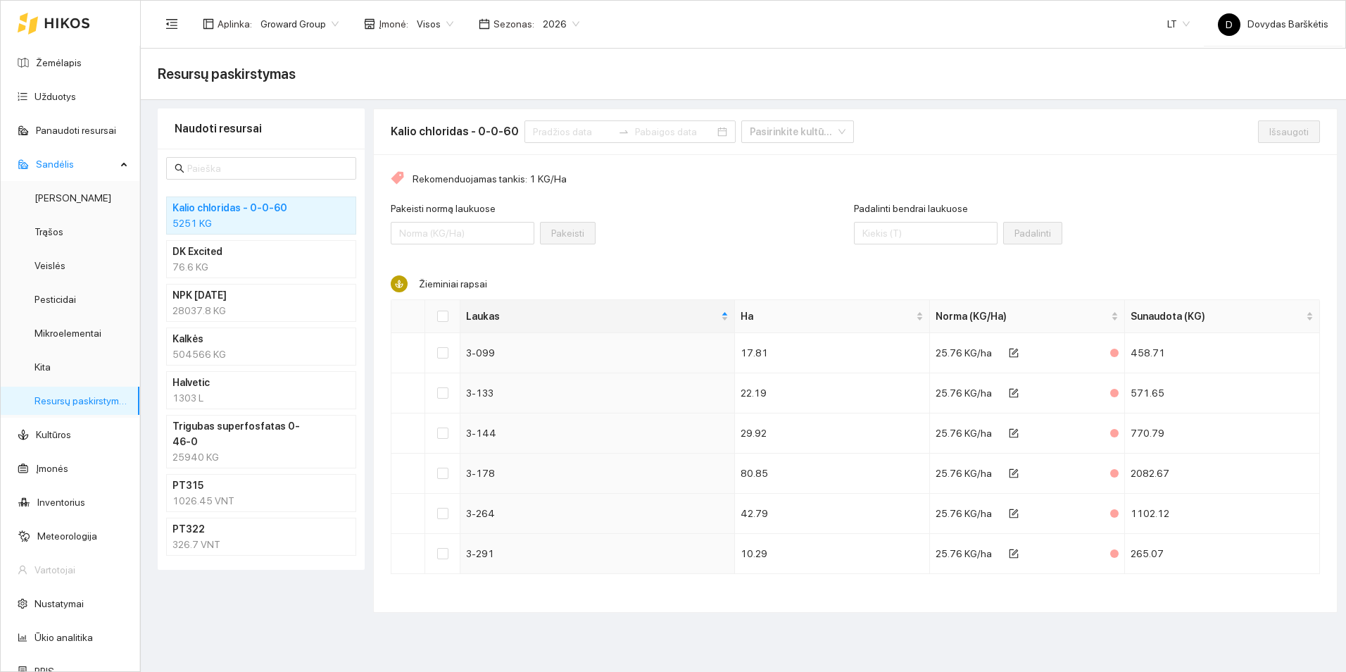
click at [286, 317] on div "28037.8 KG" at bounding box center [260, 310] width 177 height 15
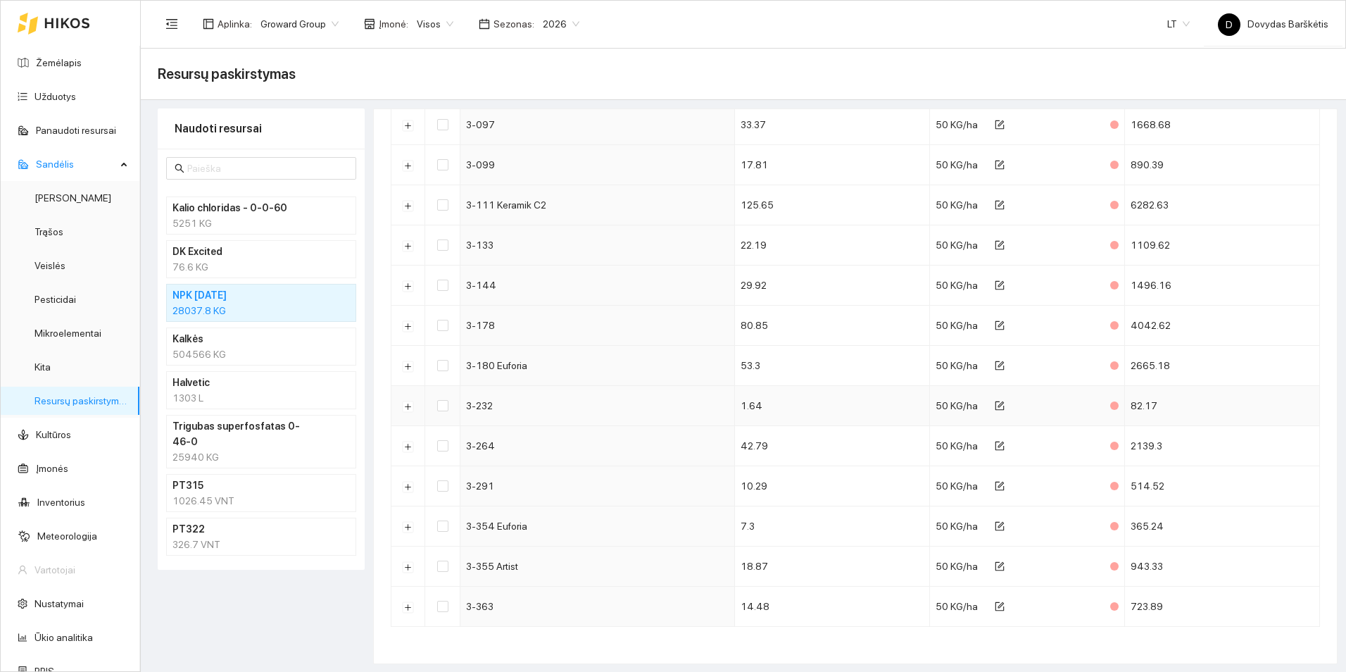
scroll to position [430, 0]
click at [214, 386] on h4 "Halvetic" at bounding box center [242, 381] width 141 height 15
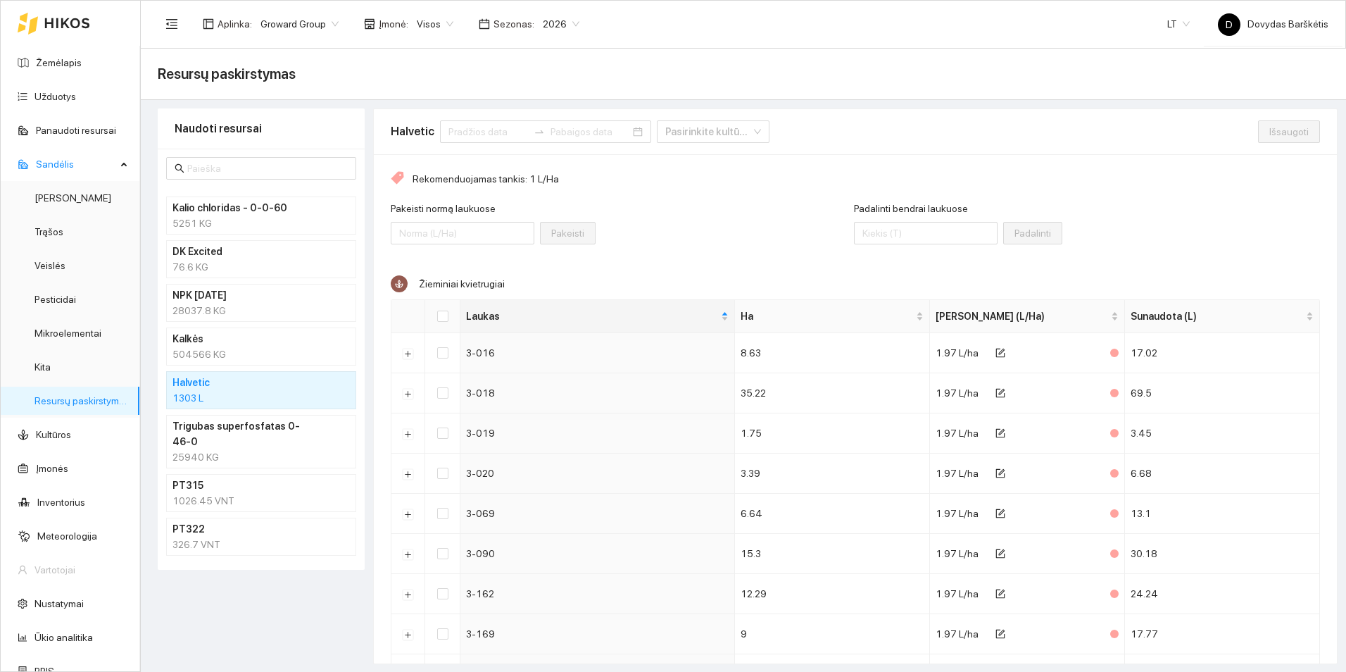
click at [327, 351] on div "504566 KG" at bounding box center [260, 353] width 177 height 15
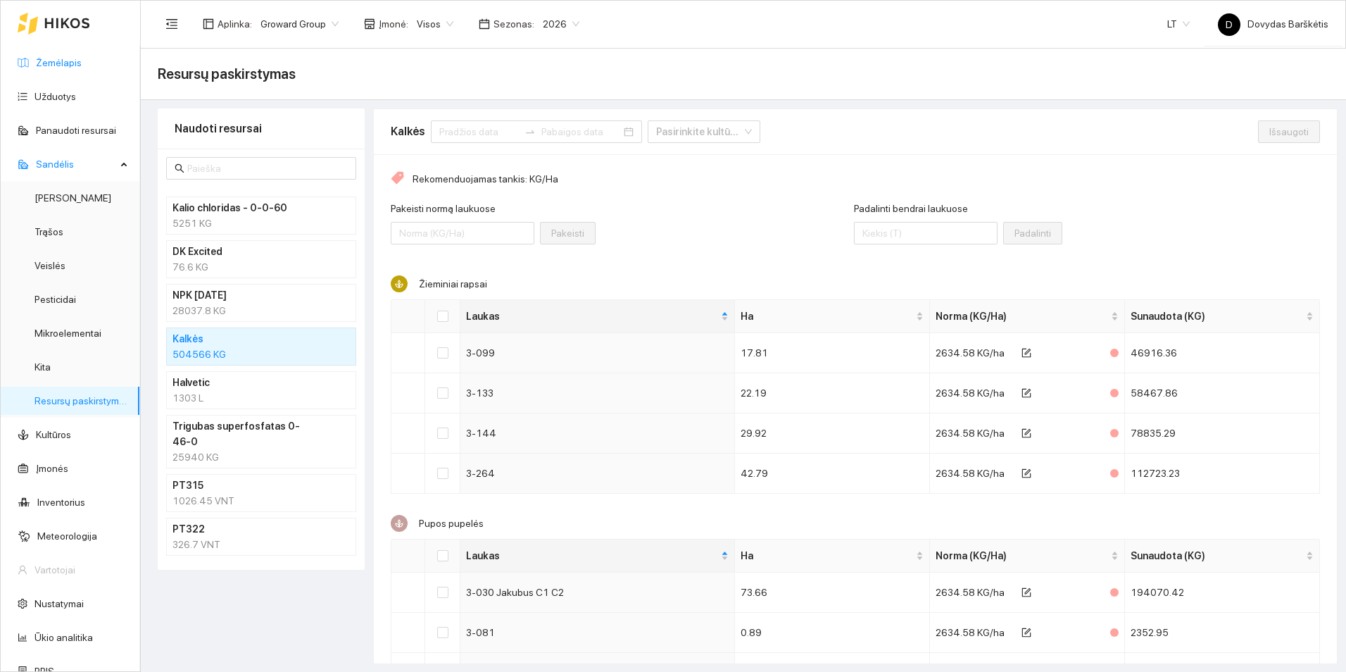
click at [38, 62] on link "Žemėlapis" at bounding box center [59, 62] width 46 height 11
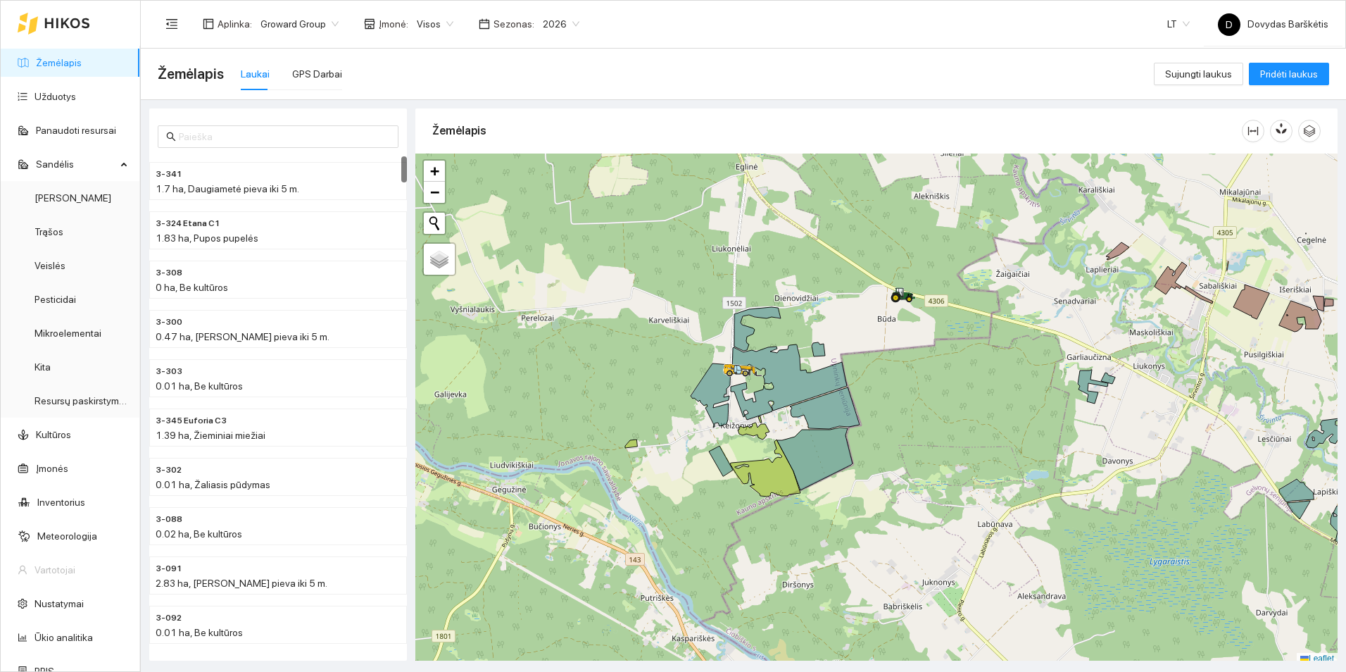
scroll to position [4, 0]
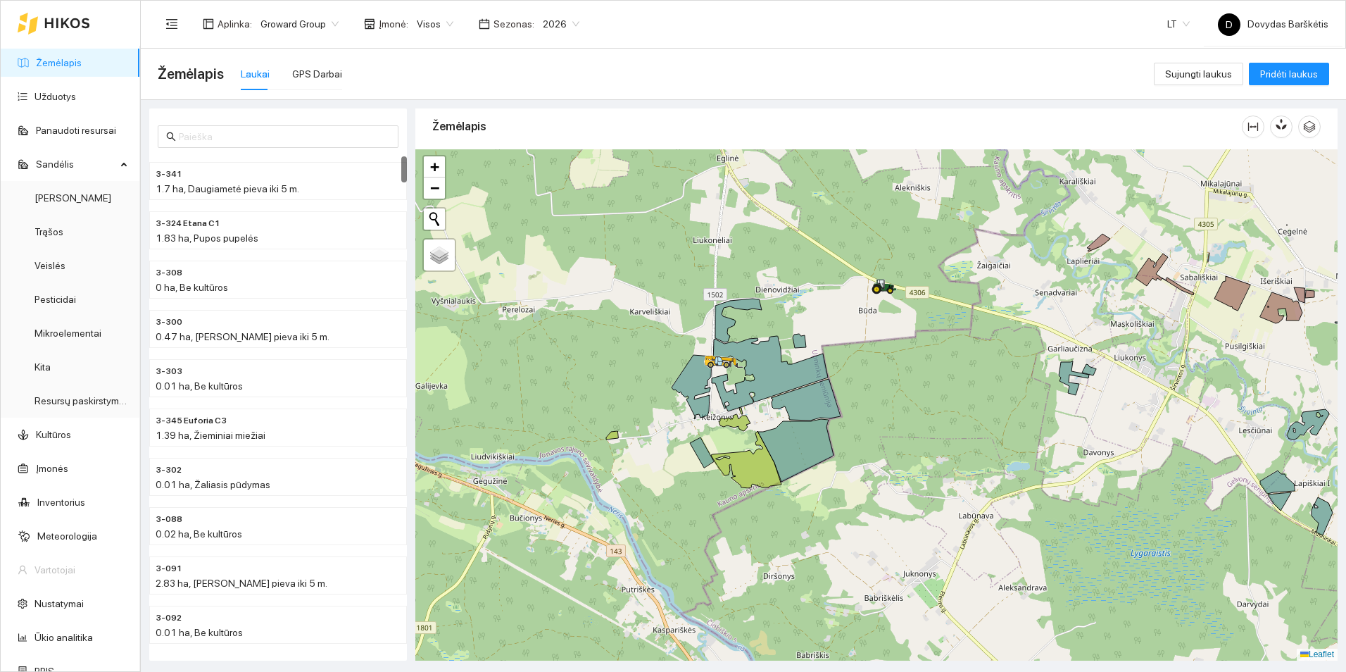
drag, startPoint x: 1060, startPoint y: 384, endPoint x: 1045, endPoint y: 377, distance: 16.1
click at [1045, 377] on div at bounding box center [876, 404] width 922 height 511
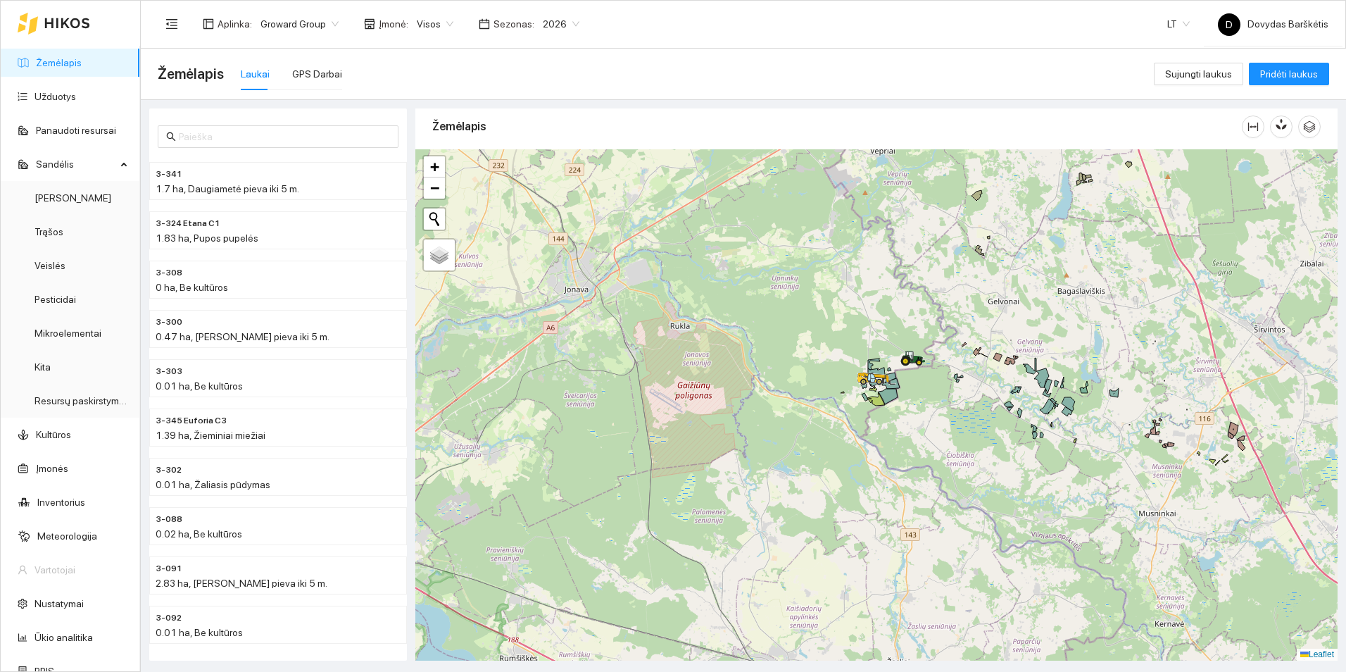
drag, startPoint x: 978, startPoint y: 270, endPoint x: 845, endPoint y: 582, distance: 339.7
click at [845, 581] on div at bounding box center [876, 404] width 922 height 511
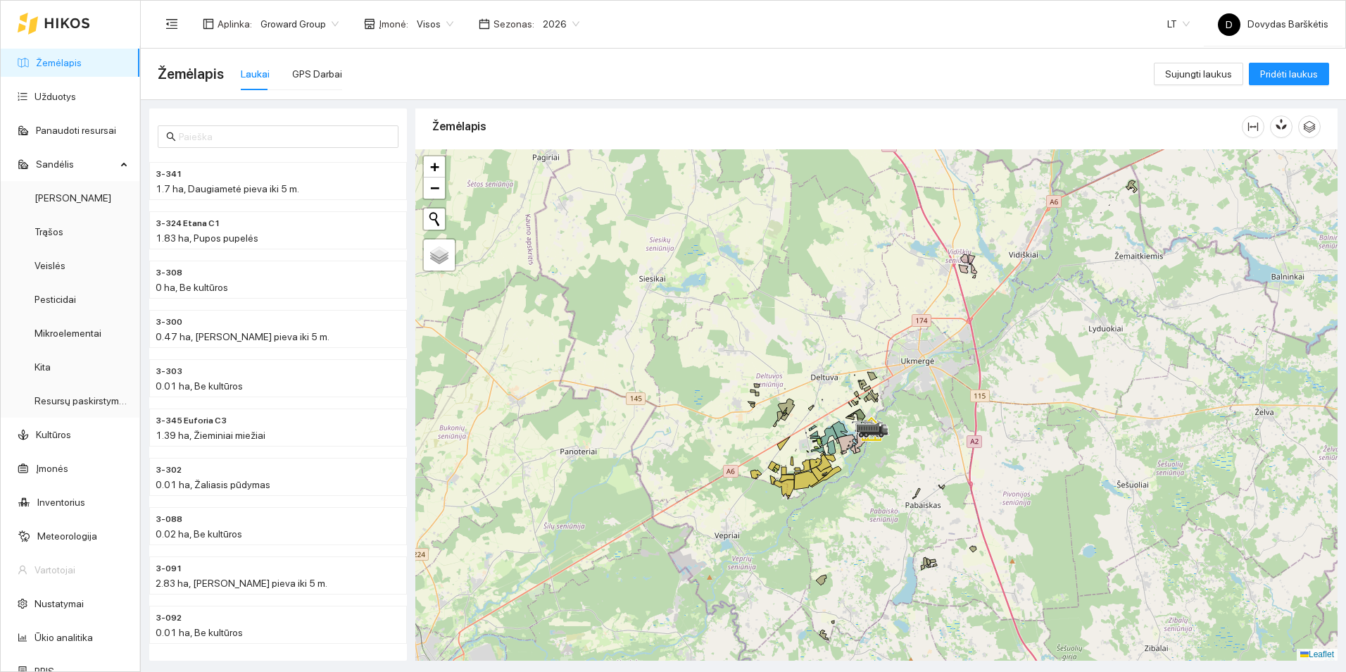
drag, startPoint x: 967, startPoint y: 205, endPoint x: 947, endPoint y: 275, distance: 72.6
click at [947, 275] on div at bounding box center [876, 404] width 922 height 511
drag, startPoint x: 1068, startPoint y: 277, endPoint x: 995, endPoint y: 380, distance: 125.8
click at [987, 383] on div at bounding box center [876, 404] width 922 height 511
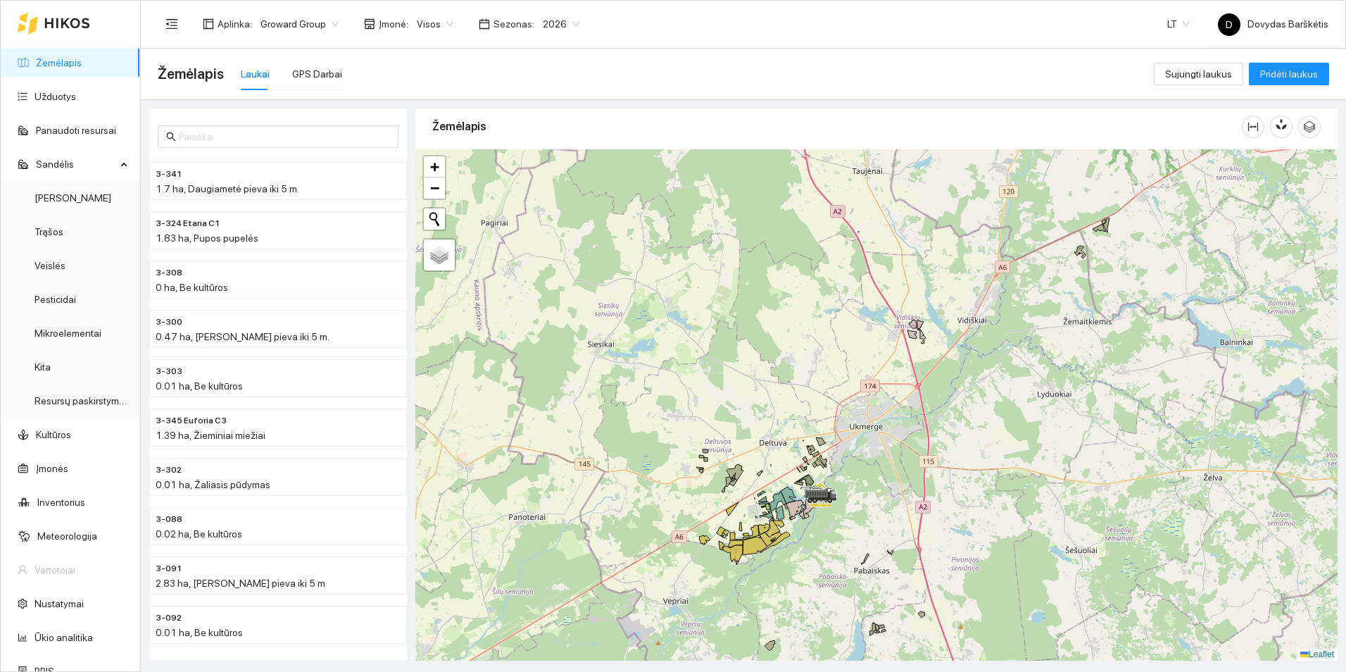
drag, startPoint x: 889, startPoint y: 448, endPoint x: 942, endPoint y: 365, distance: 98.4
click at [942, 365] on div at bounding box center [876, 404] width 922 height 511
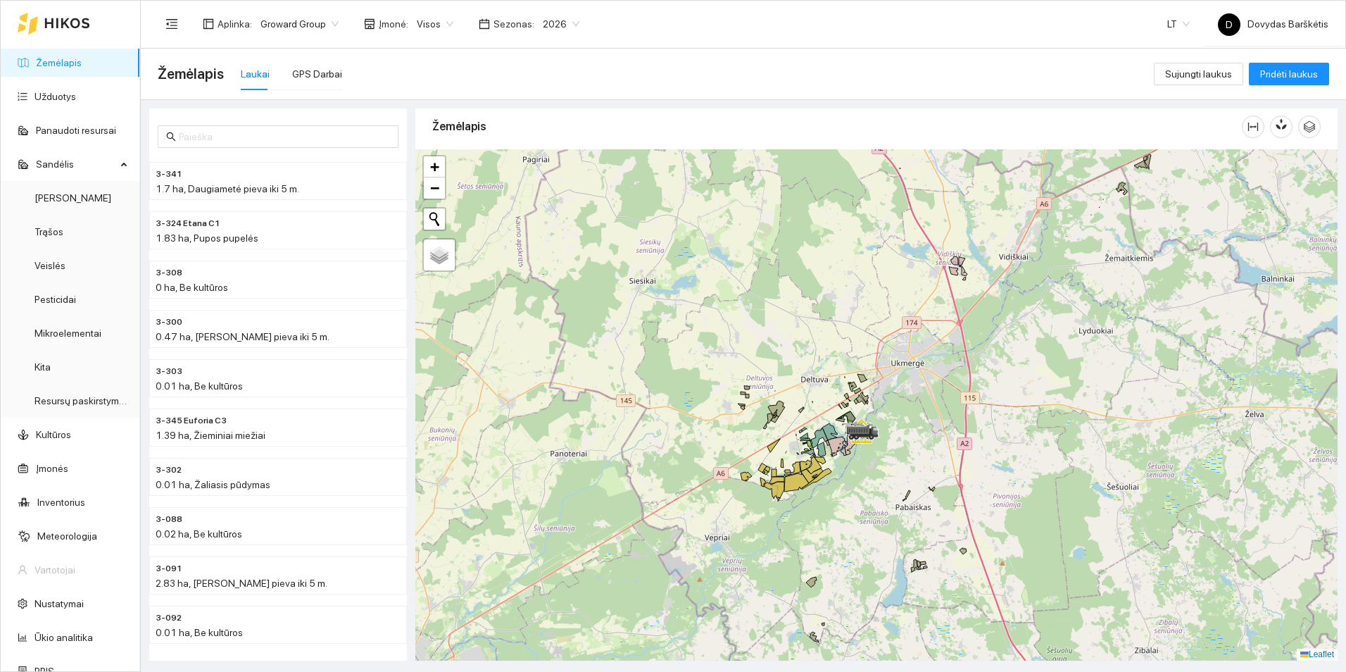
drag, startPoint x: 909, startPoint y: 386, endPoint x: 922, endPoint y: 365, distance: 24.6
click at [922, 365] on div at bounding box center [876, 404] width 922 height 511
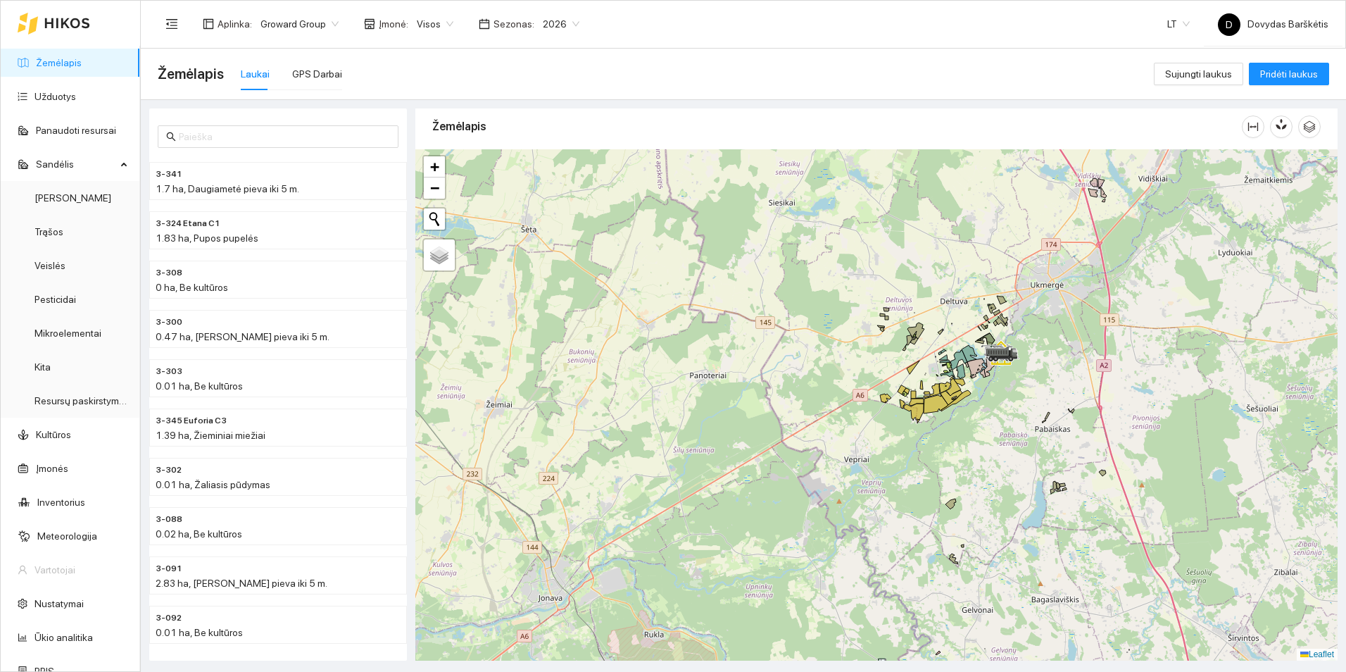
drag, startPoint x: 607, startPoint y: 412, endPoint x: 757, endPoint y: 351, distance: 162.2
click at [757, 351] on div at bounding box center [876, 404] width 922 height 511
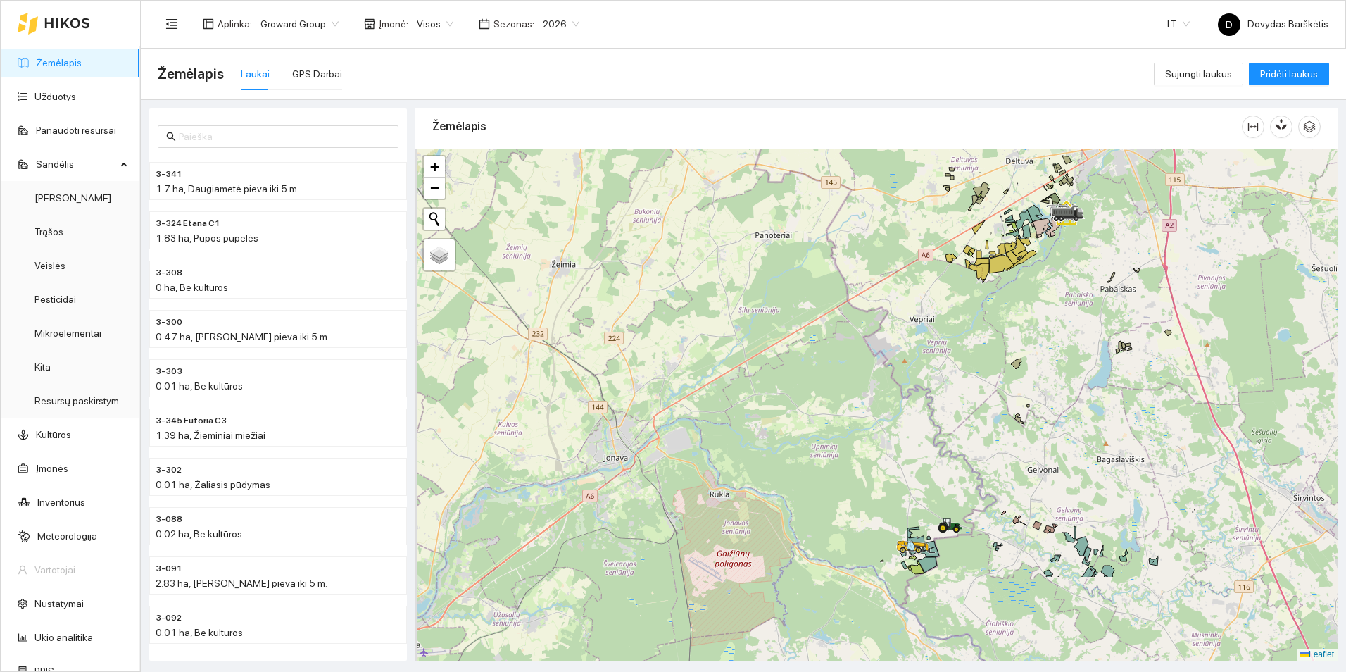
drag, startPoint x: 819, startPoint y: 426, endPoint x: 849, endPoint y: 302, distance: 127.4
click at [849, 302] on div at bounding box center [876, 404] width 922 height 511
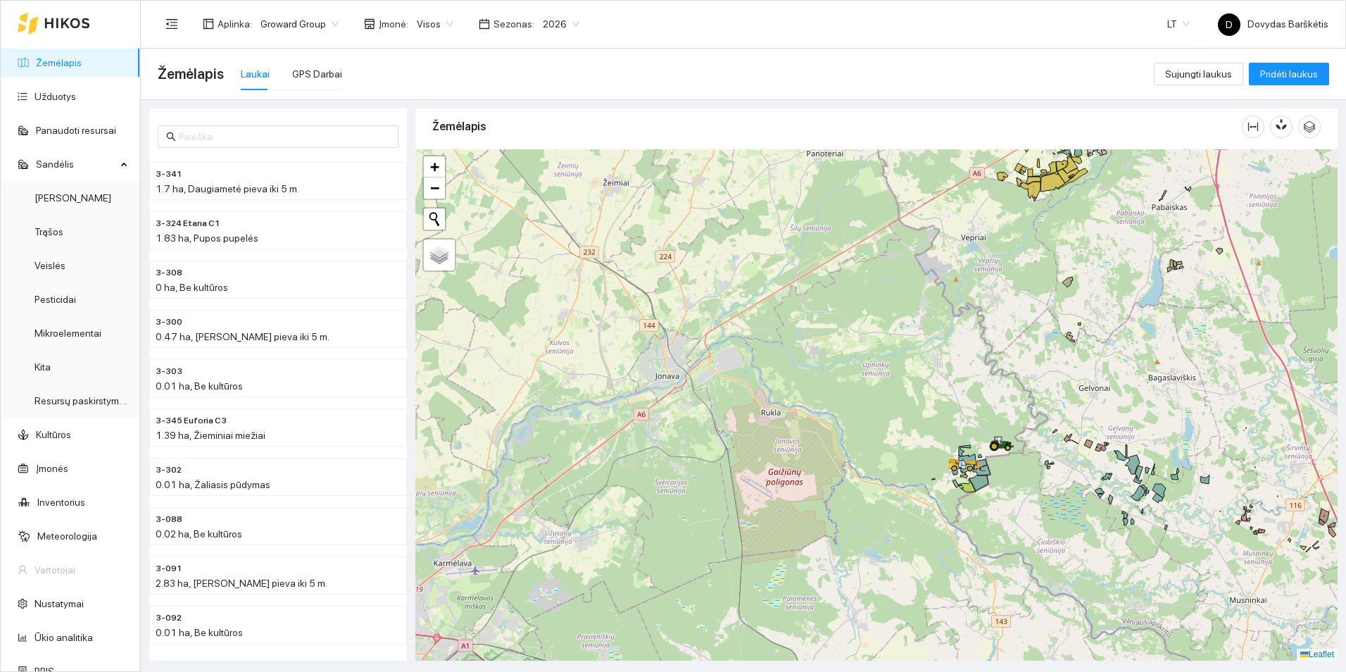
drag, startPoint x: 788, startPoint y: 367, endPoint x: 842, endPoint y: 286, distance: 97.4
click at [842, 286] on div at bounding box center [876, 404] width 922 height 511
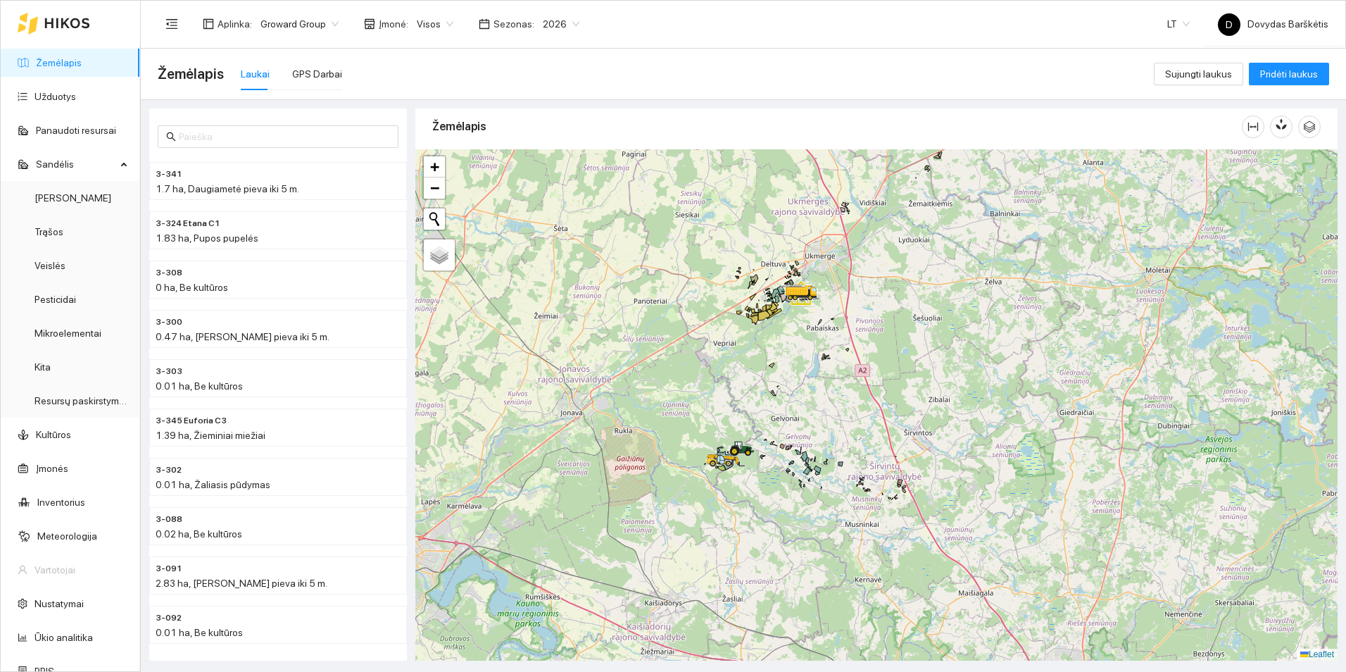
drag, startPoint x: 876, startPoint y: 384, endPoint x: 685, endPoint y: 403, distance: 192.3
click at [685, 403] on div at bounding box center [876, 404] width 922 height 511
